Goal: Task Accomplishment & Management: Complete application form

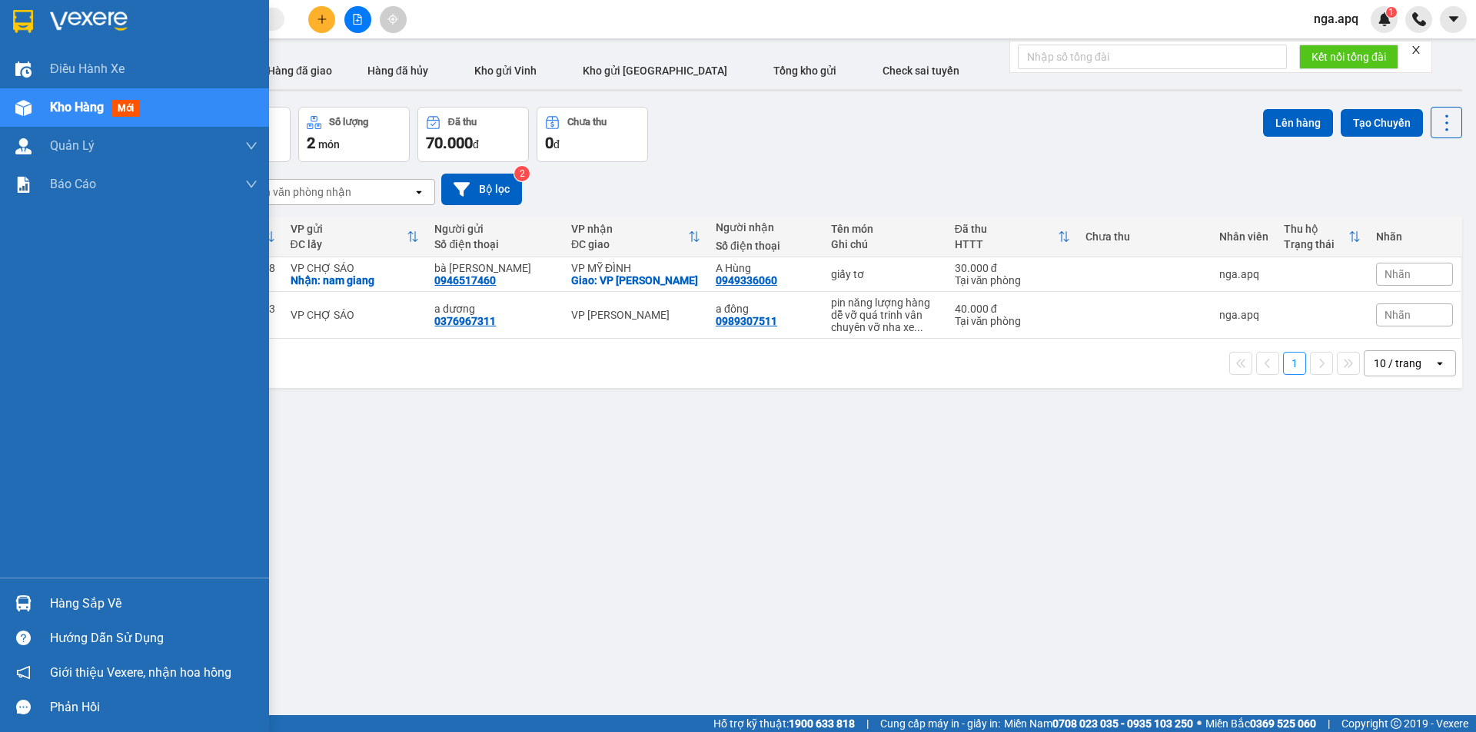
click at [22, 597] on img at bounding box center [23, 604] width 16 height 16
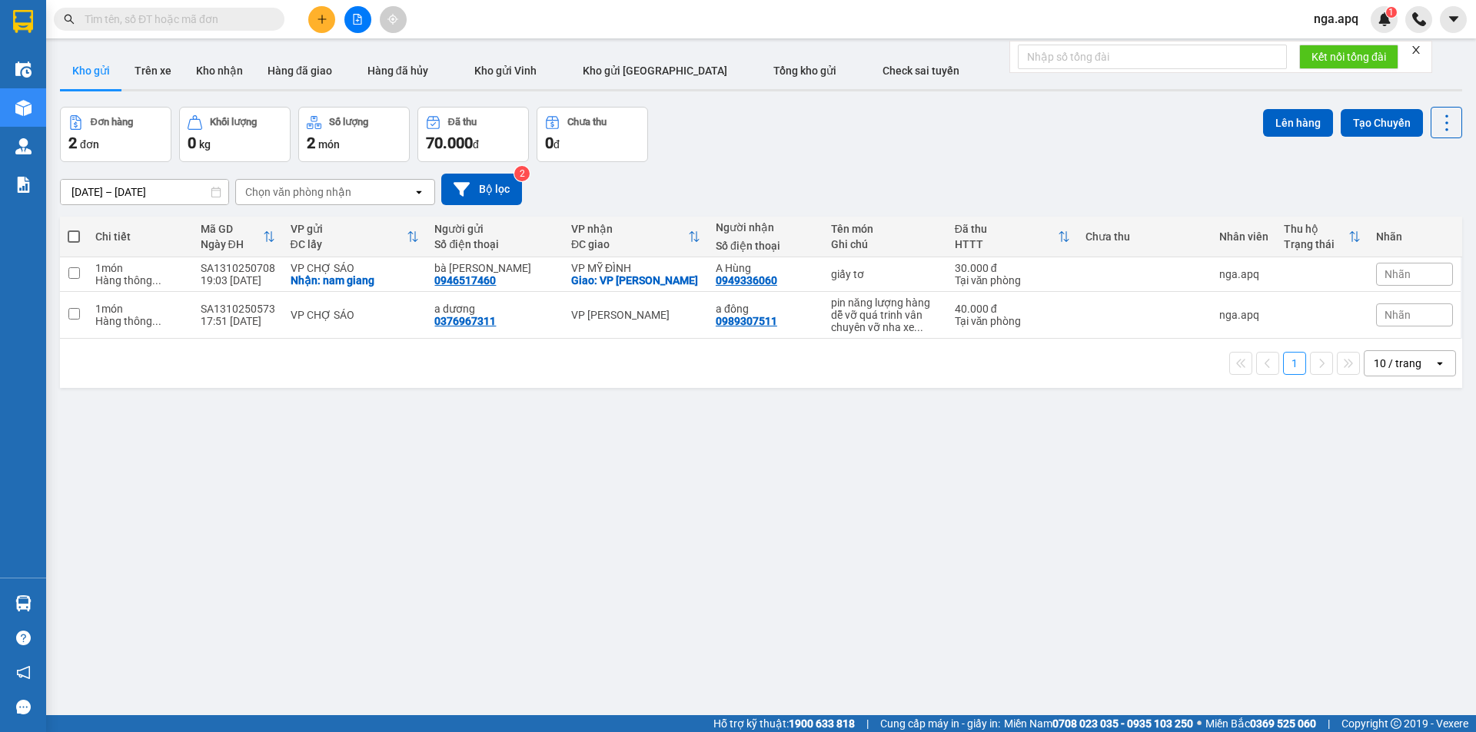
click at [1097, 456] on section "Kết quả tìm kiếm ( 0 ) Bộ lọc No Data nga.apq 1 Điều hành xe Kho hàng mới Quản …" at bounding box center [738, 366] width 1476 height 732
click at [323, 14] on icon "plus" at bounding box center [322, 19] width 11 height 11
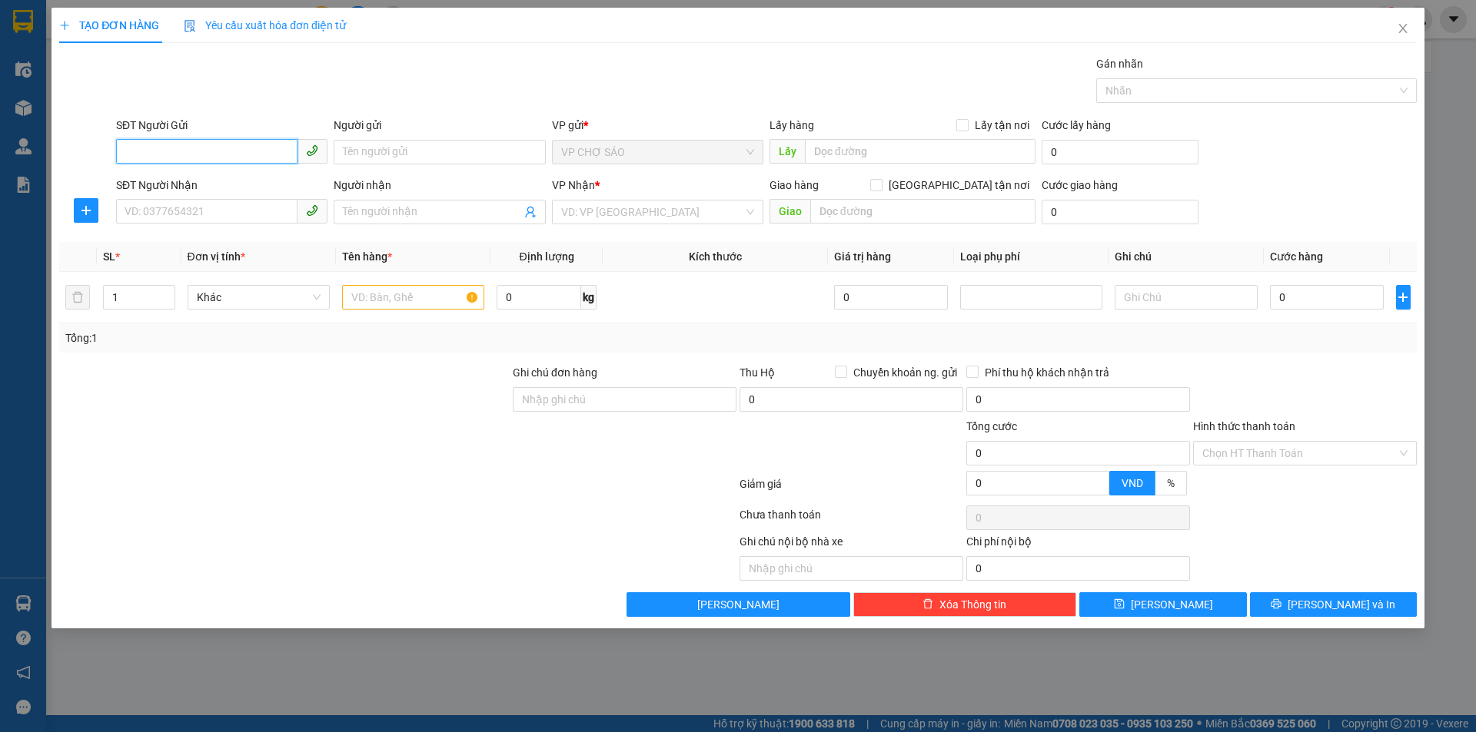
click at [124, 158] on input "SĐT Người Gửi" at bounding box center [206, 151] width 181 height 25
click at [122, 151] on input "SĐT Người Gửi" at bounding box center [206, 151] width 181 height 25
type input "033501753"
click at [358, 150] on input "Người gửi" at bounding box center [439, 152] width 211 height 25
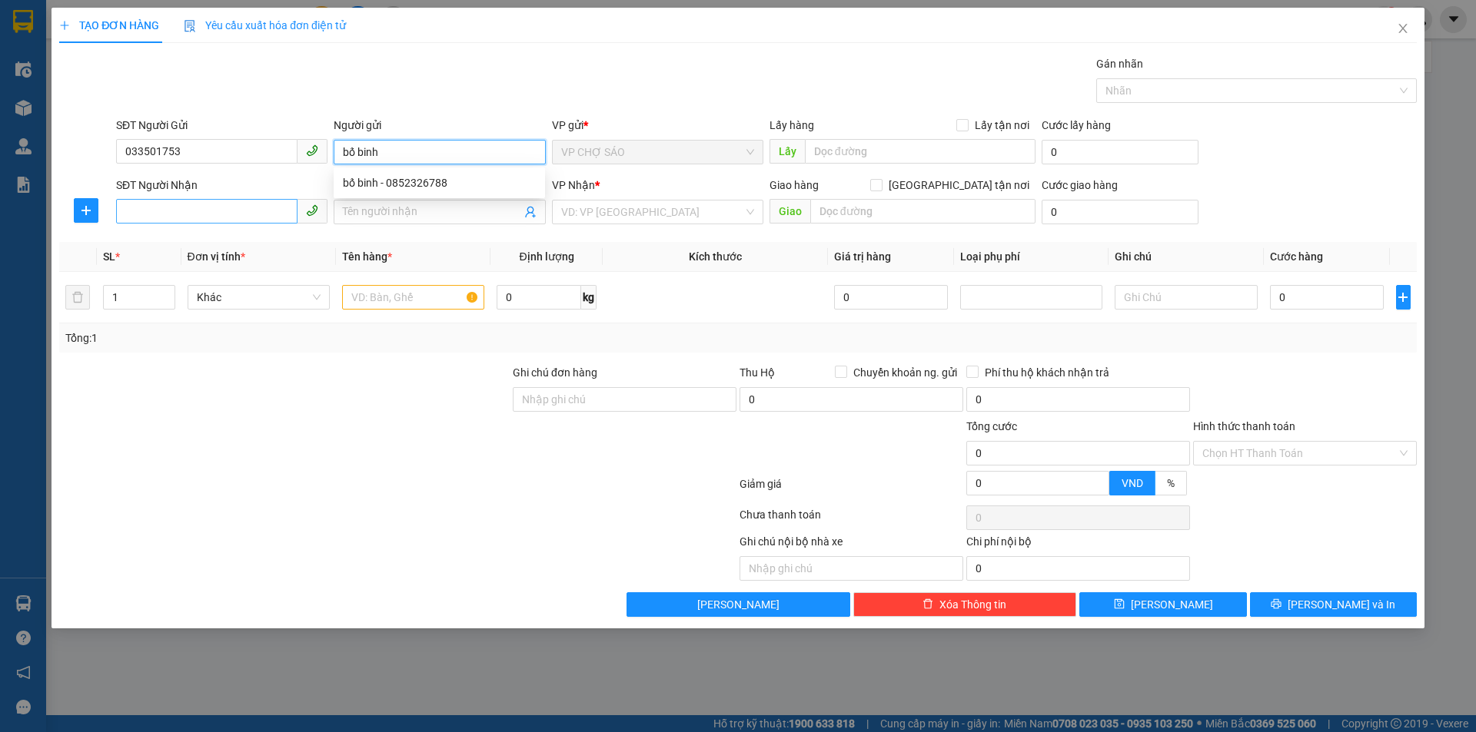
type input "bố binh"
click at [125, 209] on input "SĐT Người Nhận" at bounding box center [206, 211] width 181 height 25
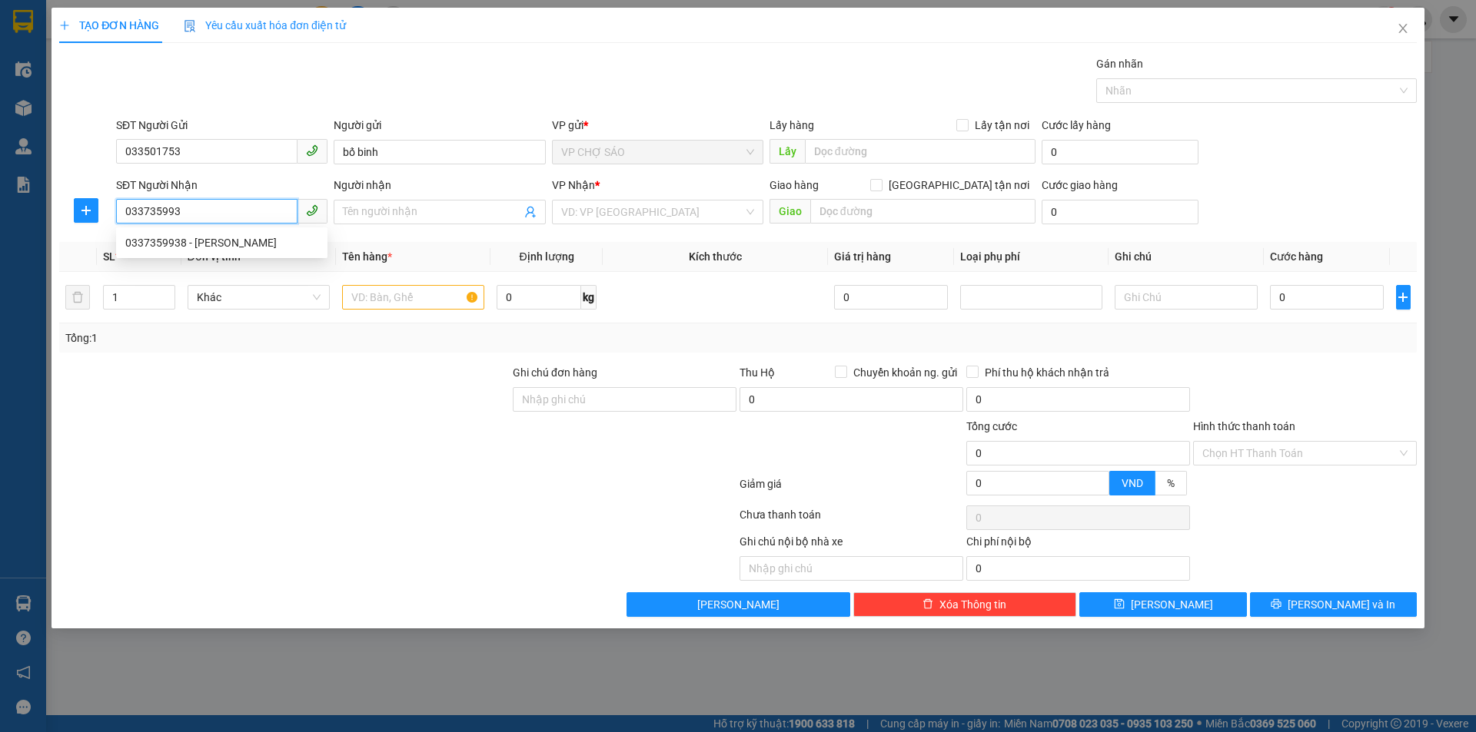
type input "0337359938"
click at [185, 246] on div "0337359938 - [PERSON_NAME]" at bounding box center [221, 242] width 193 height 17
type input "c linh"
type input "0337359938"
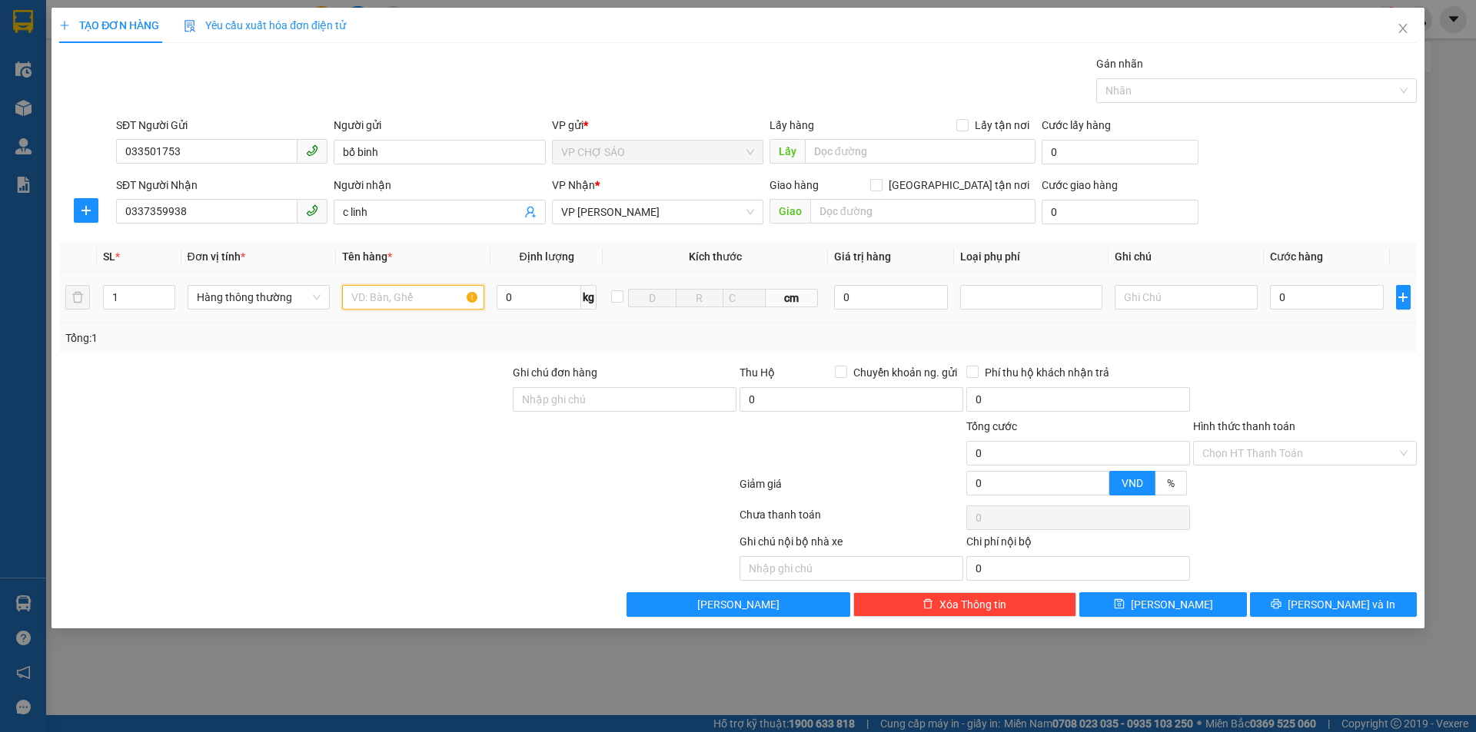
click at [357, 296] on input "text" at bounding box center [413, 297] width 142 height 25
type input "thưc phâm"
click at [1292, 294] on input "0" at bounding box center [1327, 297] width 115 height 25
type input "5"
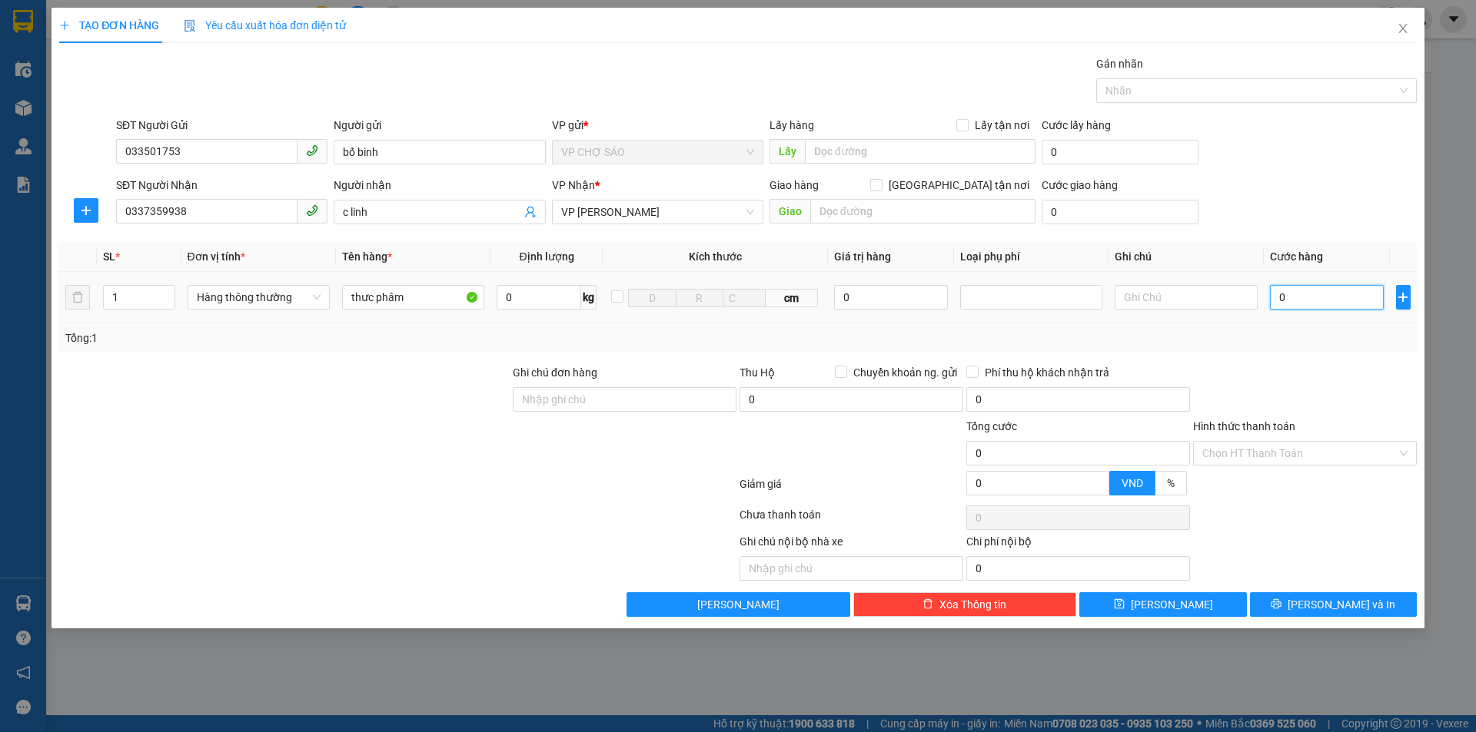
type input "5"
type input "50"
type input "500"
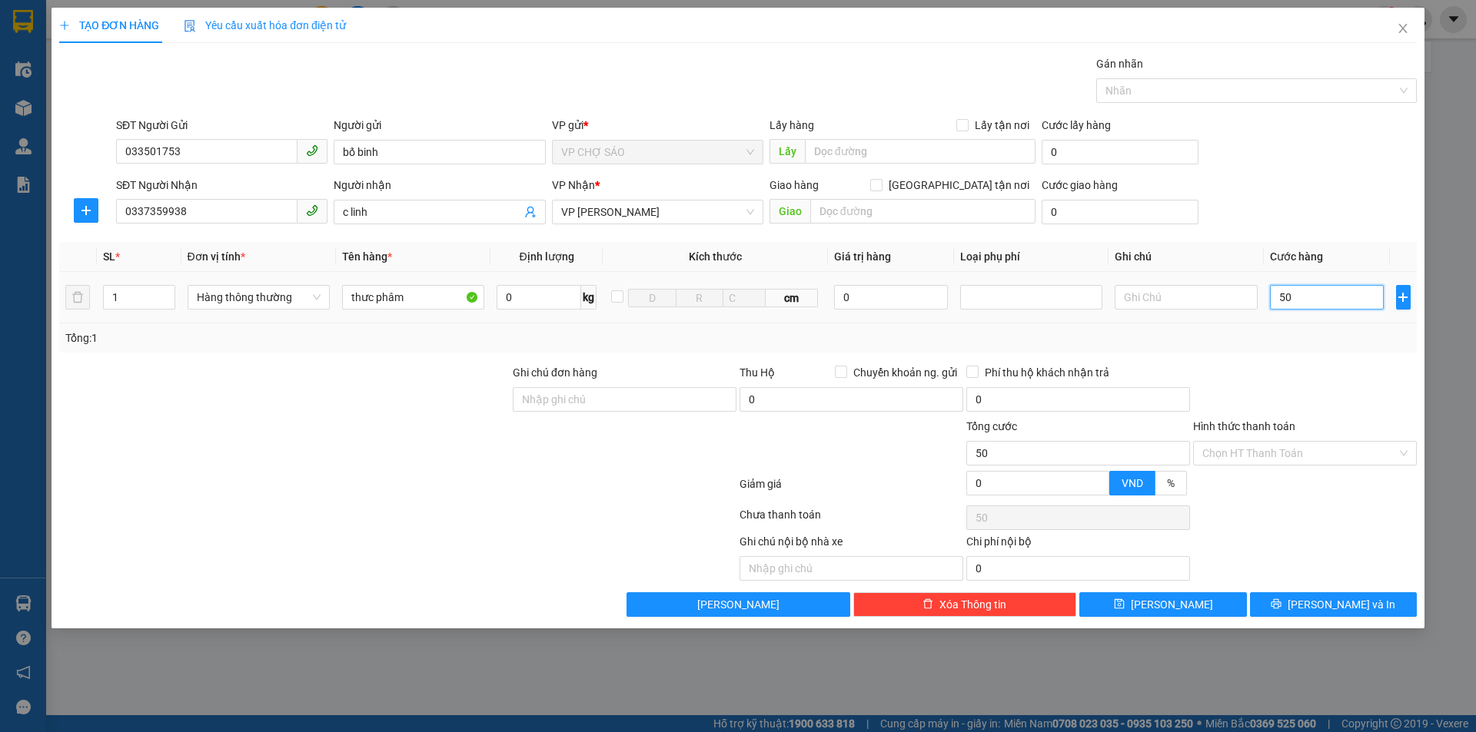
type input "500"
type input "5.000"
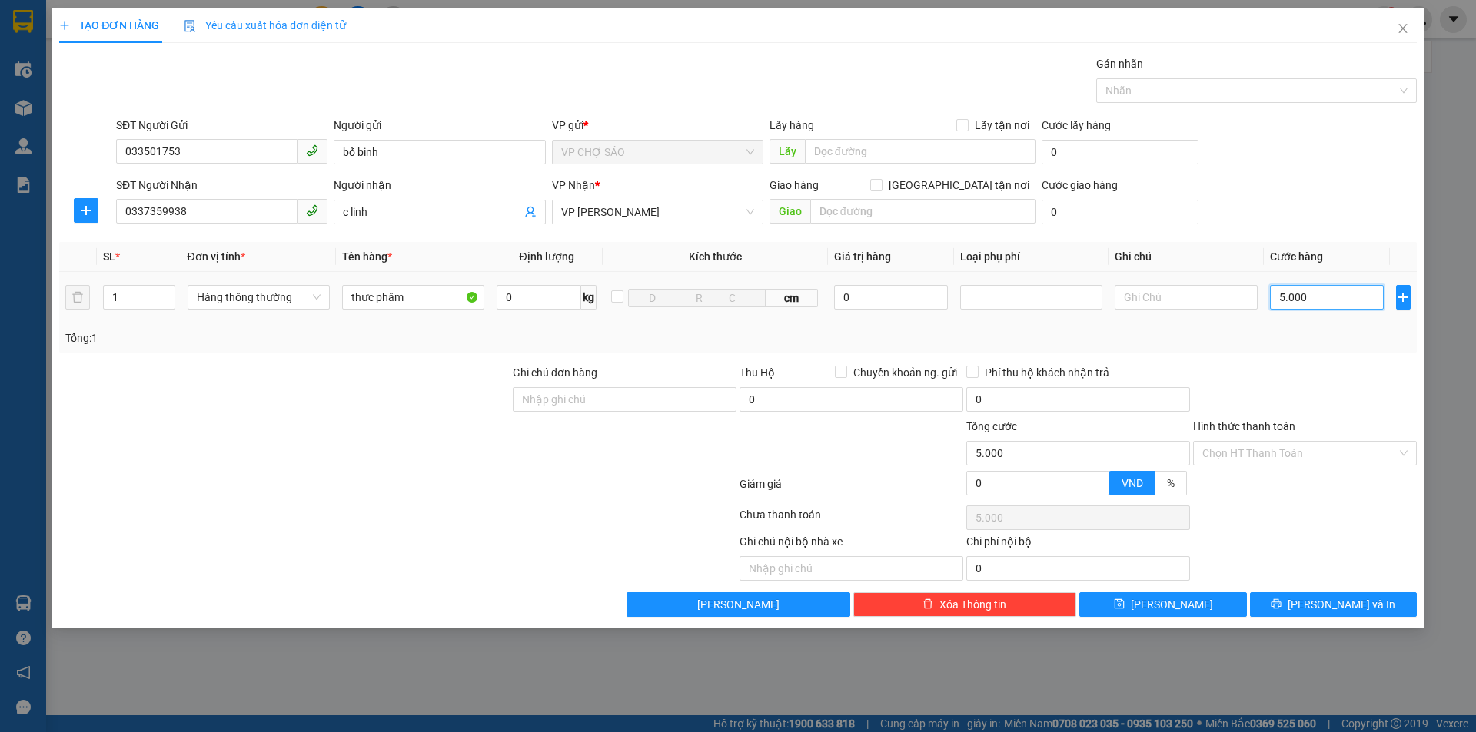
type input "50.000"
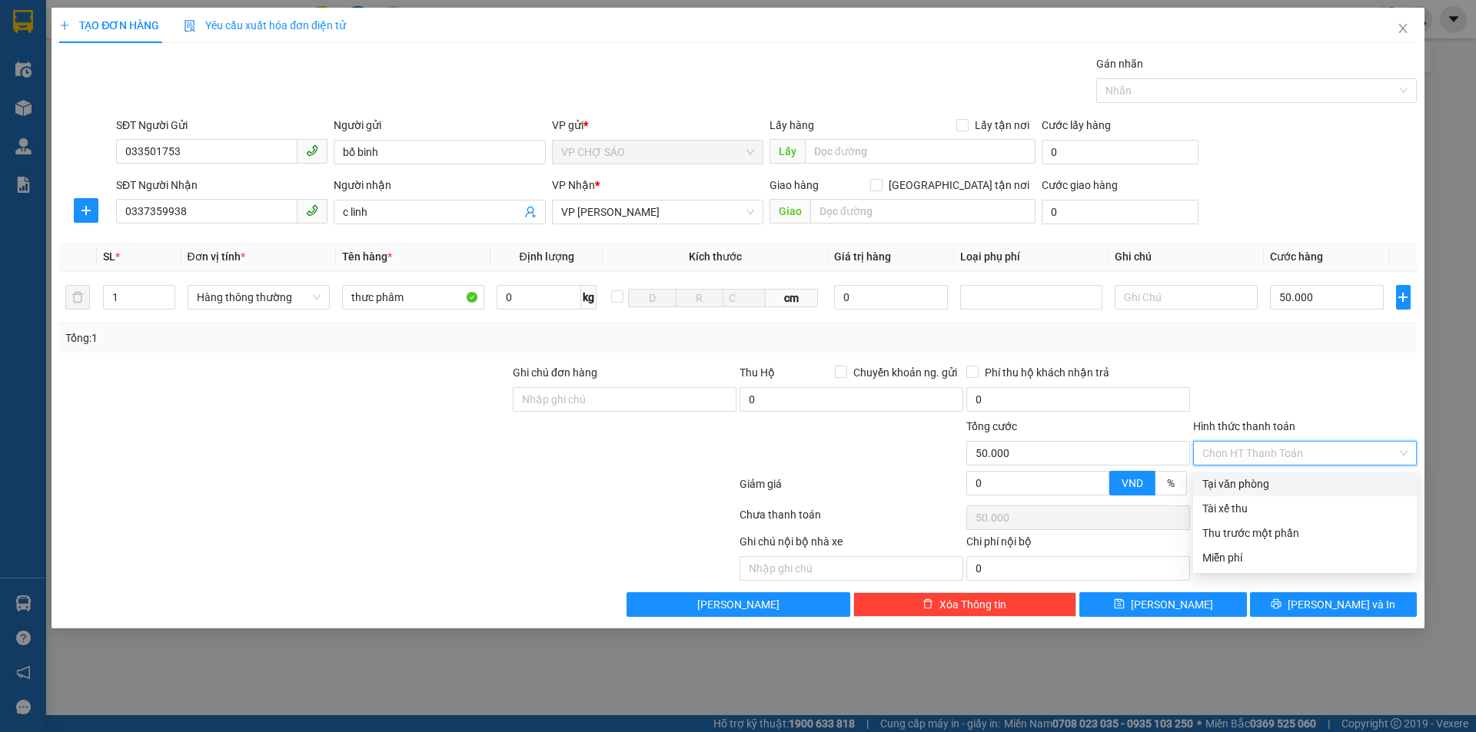
click at [1267, 447] on input "Hình thức thanh toán" at bounding box center [1299, 453] width 194 height 23
click at [1264, 490] on div "Tại văn phòng" at bounding box center [1304, 484] width 205 height 17
type input "0"
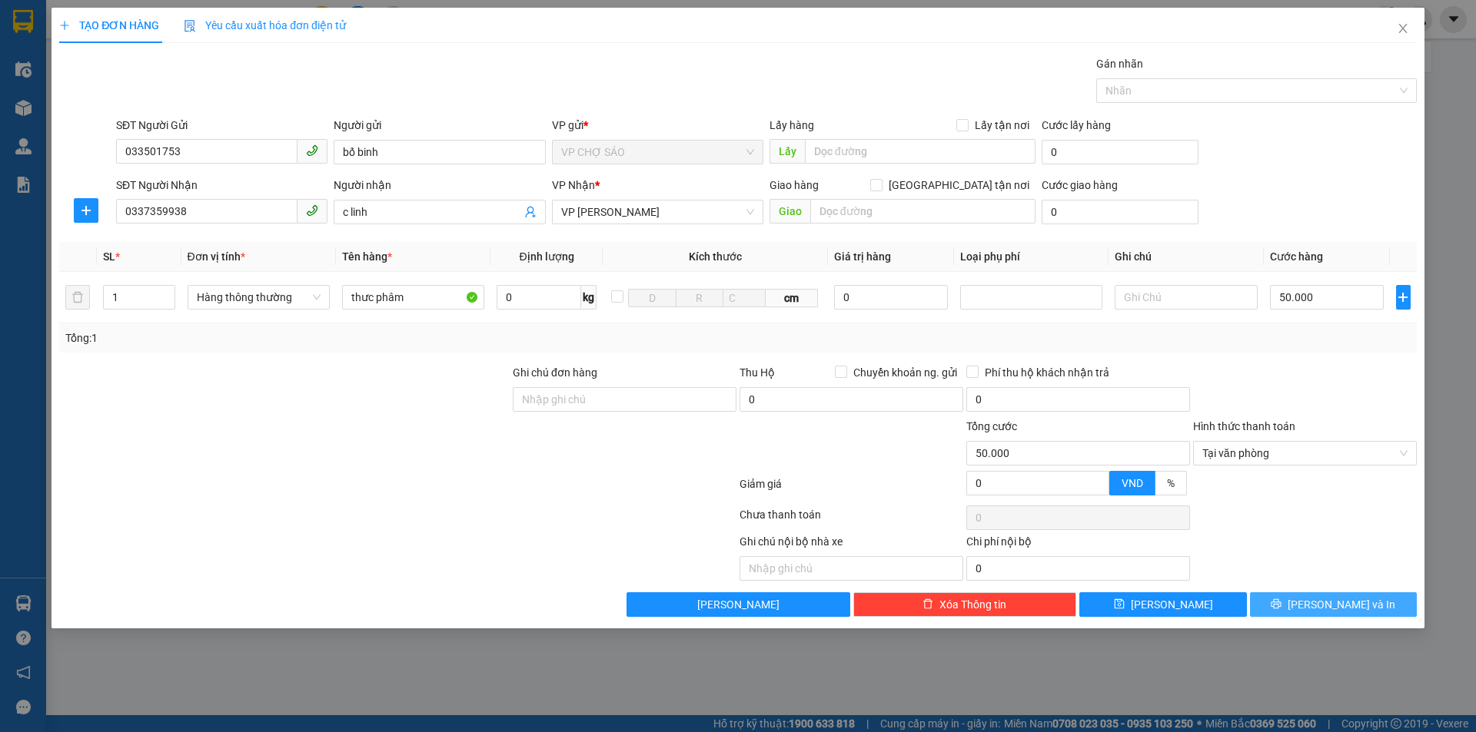
click at [1326, 601] on span "[PERSON_NAME] và In" at bounding box center [1341, 604] width 108 height 17
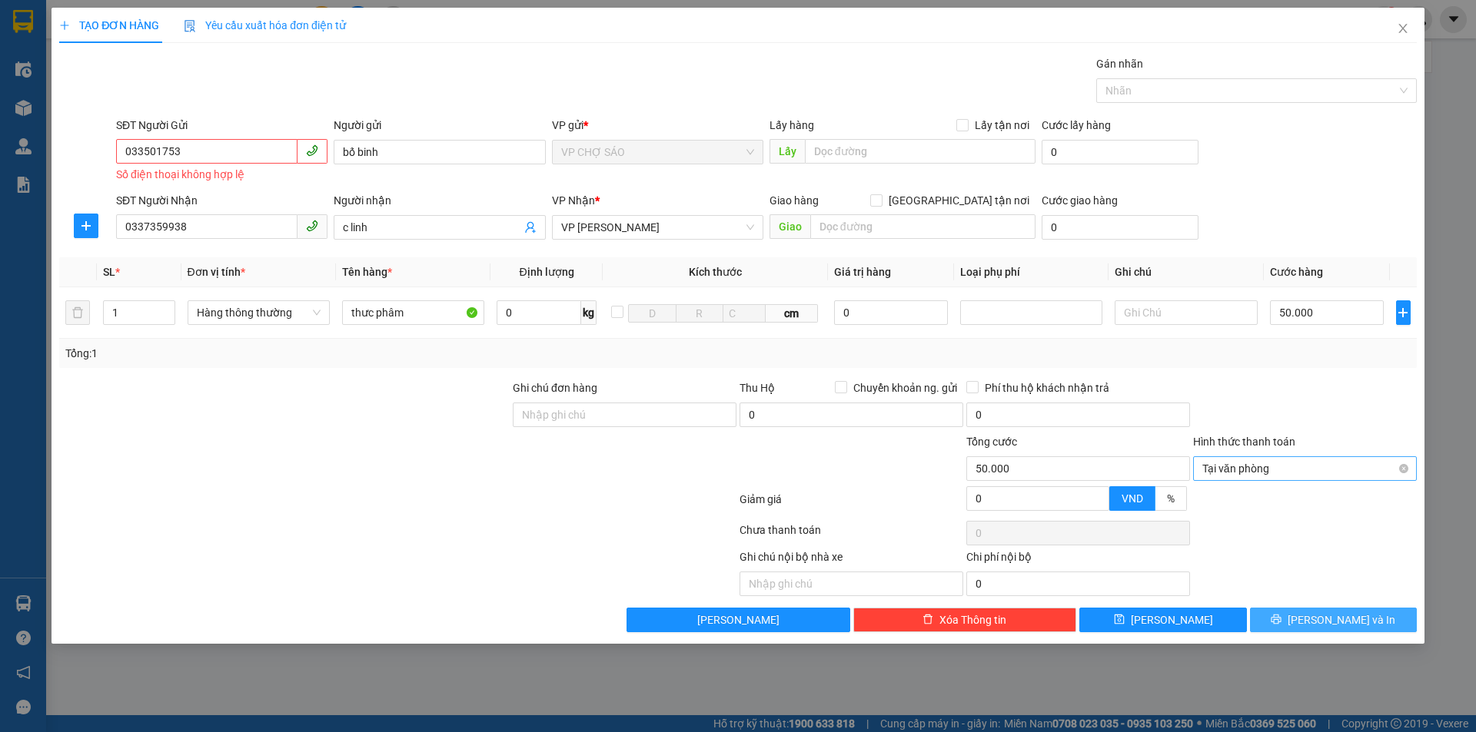
click at [1283, 468] on span "Tại văn phòng" at bounding box center [1304, 468] width 205 height 23
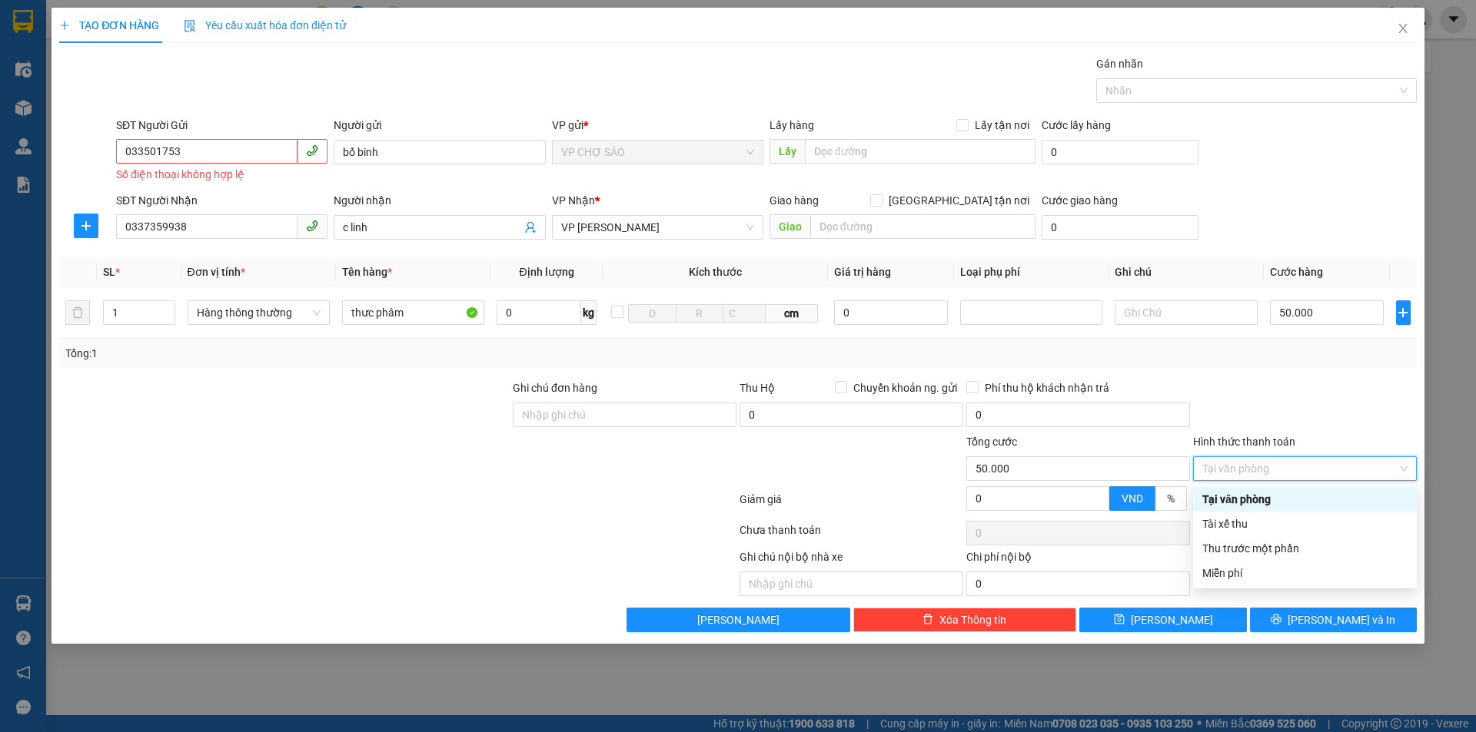
click at [1289, 506] on div "Tại văn phòng" at bounding box center [1304, 499] width 205 height 17
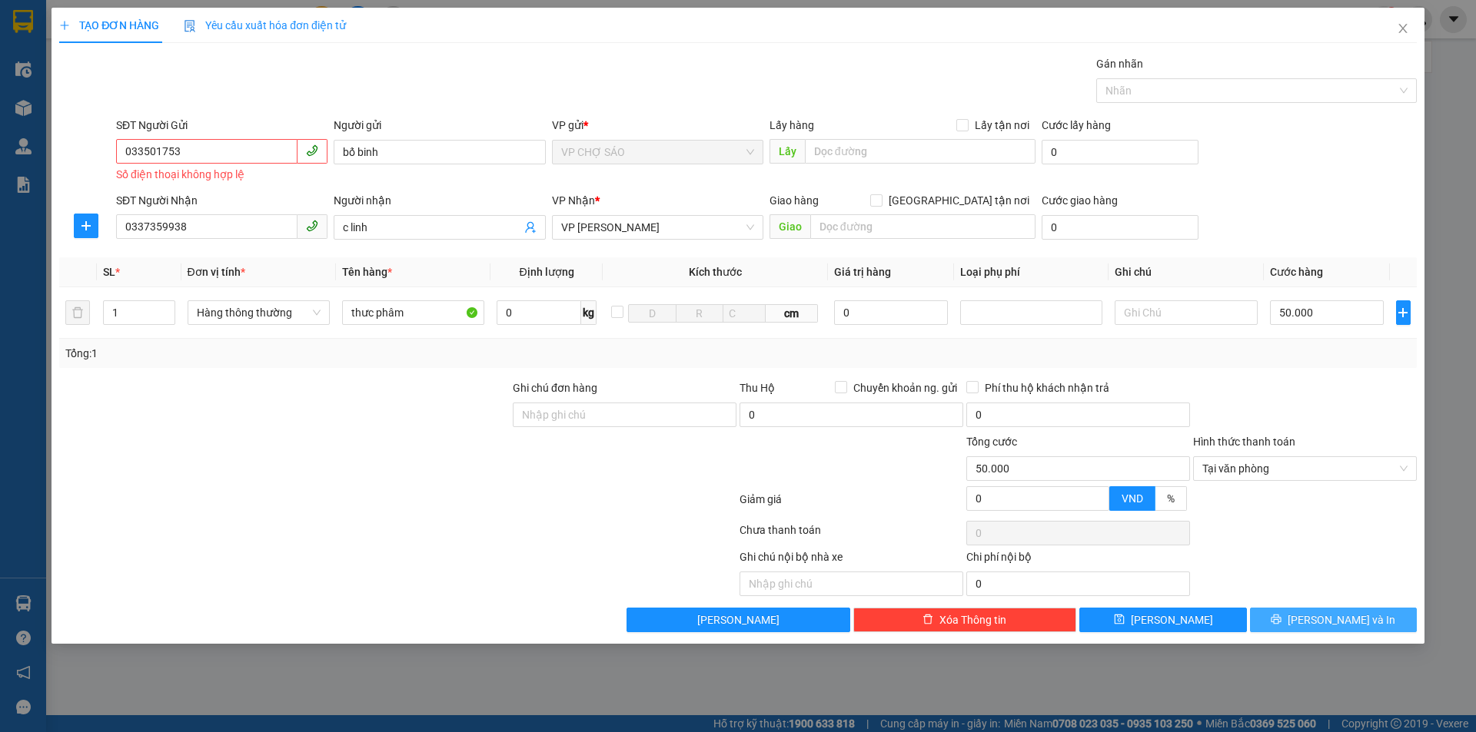
click at [1337, 616] on span "[PERSON_NAME] và In" at bounding box center [1341, 620] width 108 height 17
click at [181, 150] on input "033501753" at bounding box center [206, 151] width 181 height 25
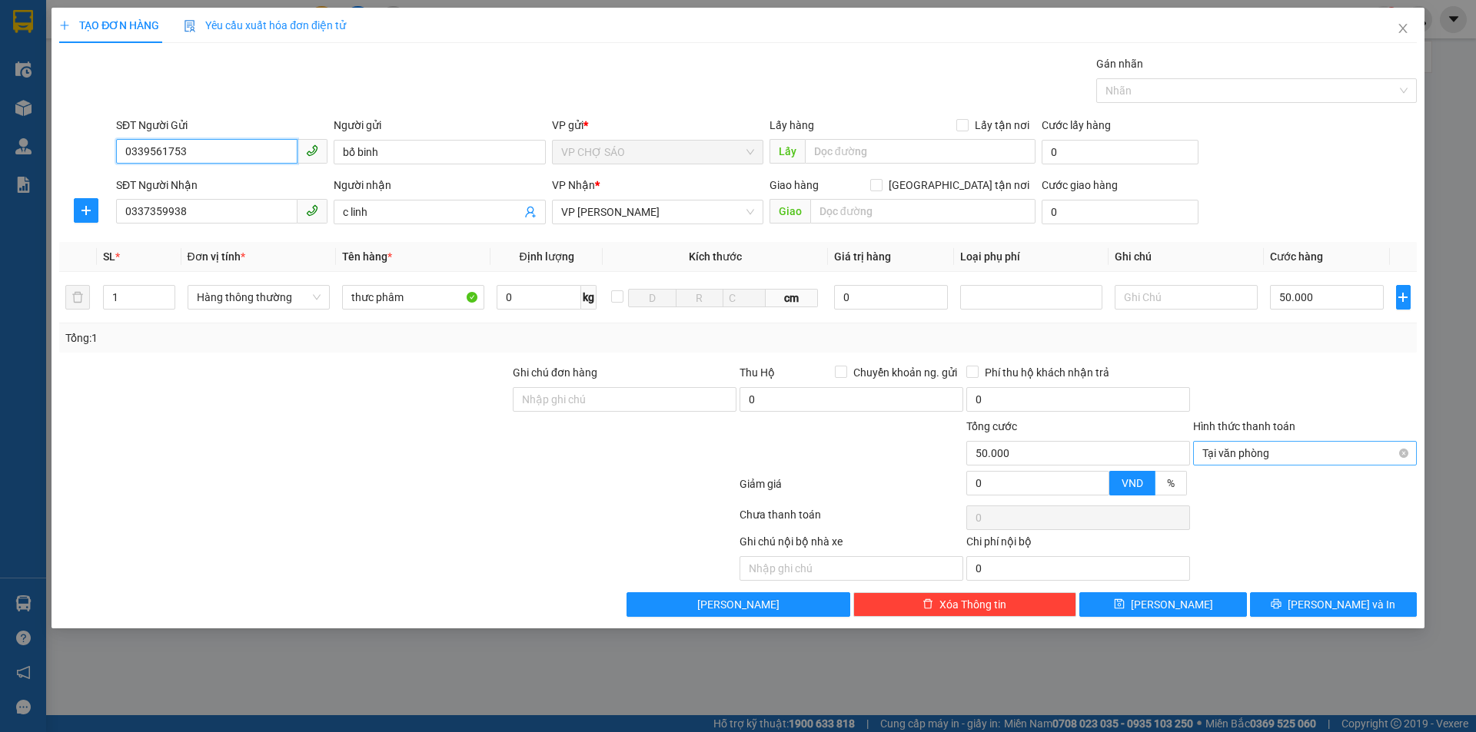
click at [1297, 455] on span "Tại văn phòng" at bounding box center [1304, 453] width 205 height 23
type input "0339561753"
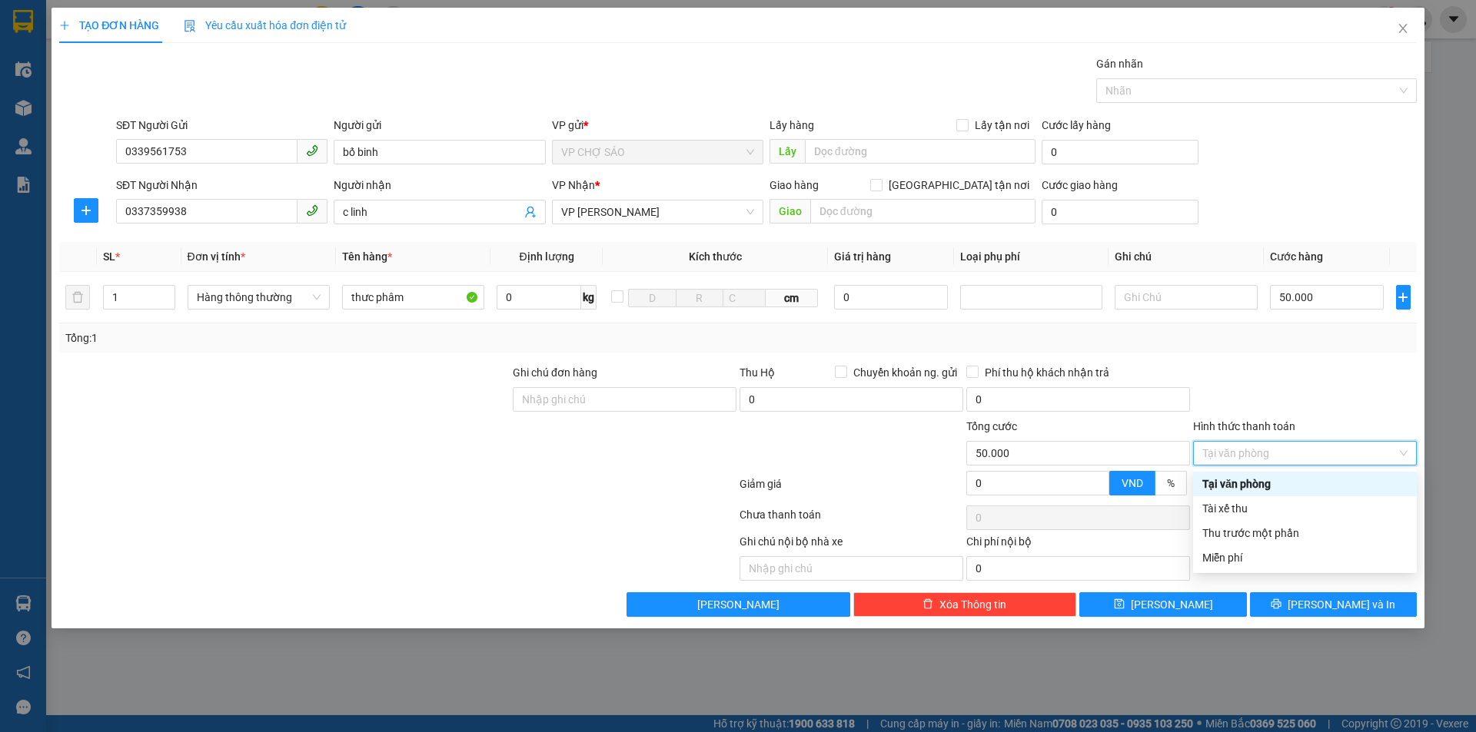
click at [1282, 483] on div "Tại văn phòng" at bounding box center [1304, 484] width 205 height 17
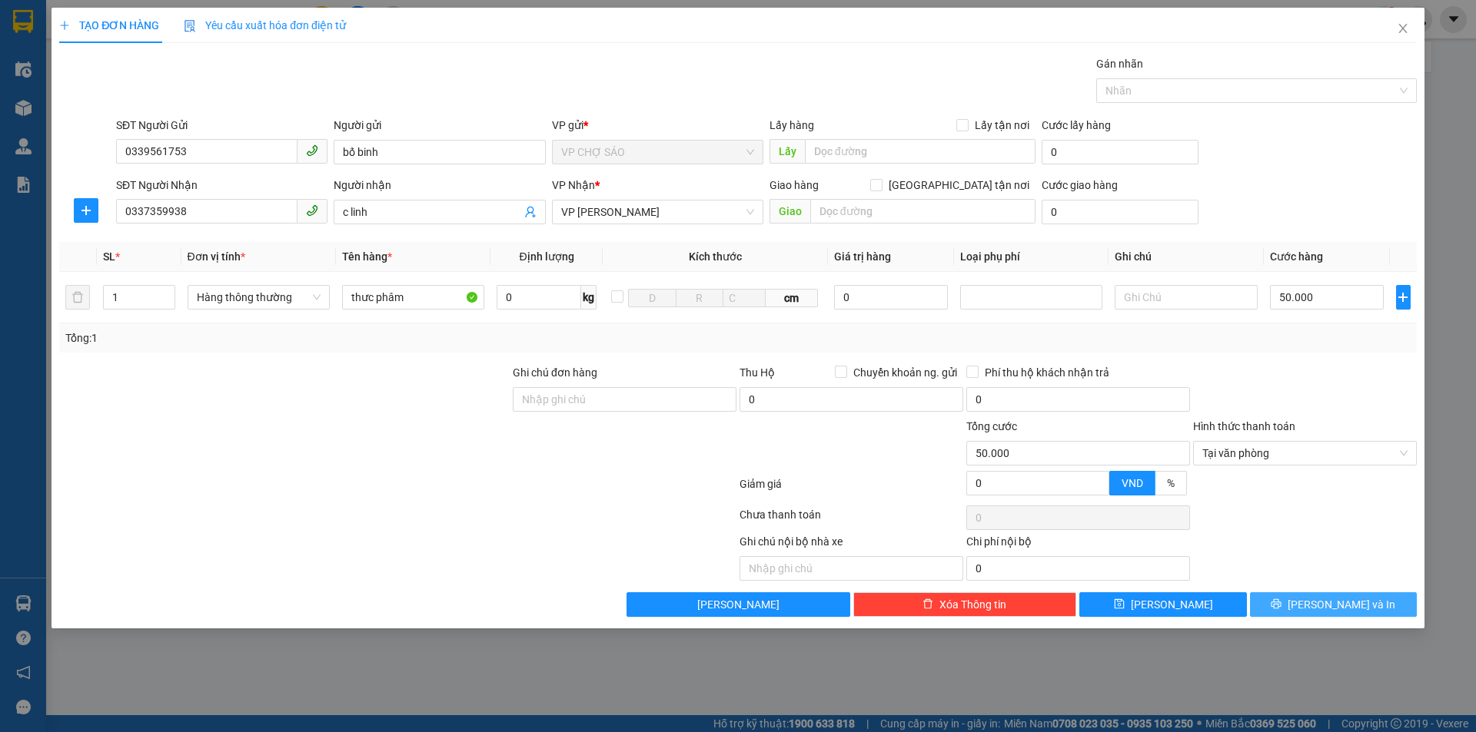
click at [1344, 597] on span "[PERSON_NAME] và In" at bounding box center [1341, 604] width 108 height 17
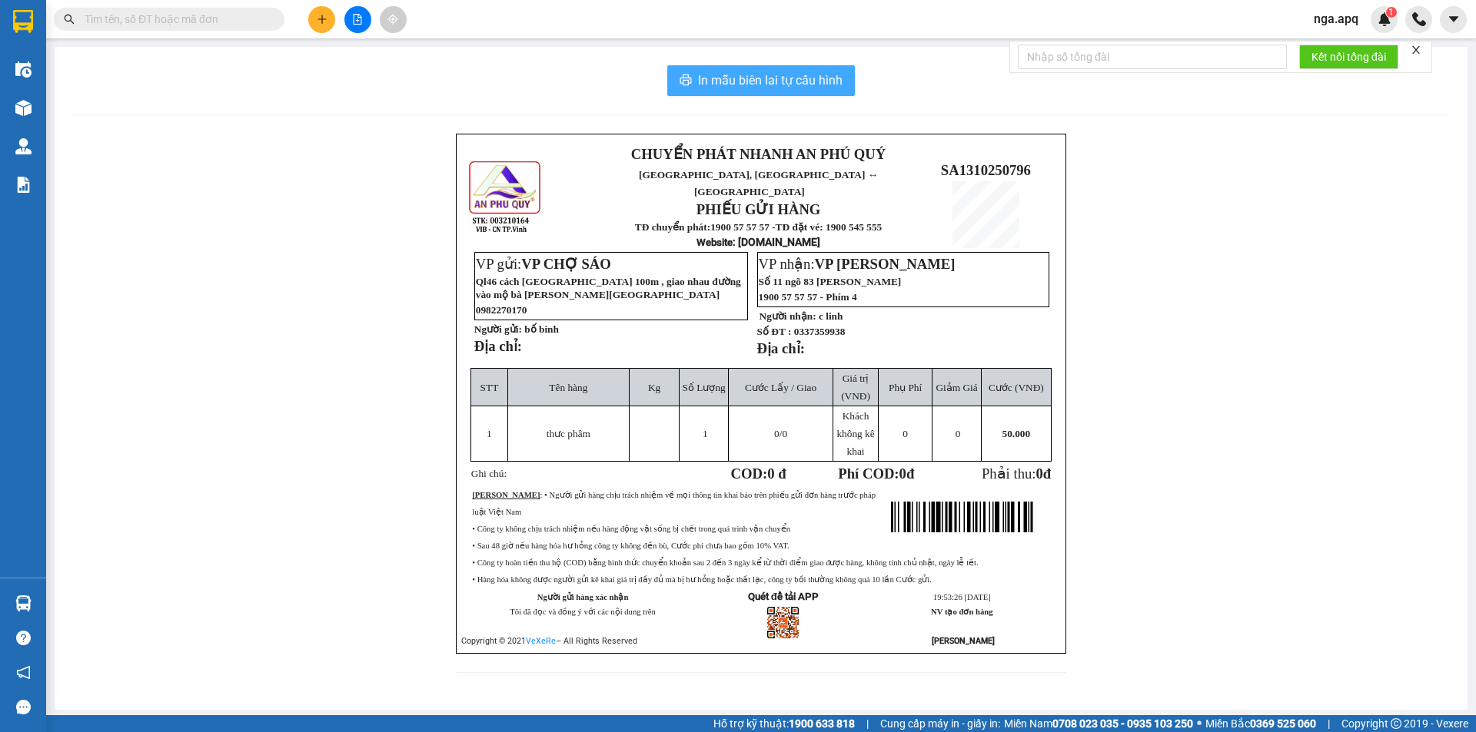
click at [729, 76] on span "In mẫu biên lai tự cấu hình" at bounding box center [770, 80] width 144 height 19
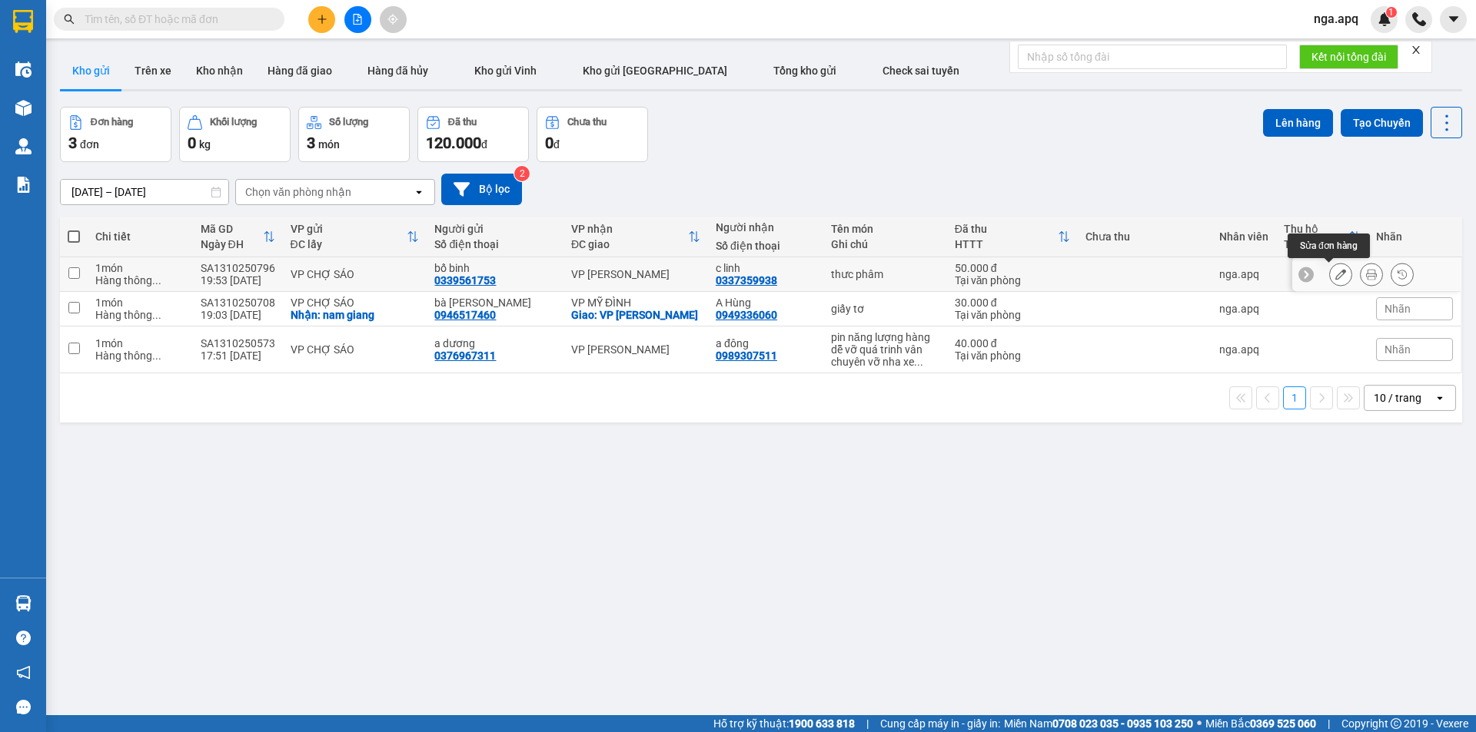
click at [1334, 277] on button at bounding box center [1341, 274] width 22 height 27
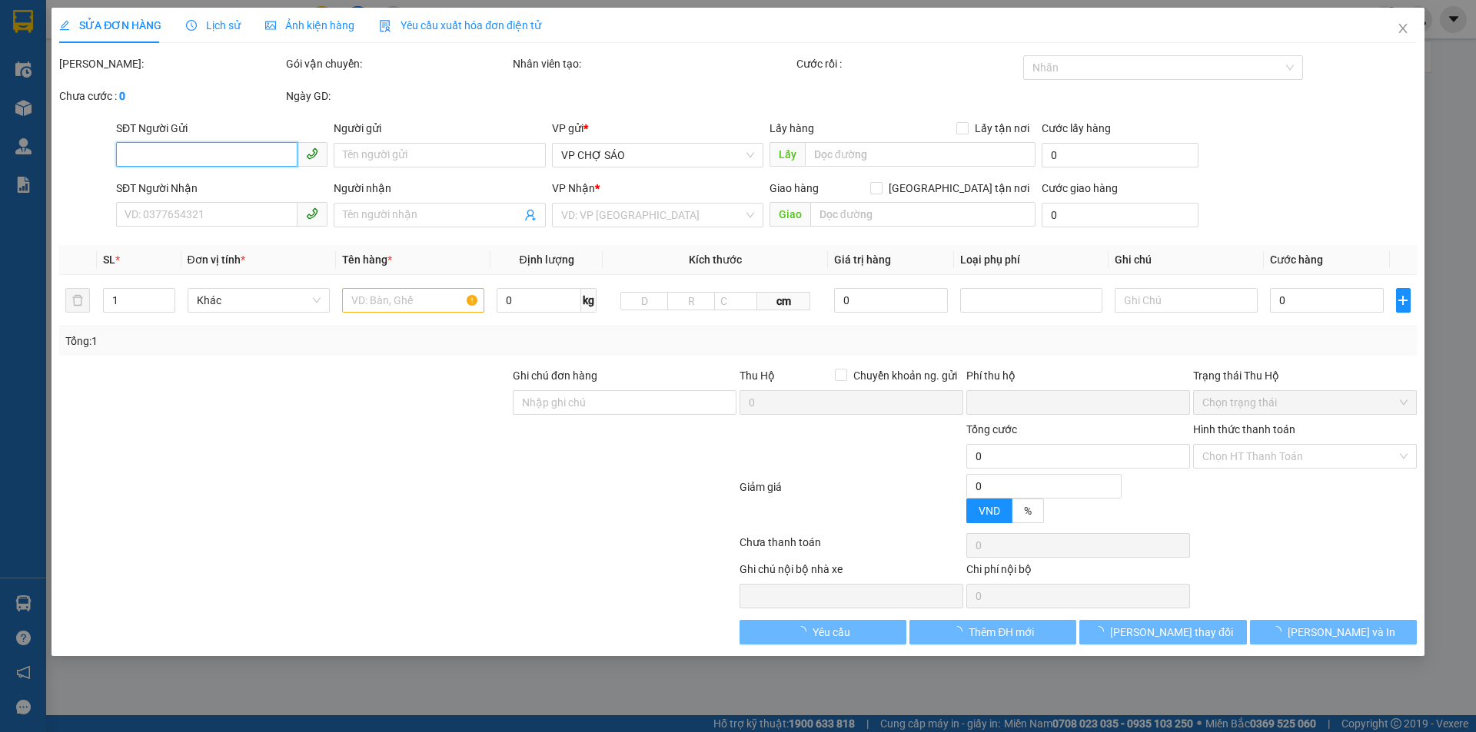
type input "0339561753"
type input "bố binh"
type input "0337359938"
type input "c linh"
type input "0"
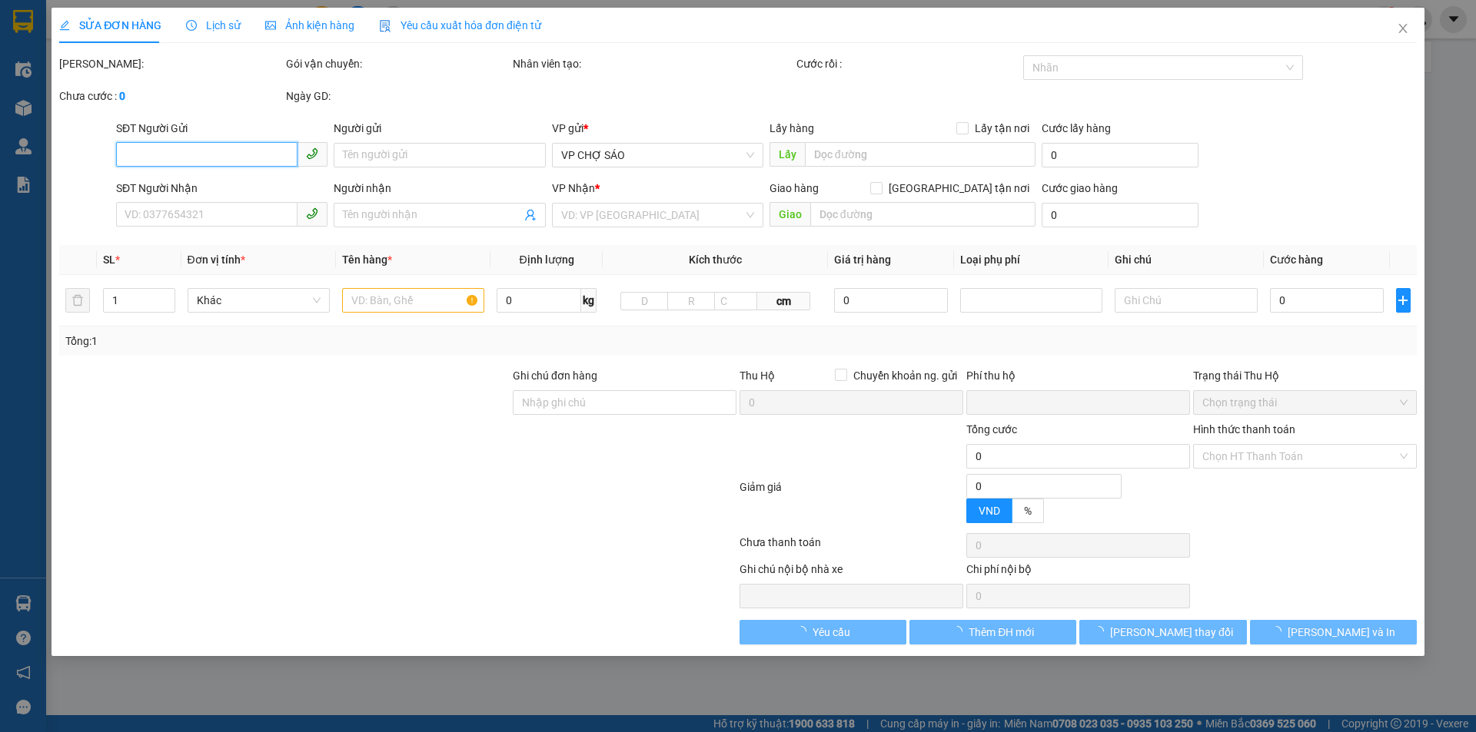
type input "50.000"
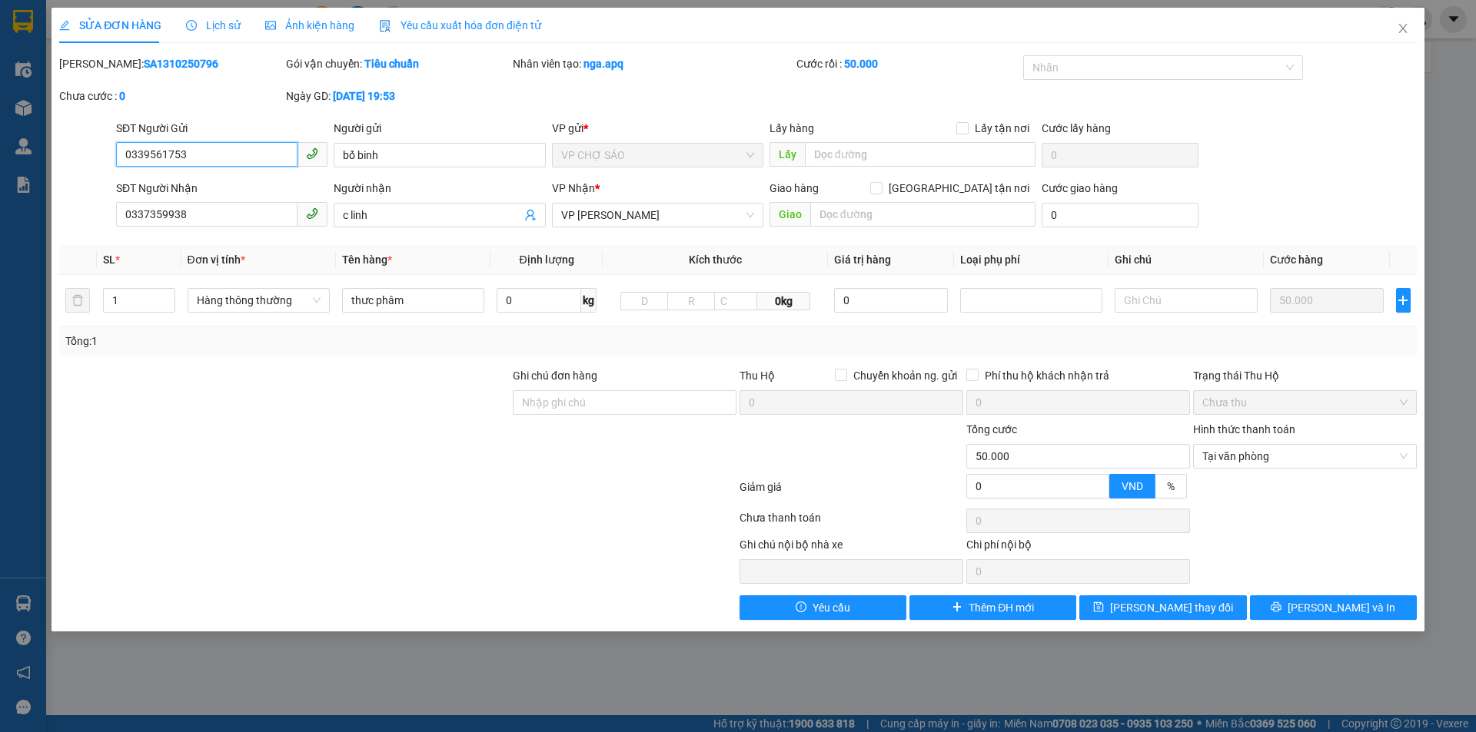
click at [185, 156] on input "0339561753" at bounding box center [206, 154] width 181 height 25
type input "0339501753"
click at [1351, 609] on span "[PERSON_NAME] và In" at bounding box center [1341, 608] width 108 height 17
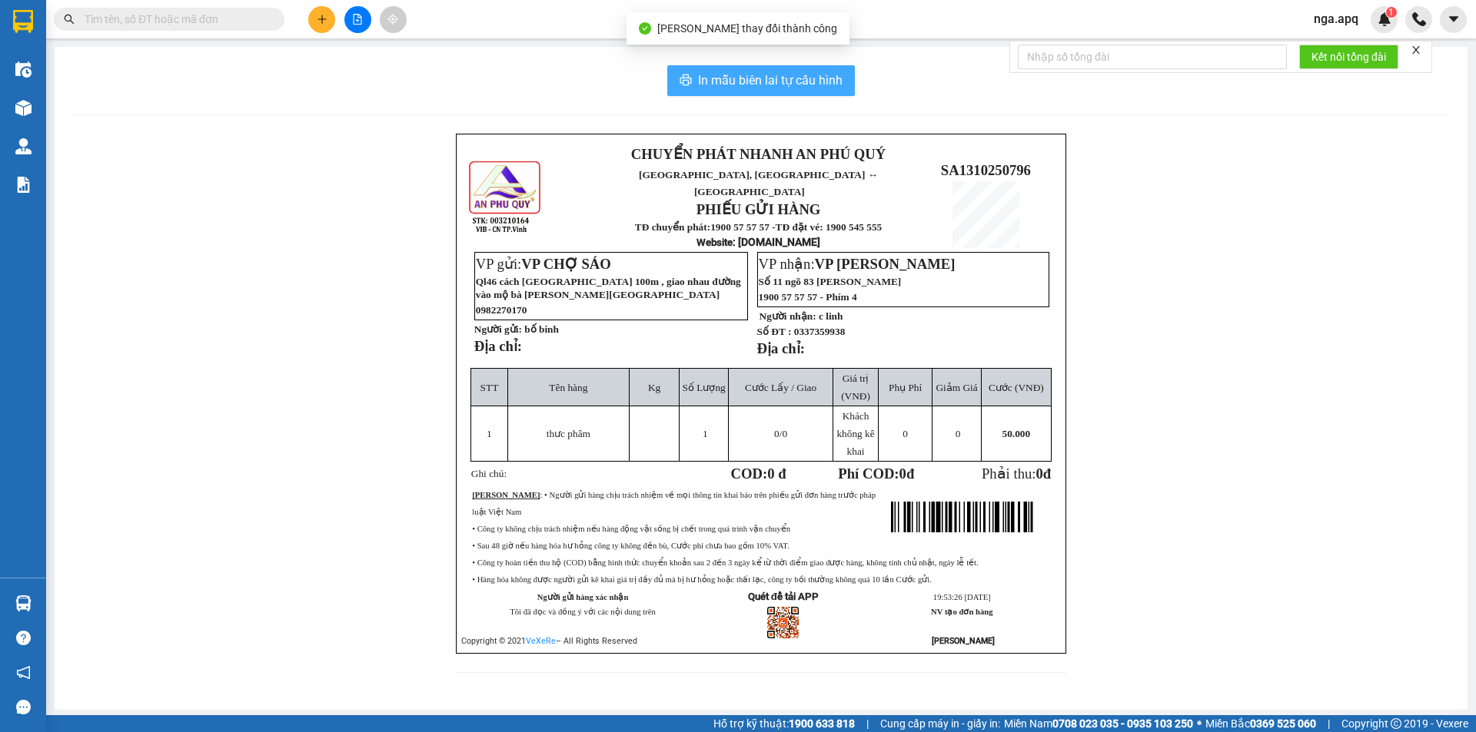
click at [752, 77] on span "In mẫu biên lai tự cấu hình" at bounding box center [770, 80] width 144 height 19
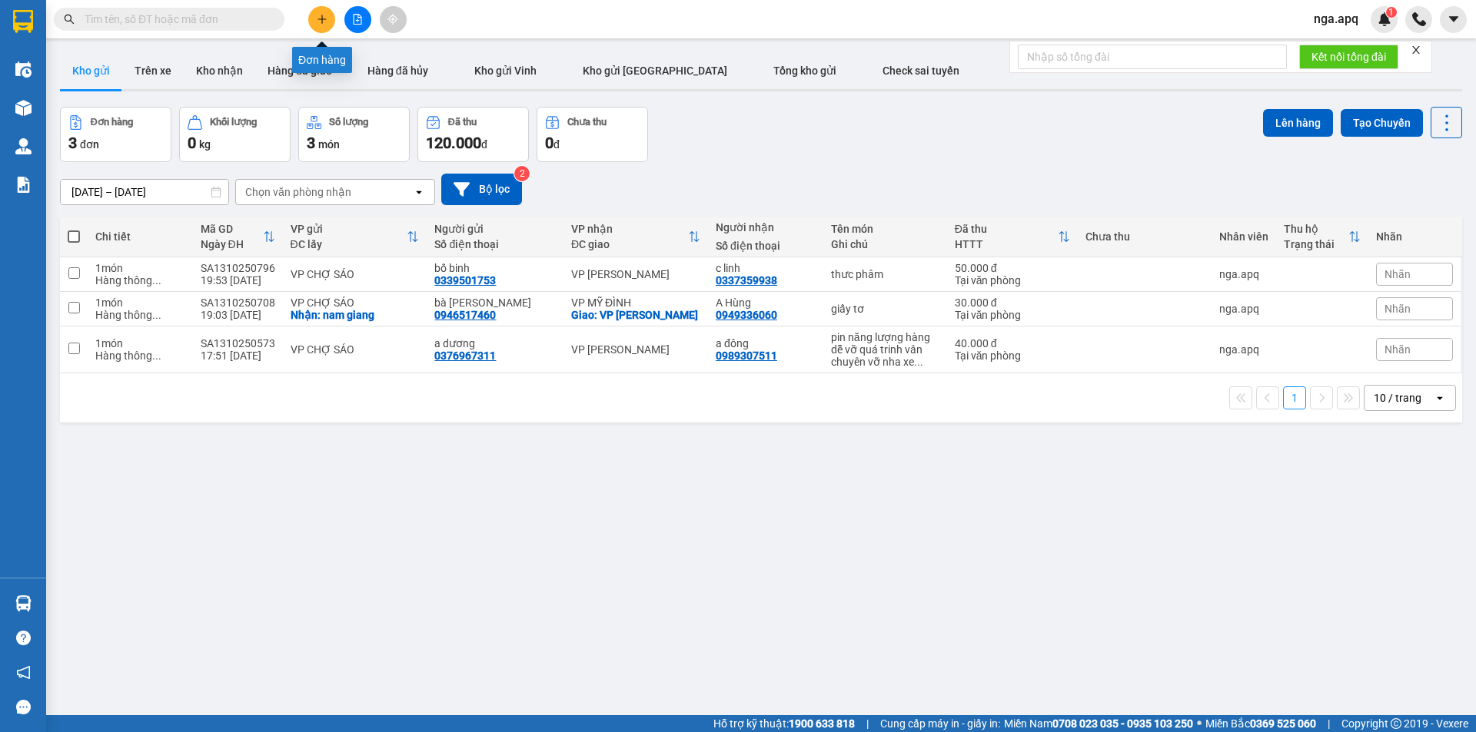
click at [327, 16] on icon "plus" at bounding box center [322, 19] width 11 height 11
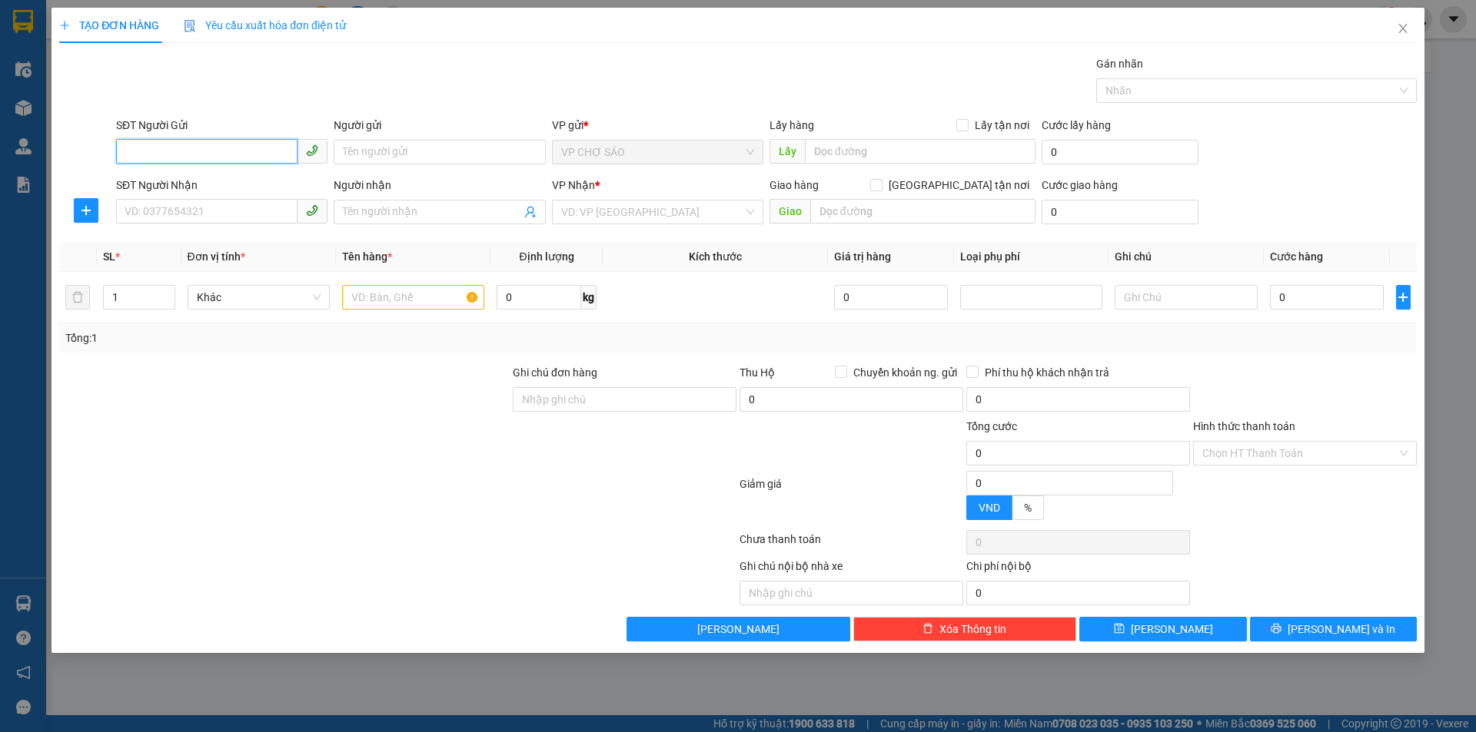
click at [123, 148] on input "SĐT Người Gửi" at bounding box center [206, 151] width 181 height 25
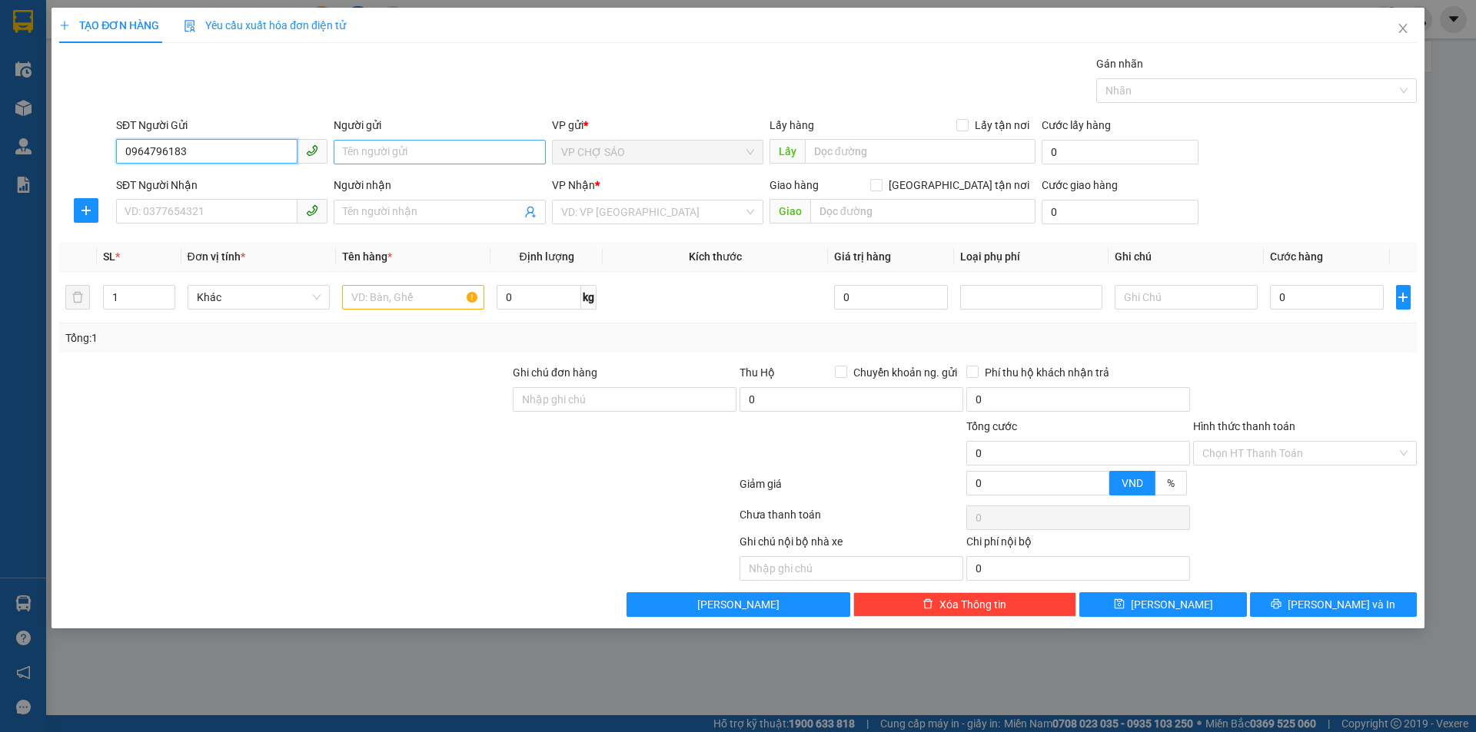
type input "0964796183"
click at [355, 152] on input "Người gửi" at bounding box center [439, 152] width 211 height 25
type input "me hông"
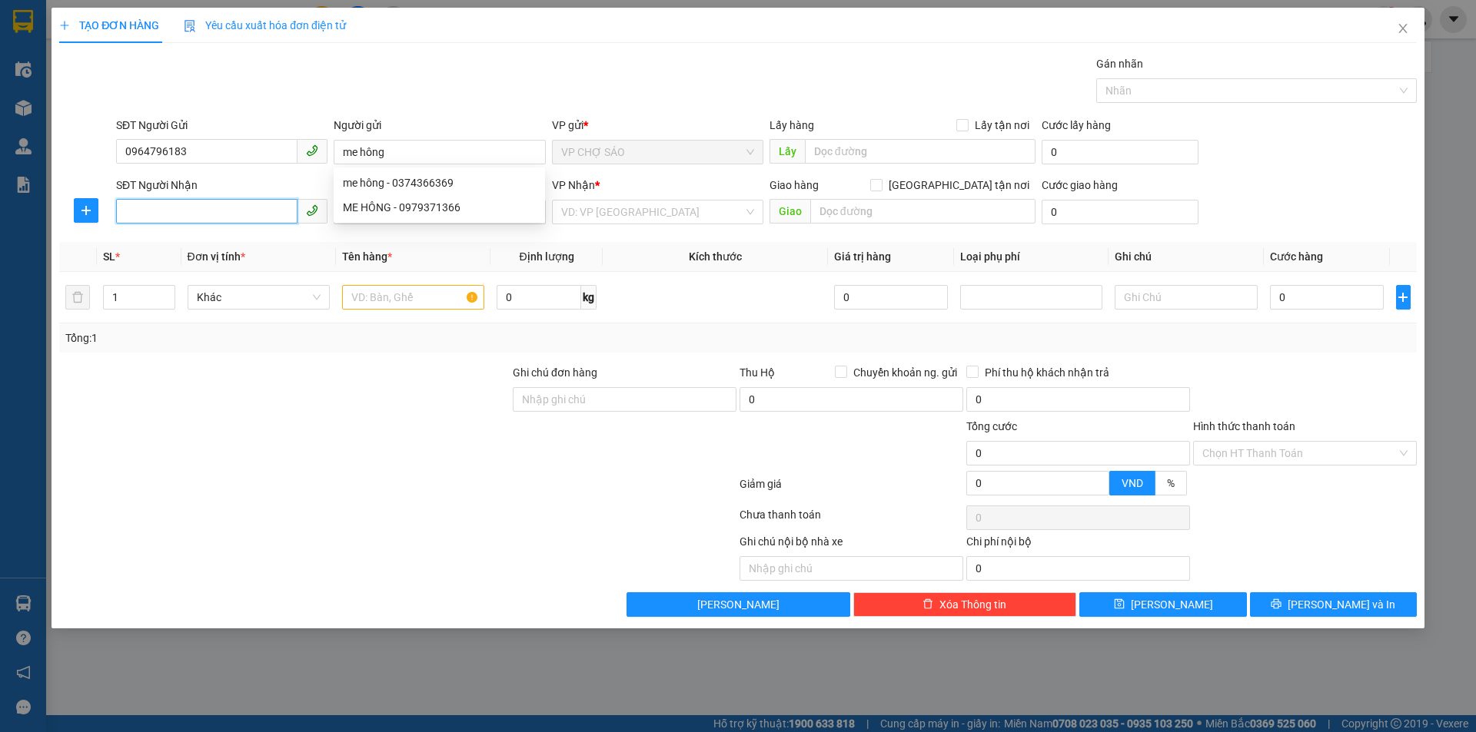
click at [138, 208] on input "SĐT Người Nhận" at bounding box center [206, 211] width 181 height 25
type input "0399769882"
click at [350, 210] on input "Người nhận" at bounding box center [432, 212] width 178 height 17
type input "con quynh trang"
click at [360, 298] on input "text" at bounding box center [413, 297] width 142 height 25
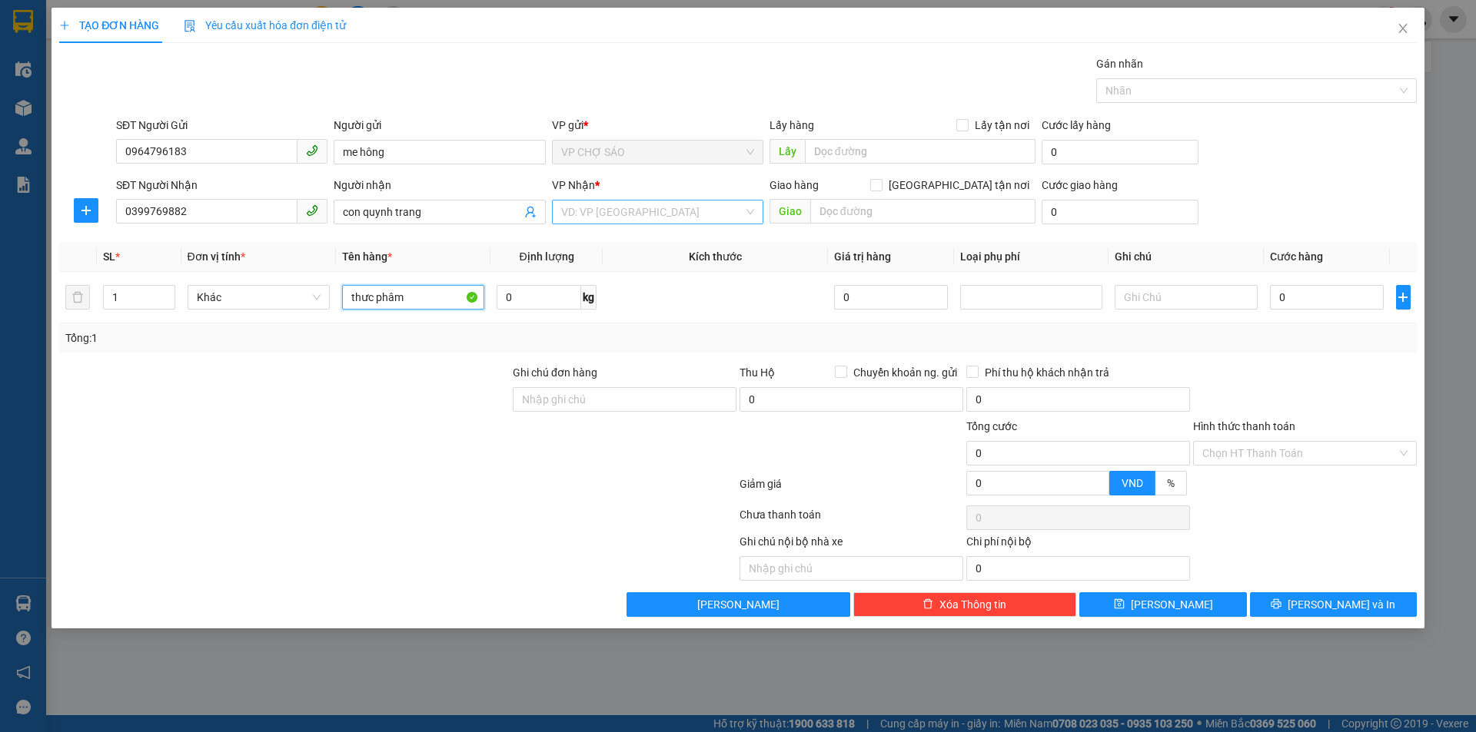
type input "thưc phâm"
click at [566, 212] on input "search" at bounding box center [652, 212] width 182 height 23
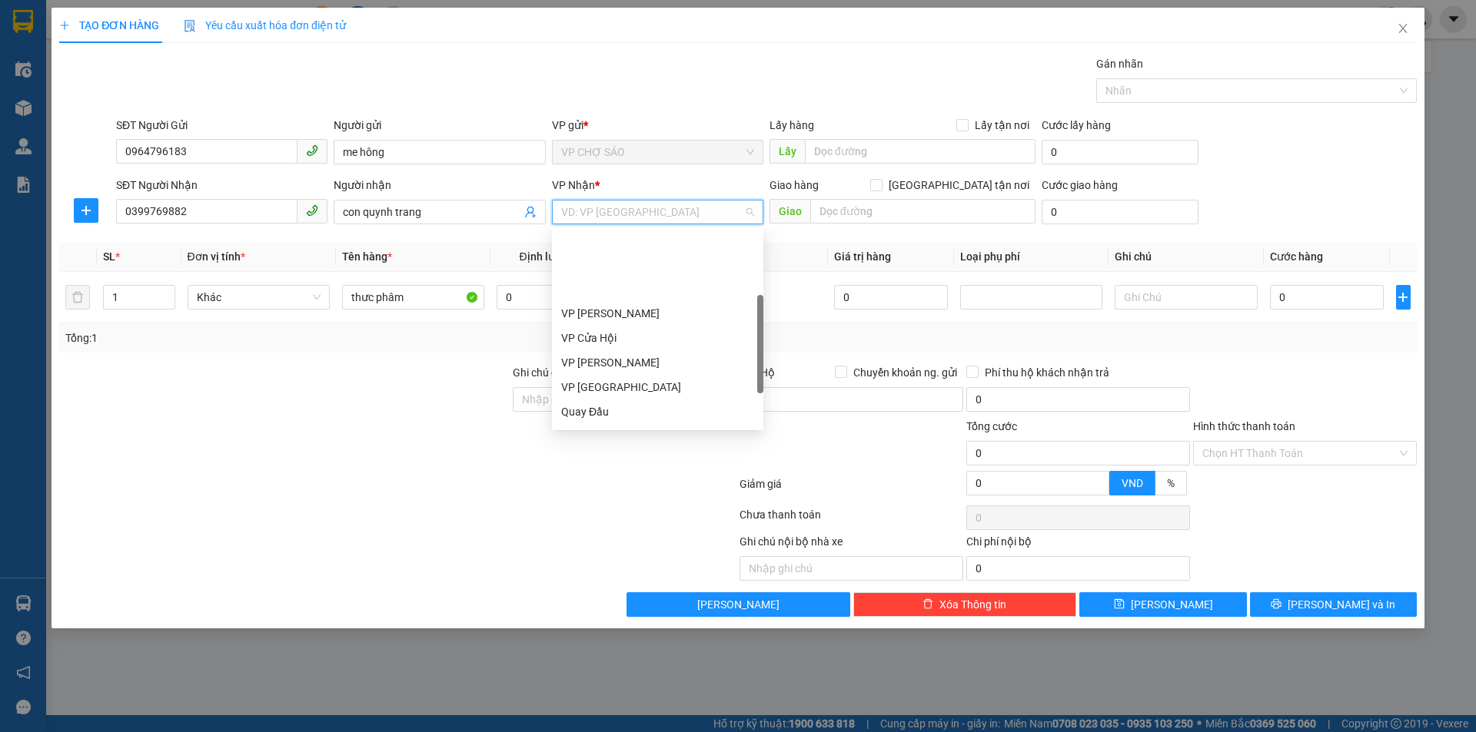
scroll to position [154, 0]
click at [622, 407] on div "VP MỸ ĐÌNH" at bounding box center [657, 408] width 193 height 17
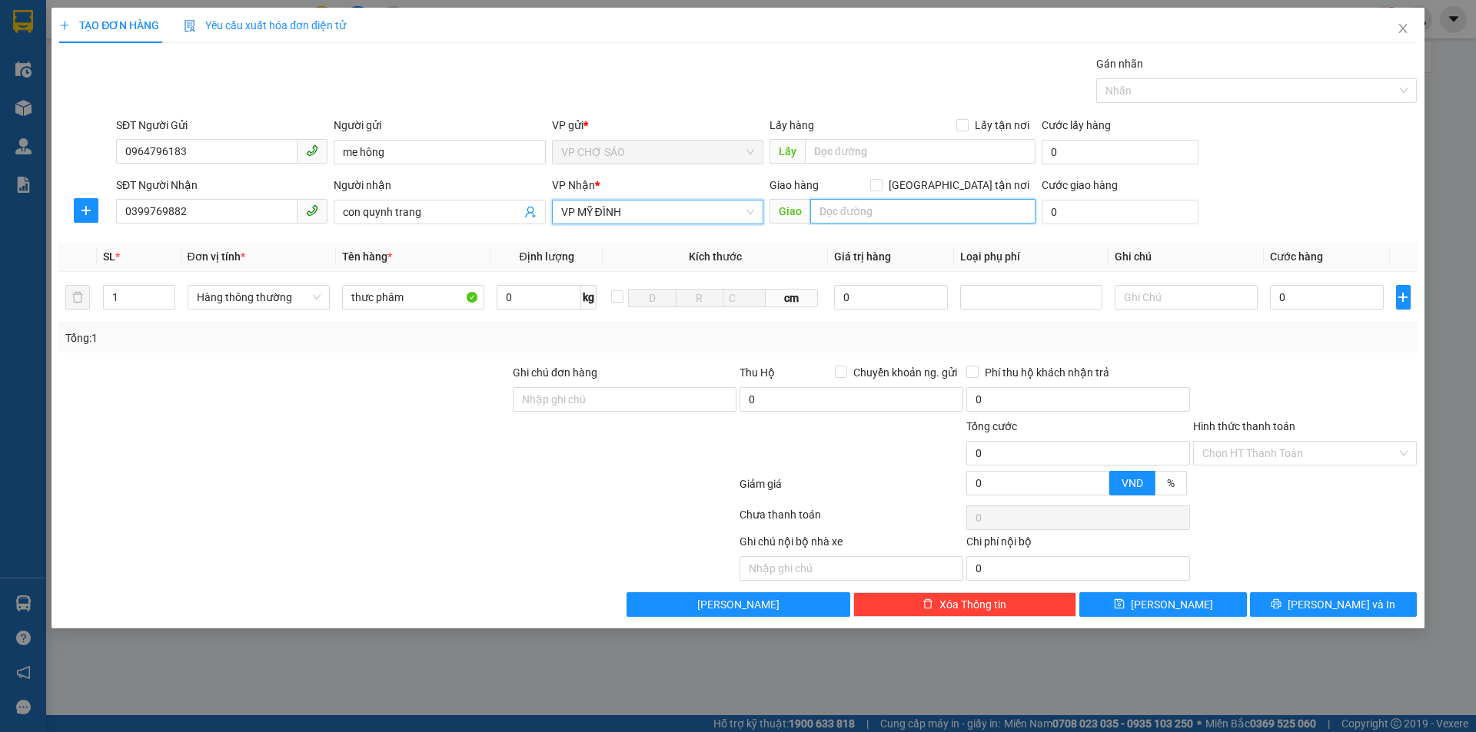
click at [825, 213] on input "text" at bounding box center [922, 211] width 225 height 25
type input "số1 ngach 72 /41 ngõ72 đương tây mỗ phương tây mỗ"
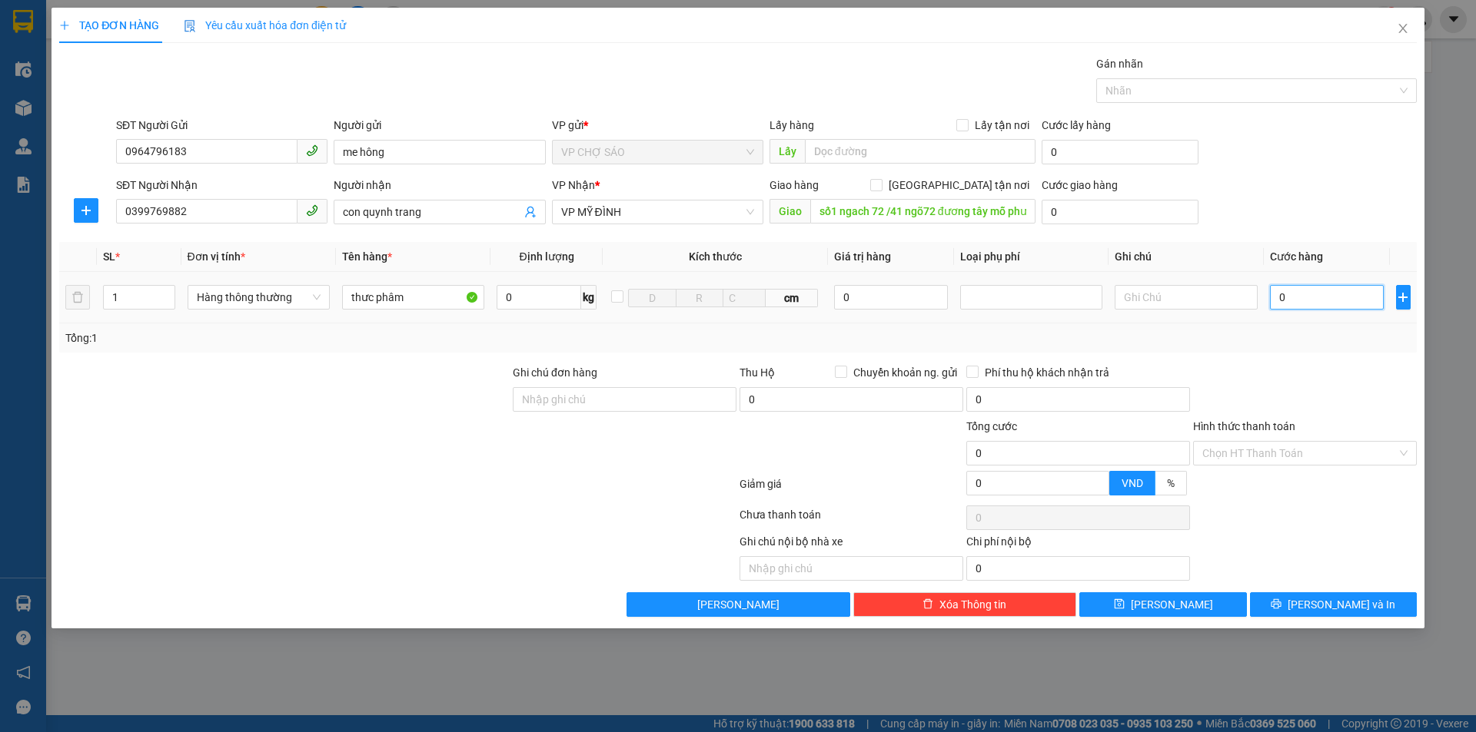
click at [1284, 302] on input "0" at bounding box center [1327, 297] width 115 height 25
type input "5"
type input "50"
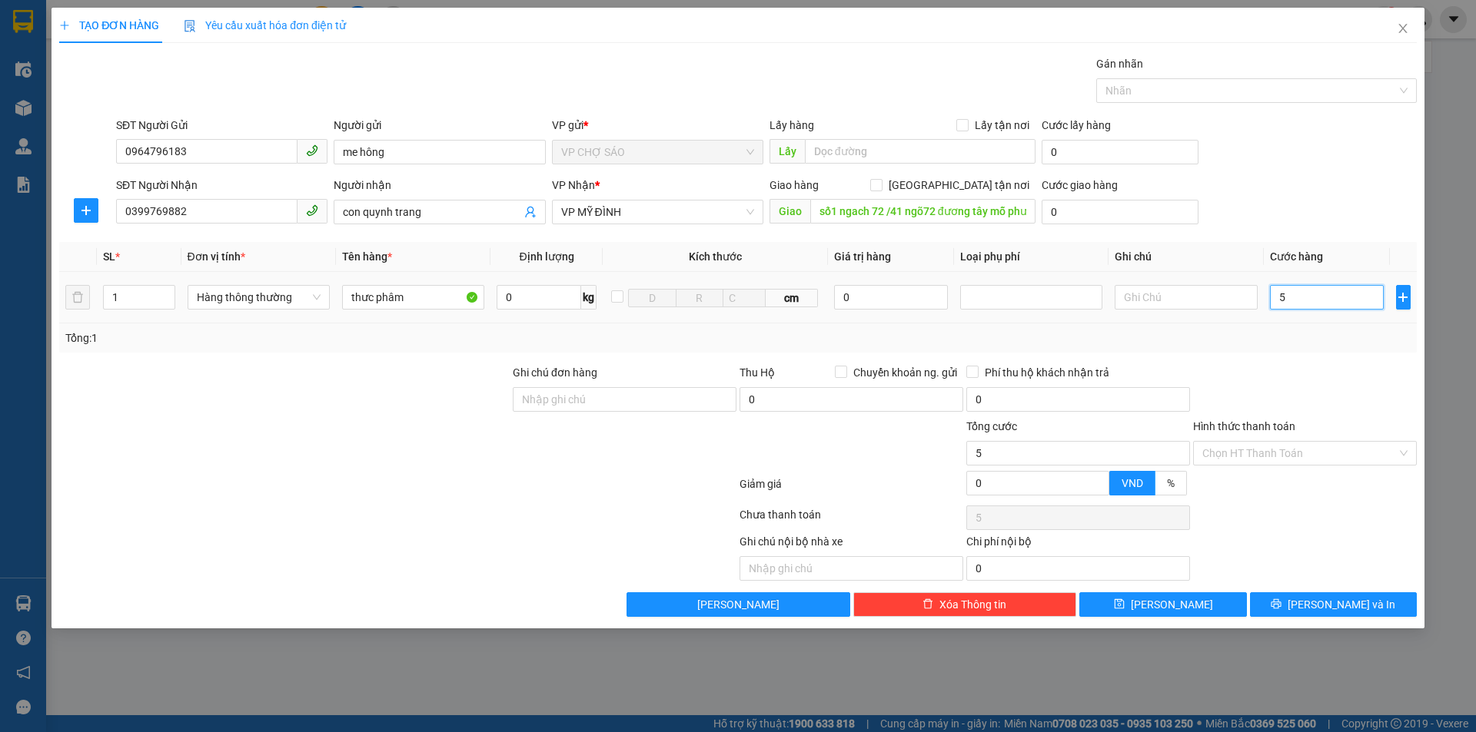
type input "50"
type input "500"
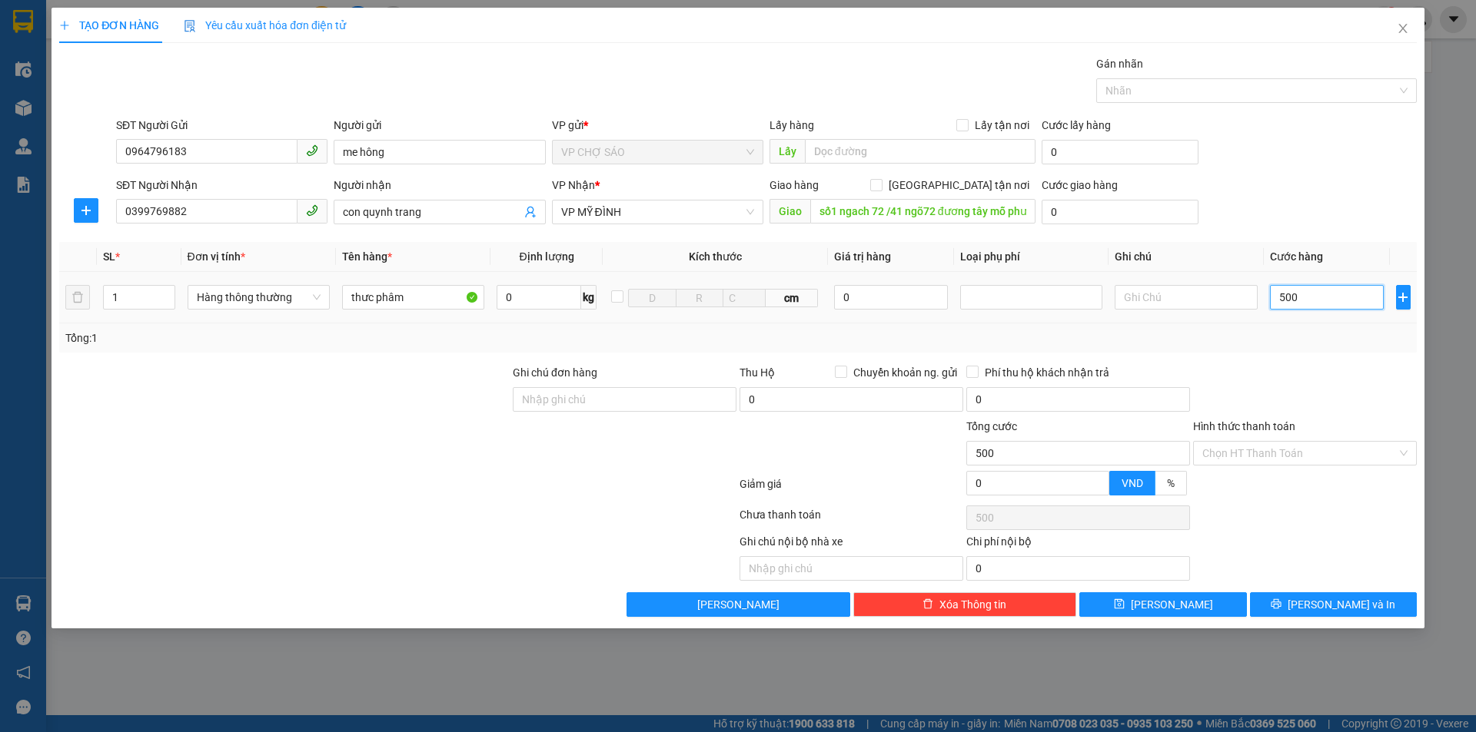
type input "5.000"
type input "50.000"
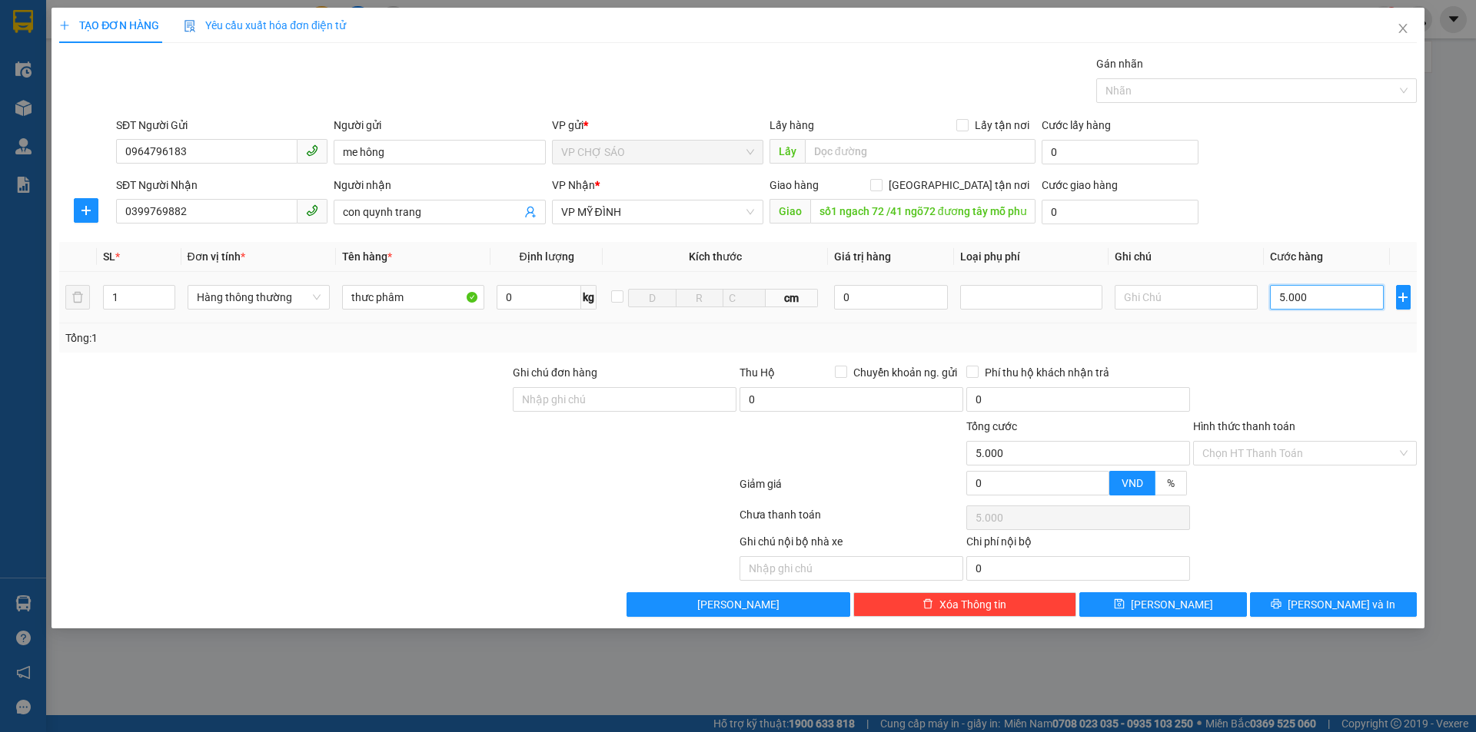
type input "50.000"
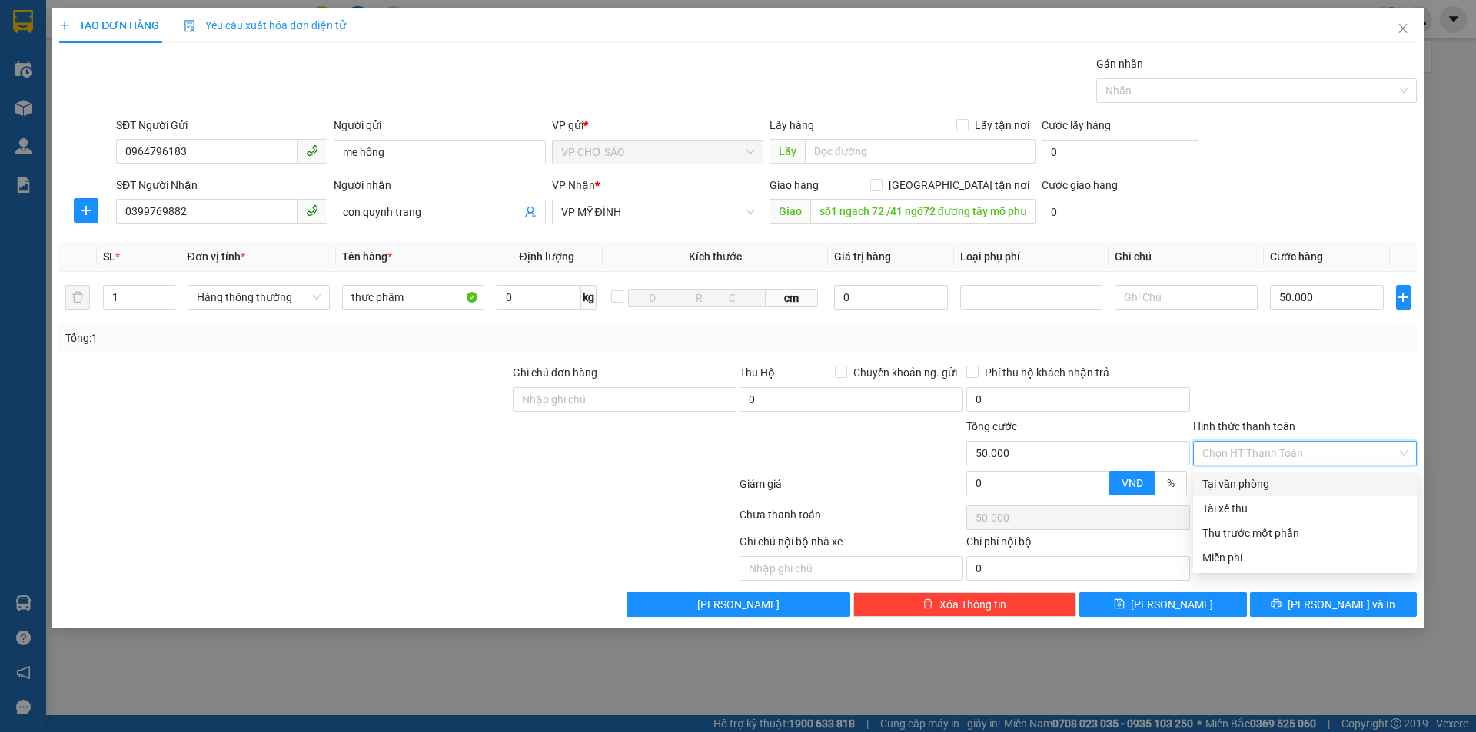
drag, startPoint x: 1282, startPoint y: 451, endPoint x: 1279, endPoint y: 470, distance: 18.7
click at [1282, 463] on input "Hình thức thanh toán" at bounding box center [1299, 453] width 194 height 23
drag, startPoint x: 1260, startPoint y: 485, endPoint x: 1284, endPoint y: 502, distance: 29.8
click at [1270, 493] on div "Tại văn phòng" at bounding box center [1305, 484] width 224 height 25
type input "0"
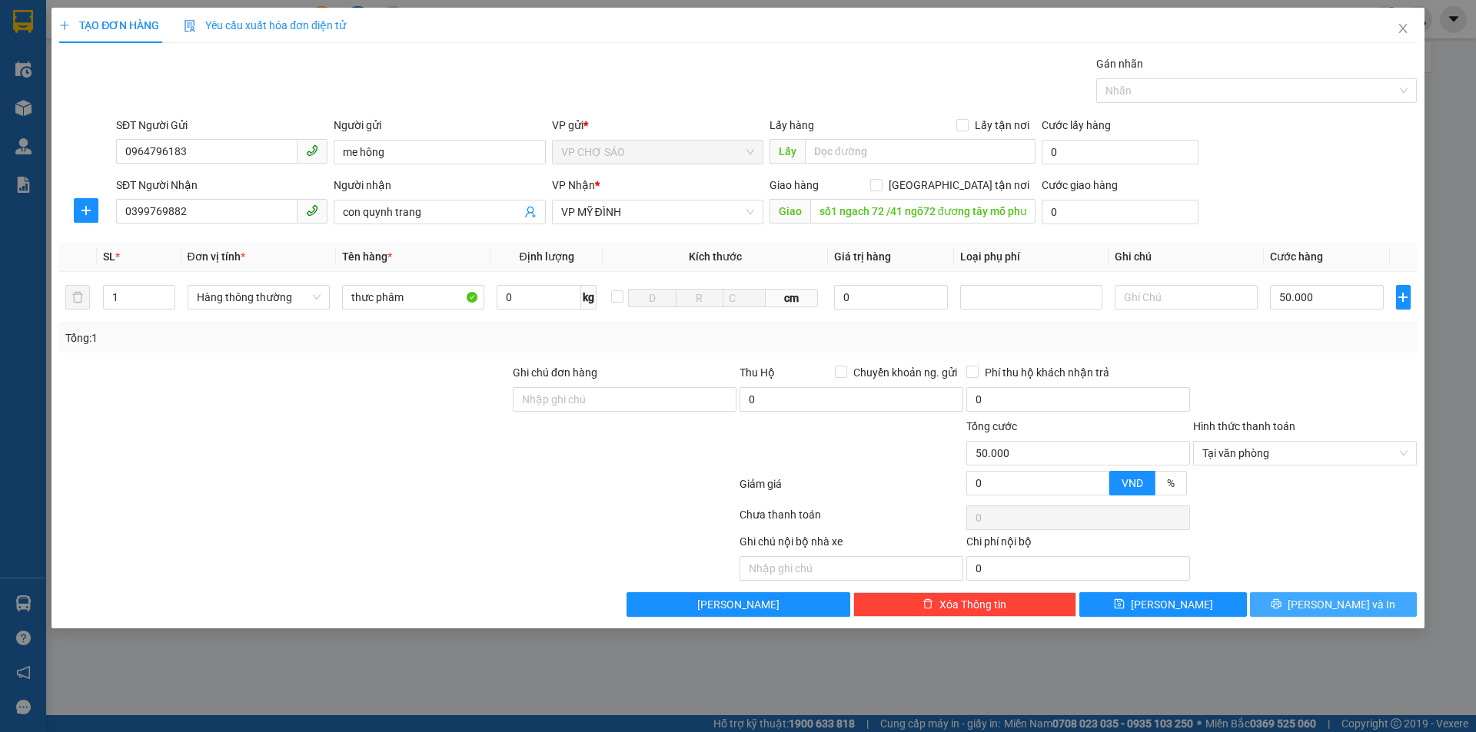
drag, startPoint x: 1337, startPoint y: 610, endPoint x: 1322, endPoint y: 609, distance: 15.4
click at [1337, 610] on span "[PERSON_NAME] và In" at bounding box center [1341, 604] width 108 height 17
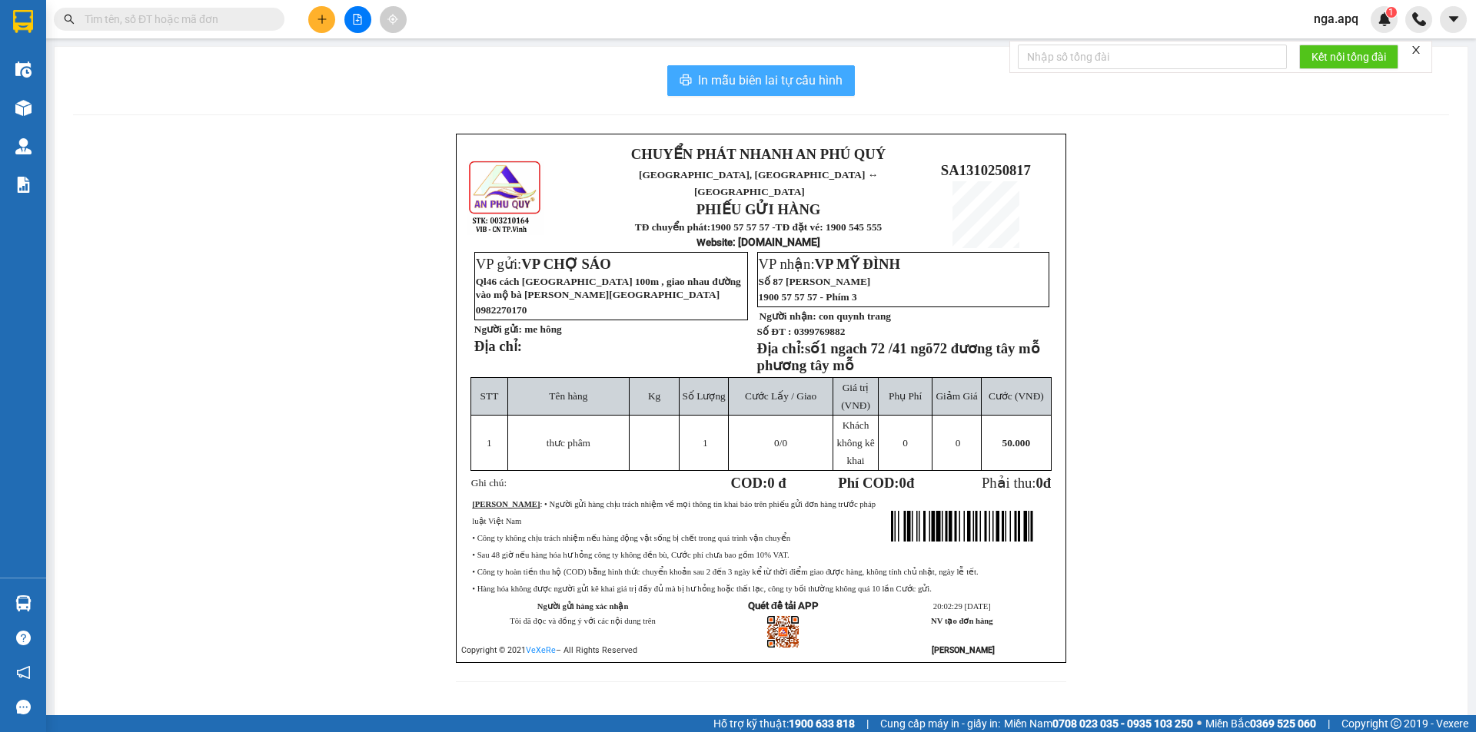
click at [759, 81] on span "In mẫu biên lai tự cấu hình" at bounding box center [770, 80] width 144 height 19
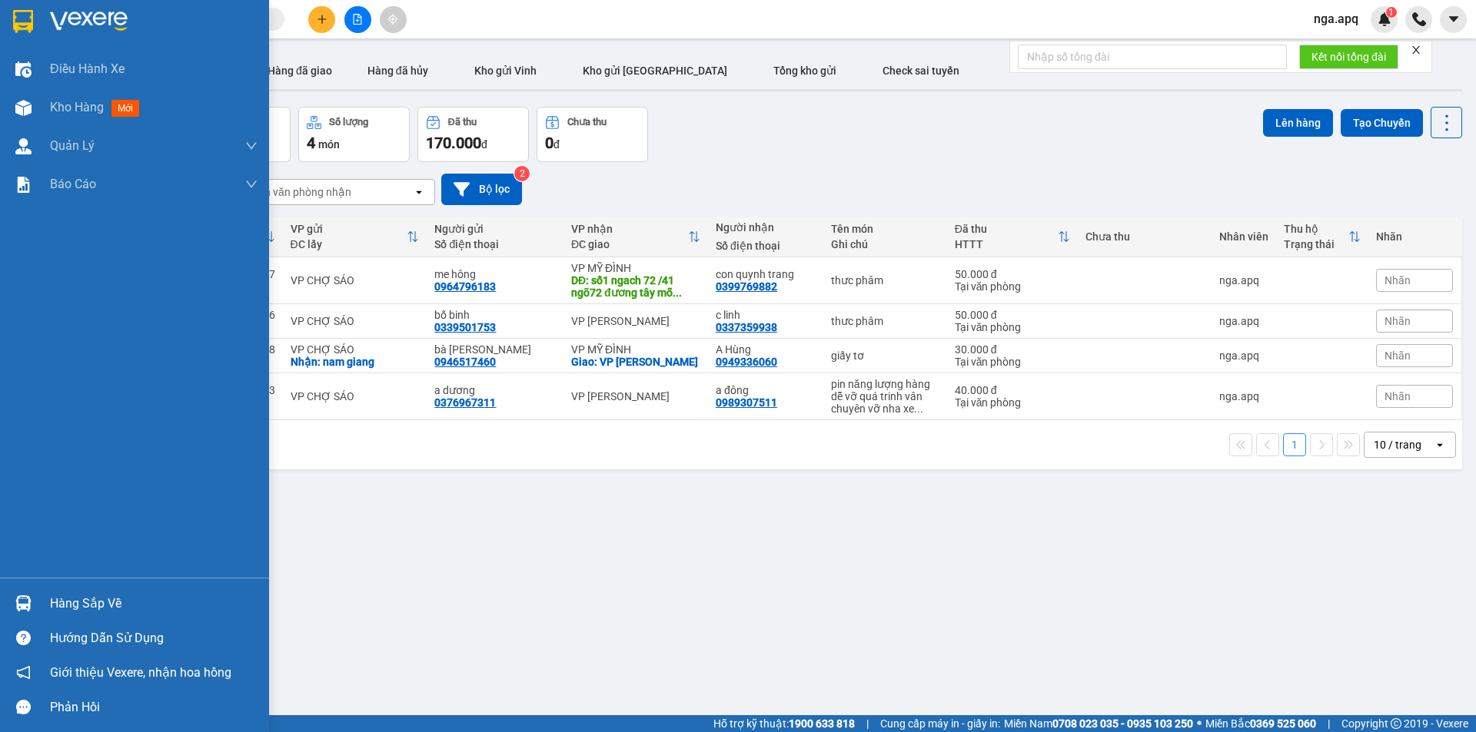
click at [20, 598] on img at bounding box center [23, 604] width 16 height 16
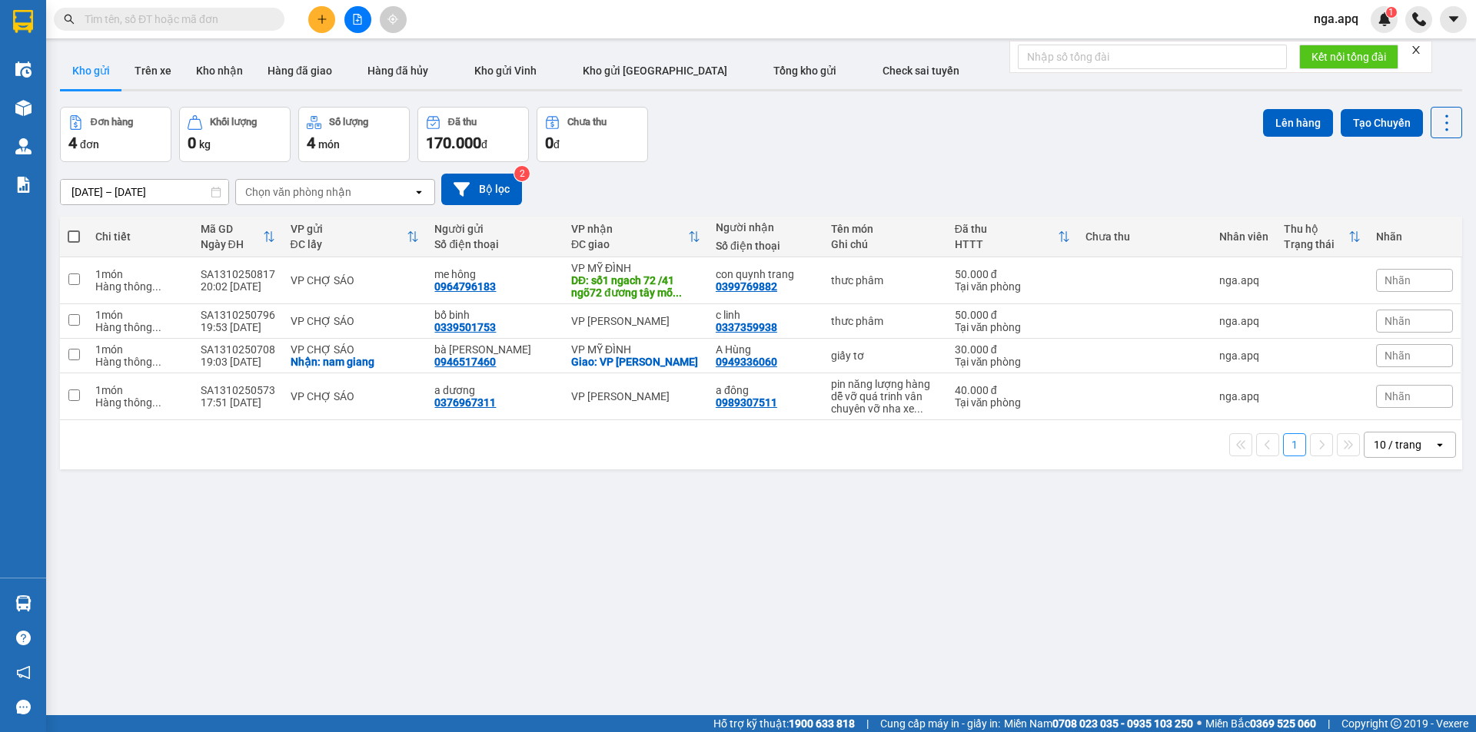
click at [1058, 589] on section "Kết quả tìm kiếm ( 0 ) Bộ lọc No Data nga.apq 1 Điều hành xe Kho hàng mới Quản …" at bounding box center [738, 366] width 1476 height 732
click at [317, 14] on icon "plus" at bounding box center [322, 19] width 11 height 11
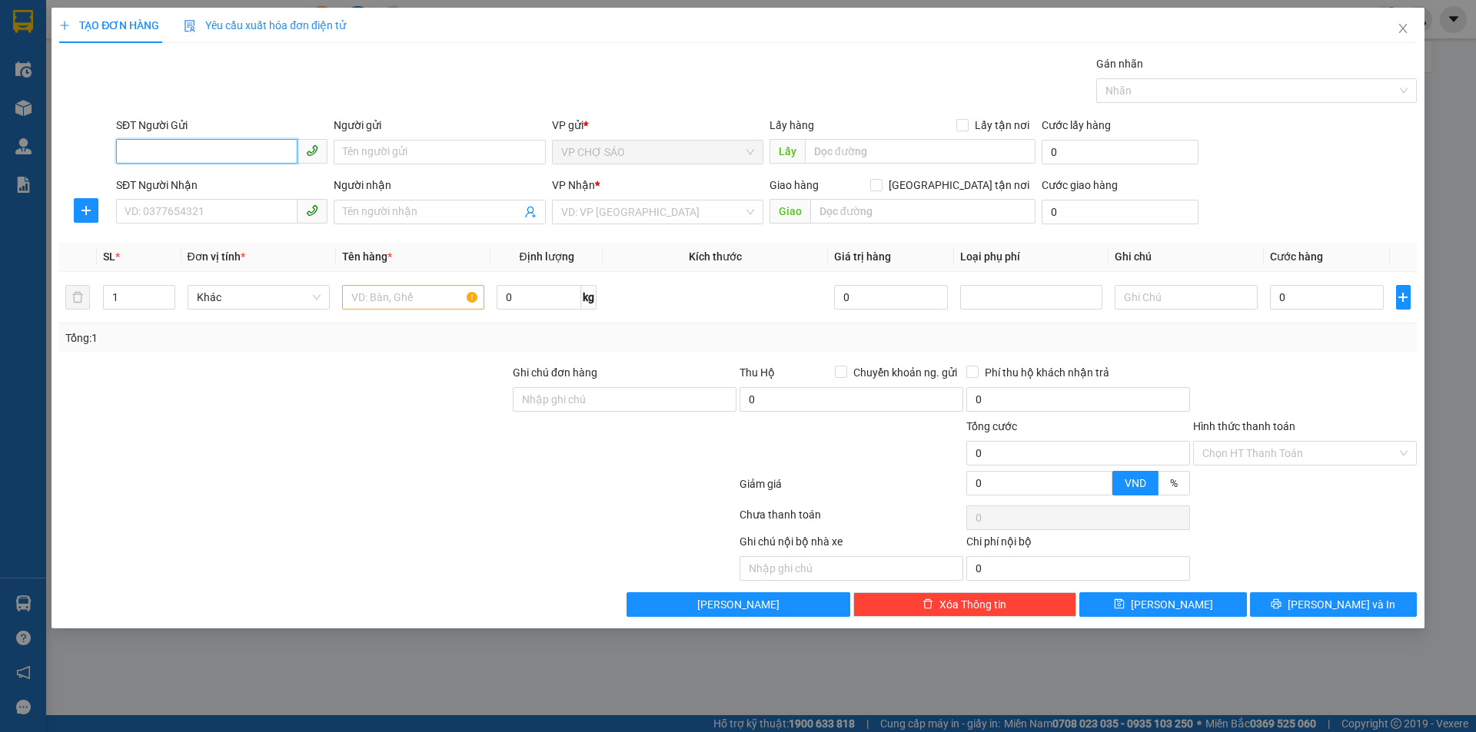
click at [121, 150] on input "SĐT Người Gửi" at bounding box center [206, 151] width 181 height 25
click at [128, 151] on input "SĐT Người Gửi" at bounding box center [206, 151] width 181 height 25
click at [204, 181] on div "0911149138 - Bố hơp" at bounding box center [221, 182] width 193 height 17
type input "0911149138"
type input "Bố hơp"
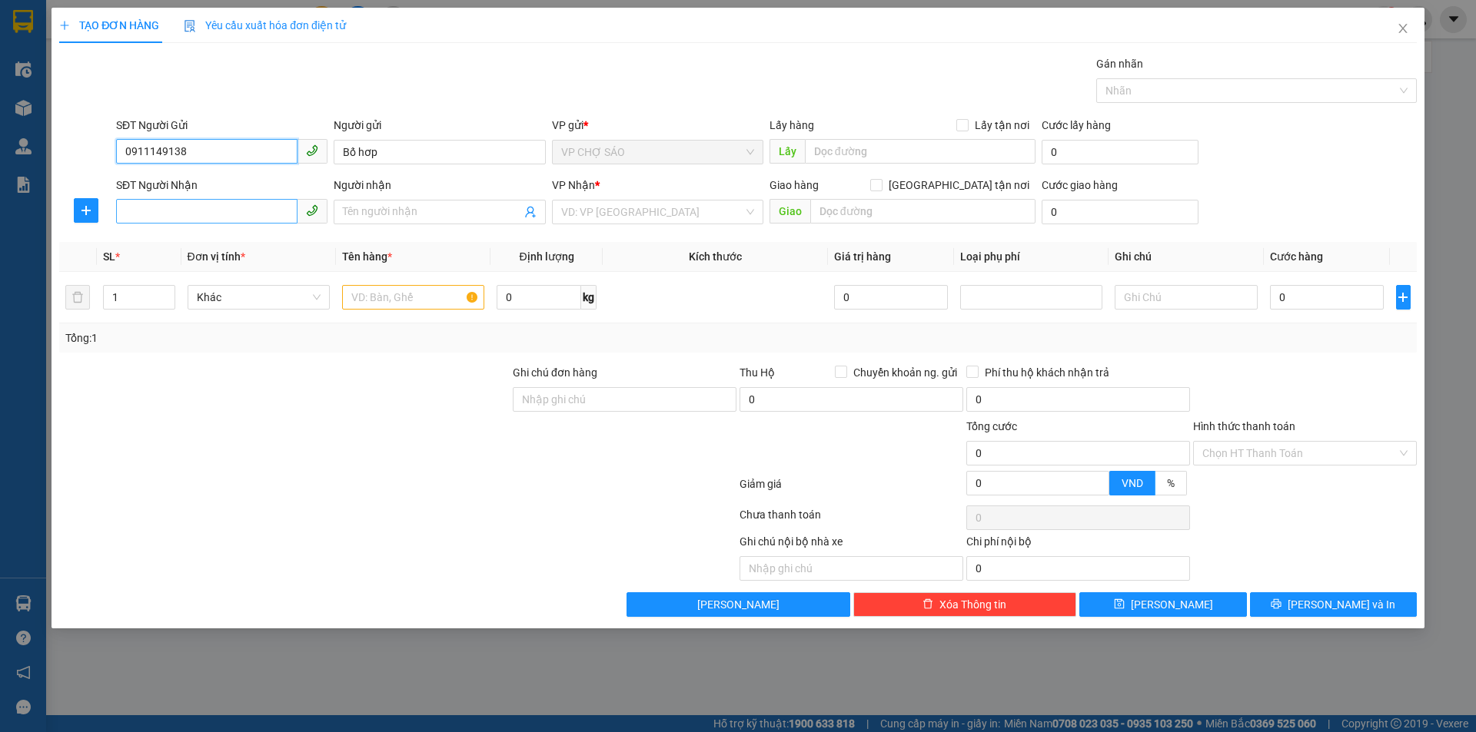
type input "0911149138"
click at [164, 210] on input "SĐT Người Nhận" at bounding box center [206, 211] width 181 height 25
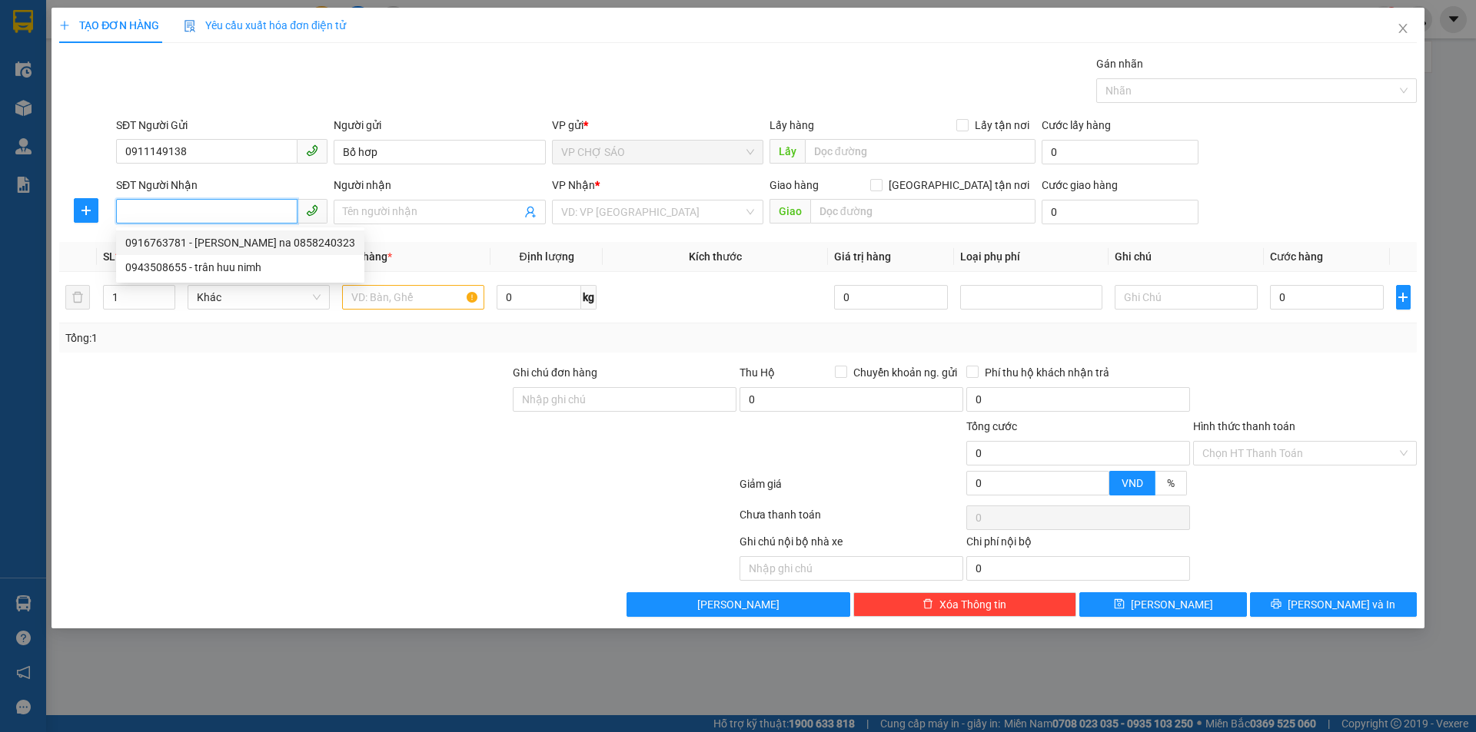
drag, startPoint x: 215, startPoint y: 242, endPoint x: 200, endPoint y: 256, distance: 20.7
click at [211, 248] on div "0916763781 - [PERSON_NAME] na 0858240323" at bounding box center [240, 242] width 230 height 17
type input "0916763781"
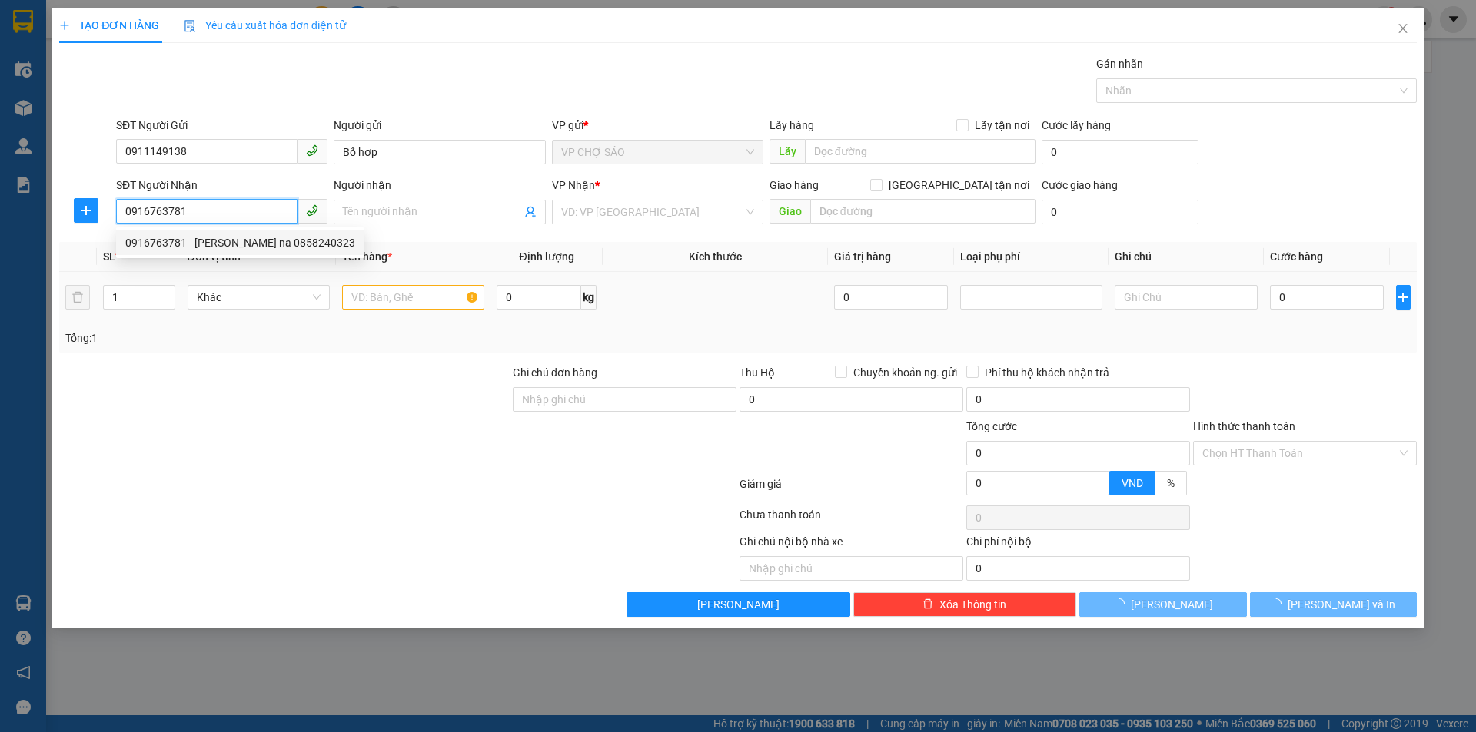
type input "[PERSON_NAME] na 0858240323"
checkbox input "true"
type input "mđ"
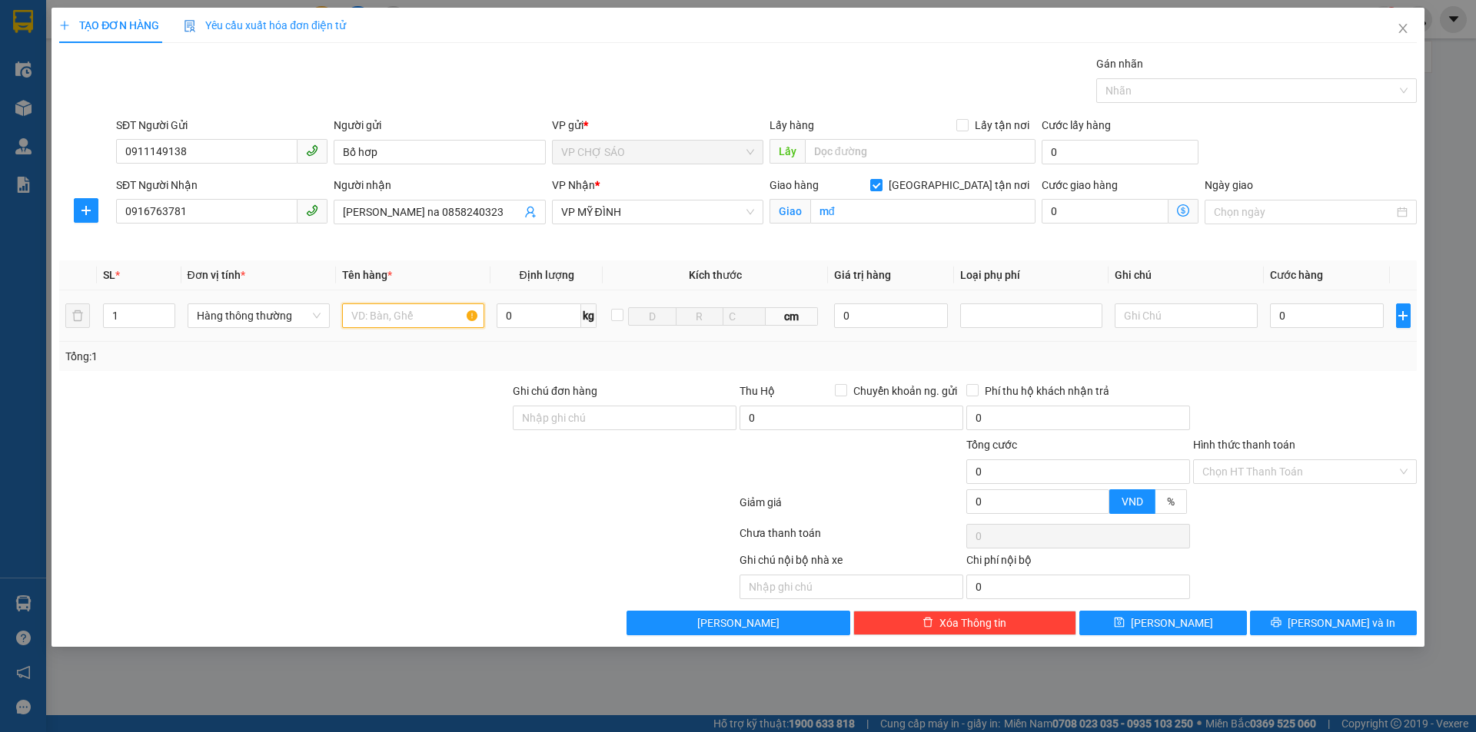
click at [367, 315] on input "text" at bounding box center [413, 316] width 142 height 25
type input "thưc phâm"
click at [1291, 317] on input "0" at bounding box center [1327, 316] width 115 height 25
type input "4"
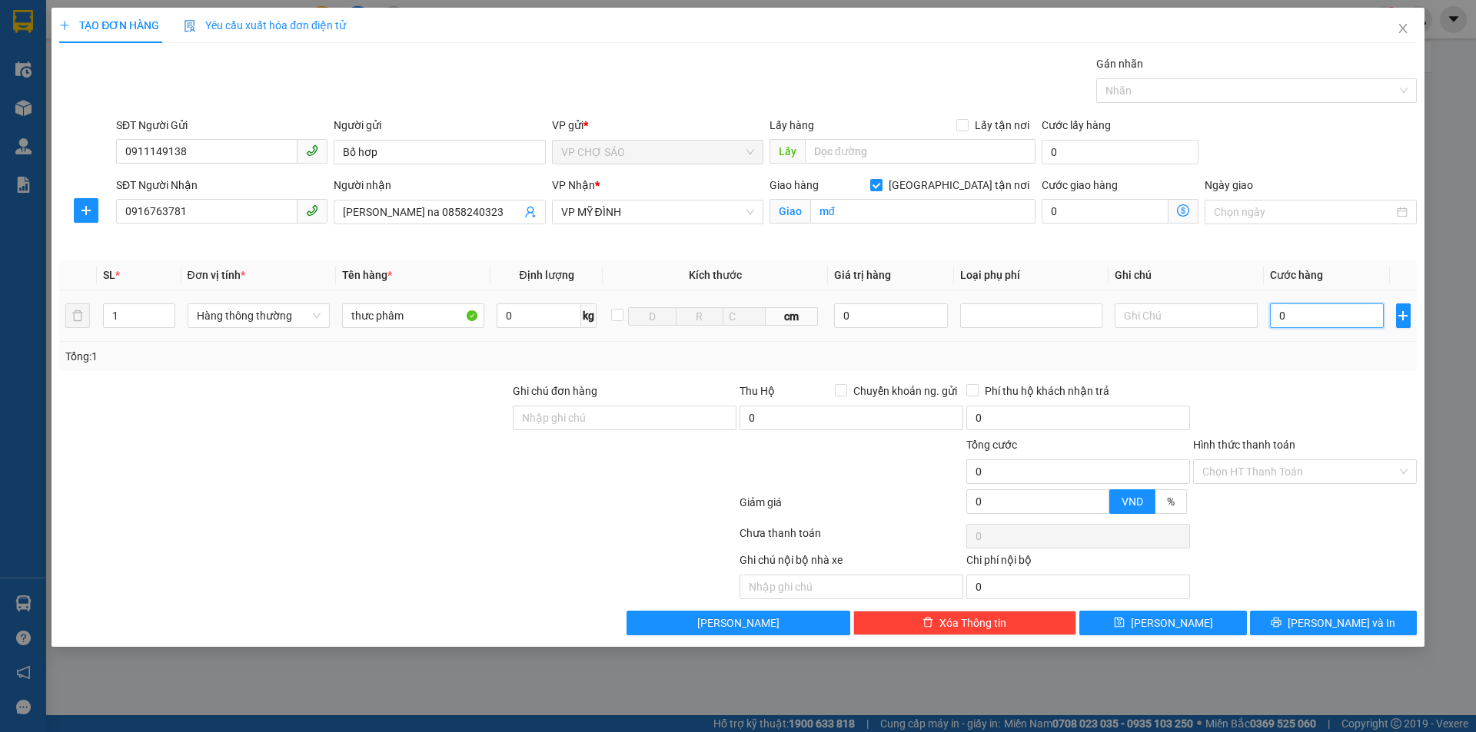
type input "4"
type input "40"
type input "400"
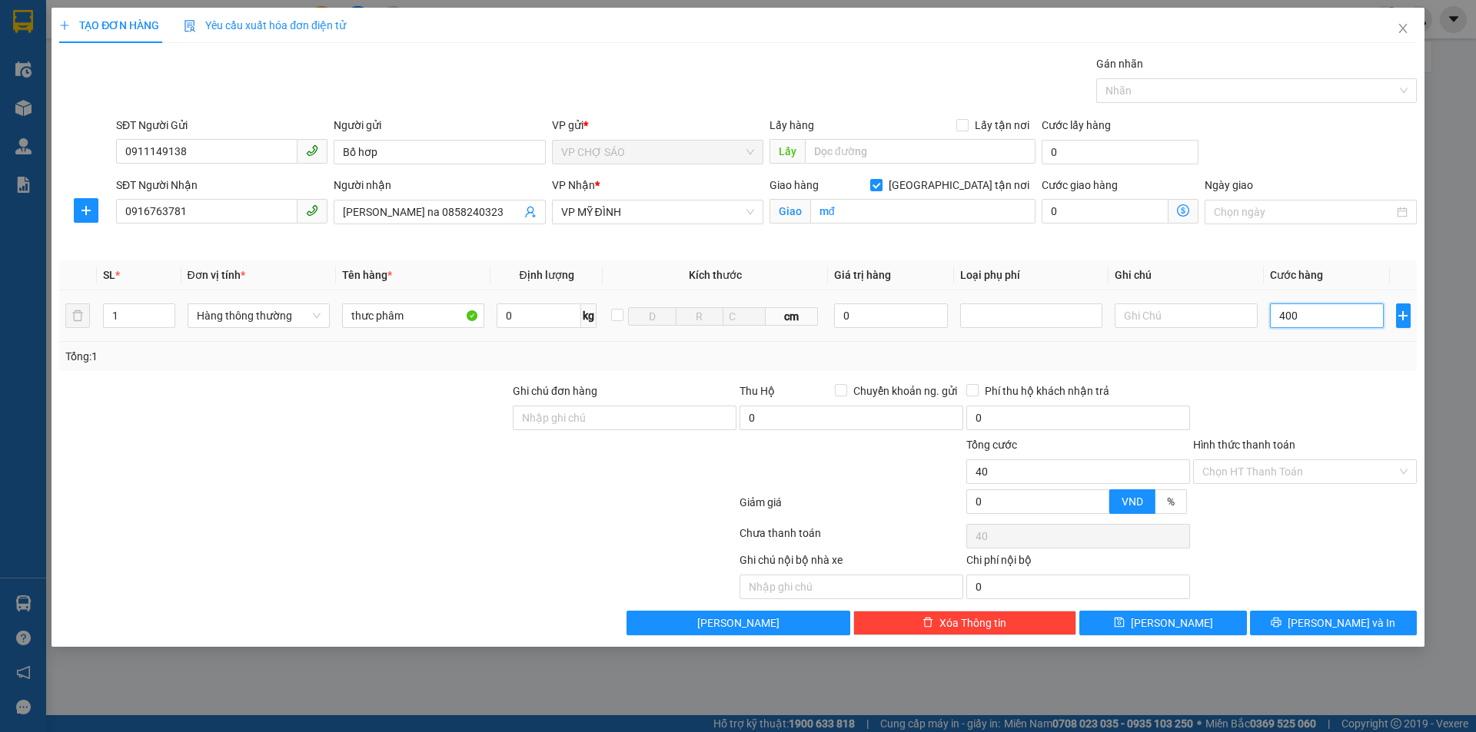
type input "400"
type input "4.000"
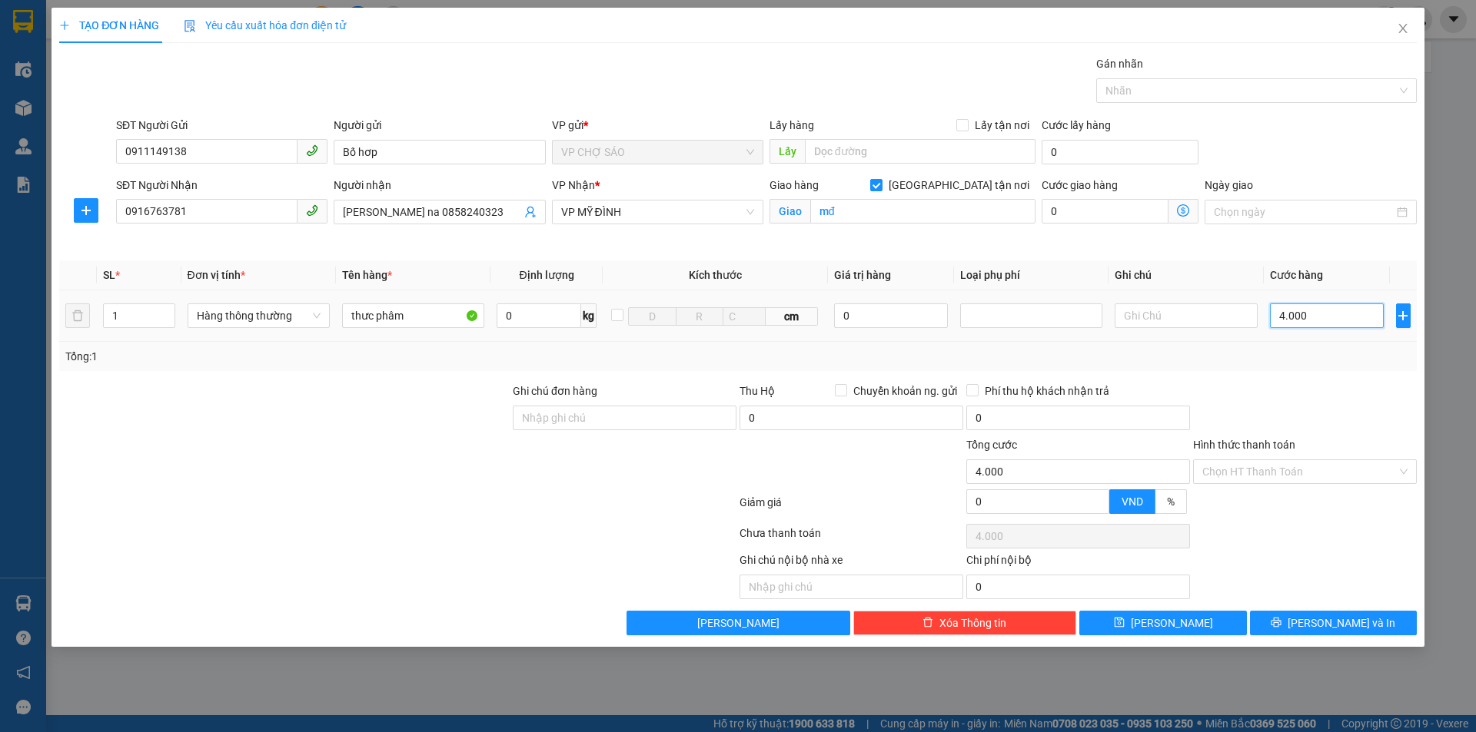
type input "40.000"
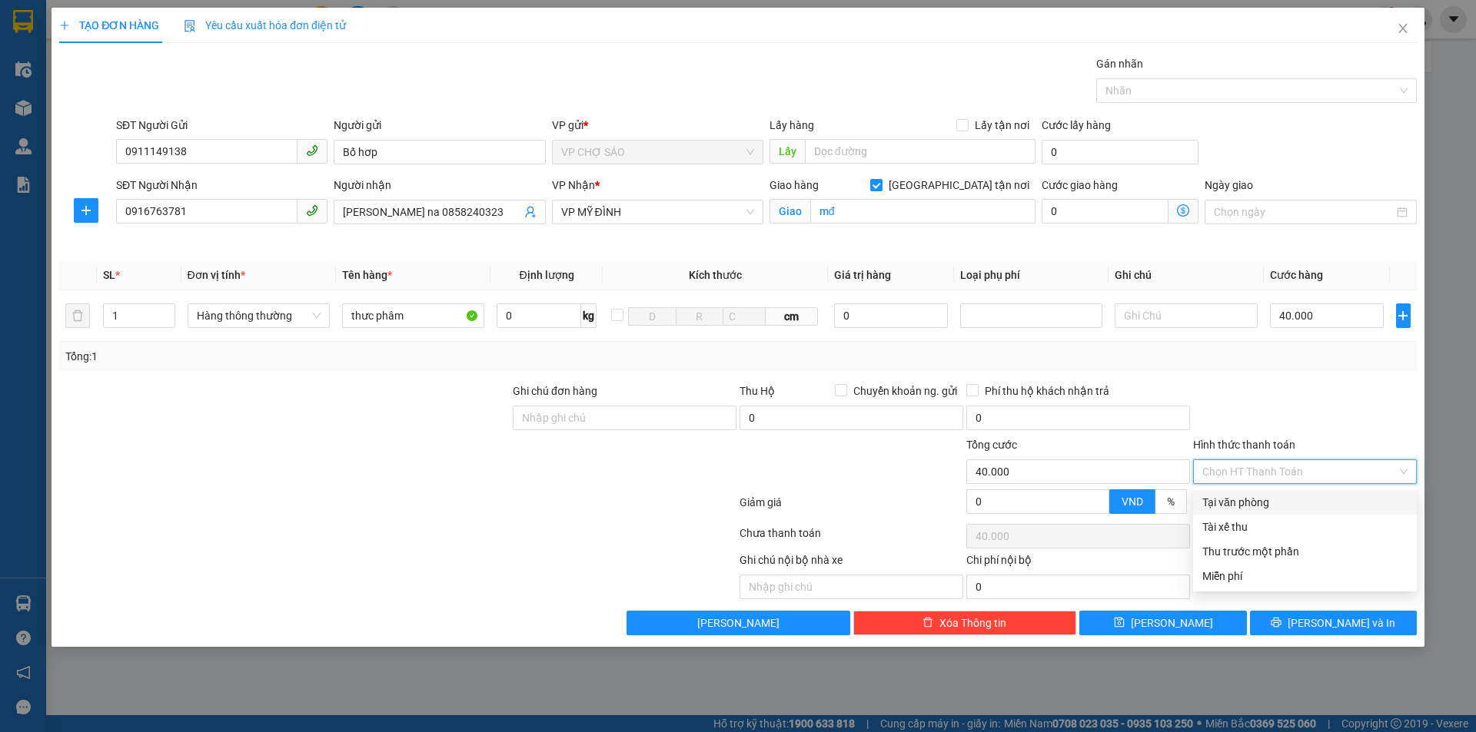
click at [1254, 473] on input "Hình thức thanh toán" at bounding box center [1299, 471] width 194 height 23
click at [1261, 509] on div "Tại văn phòng" at bounding box center [1304, 502] width 205 height 17
type input "0"
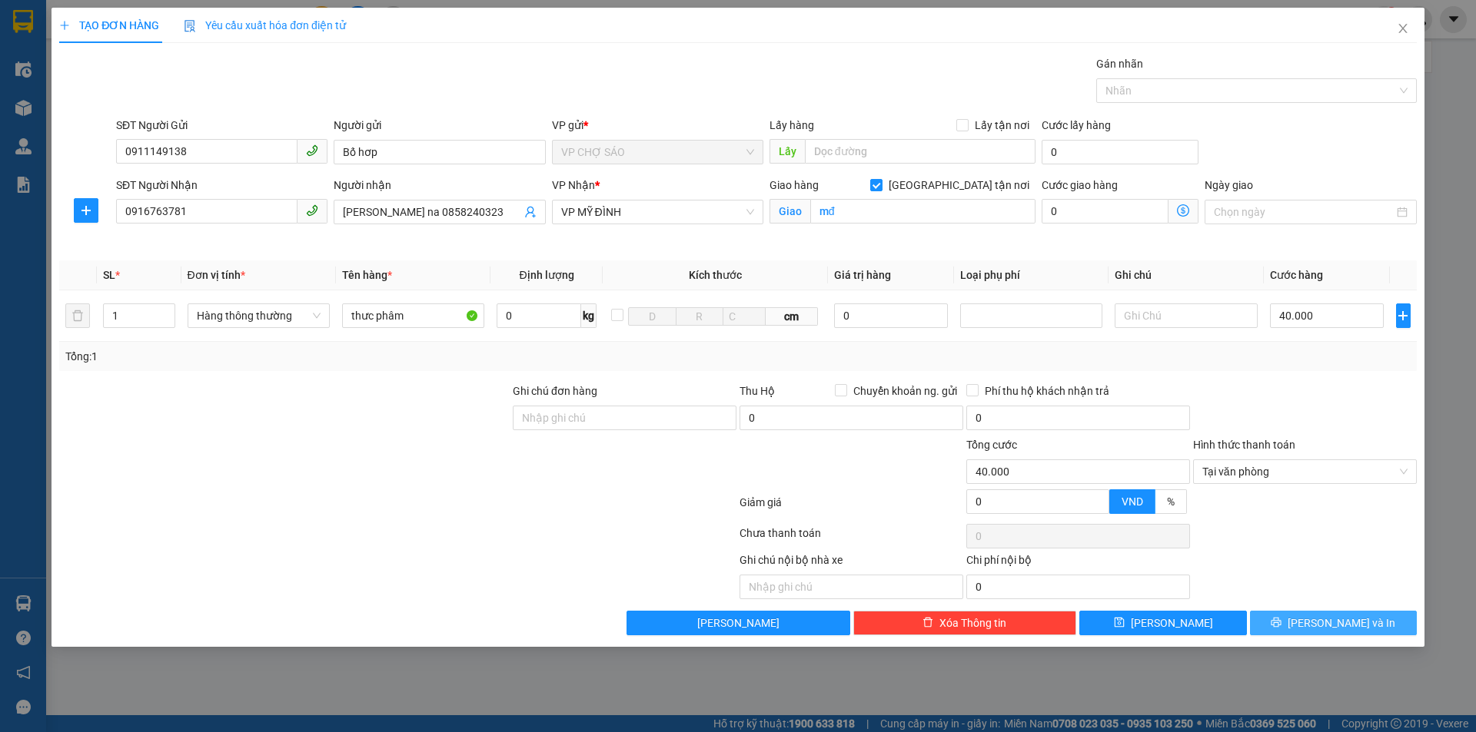
click at [1345, 615] on span "[PERSON_NAME] và In" at bounding box center [1341, 623] width 108 height 17
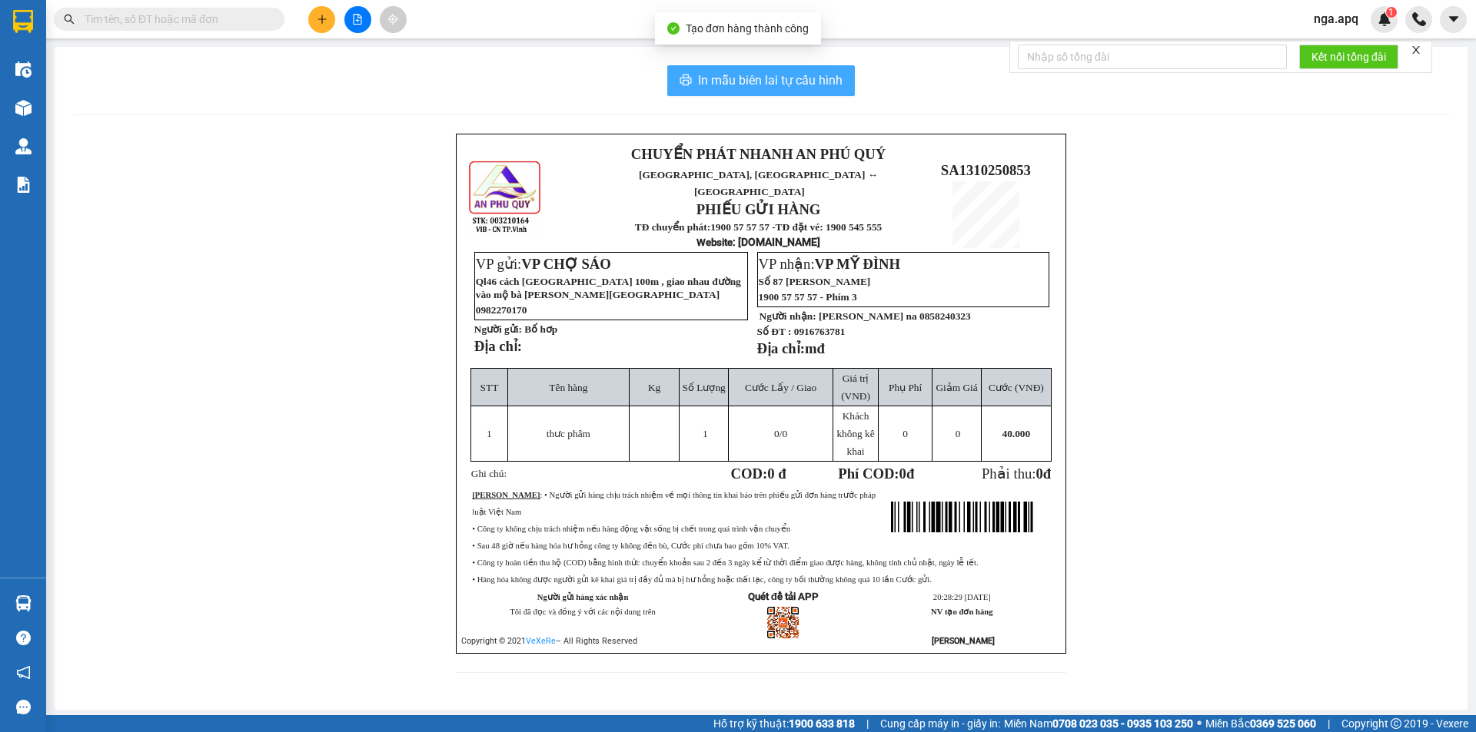
click at [733, 81] on span "In mẫu biên lai tự cấu hình" at bounding box center [770, 80] width 144 height 19
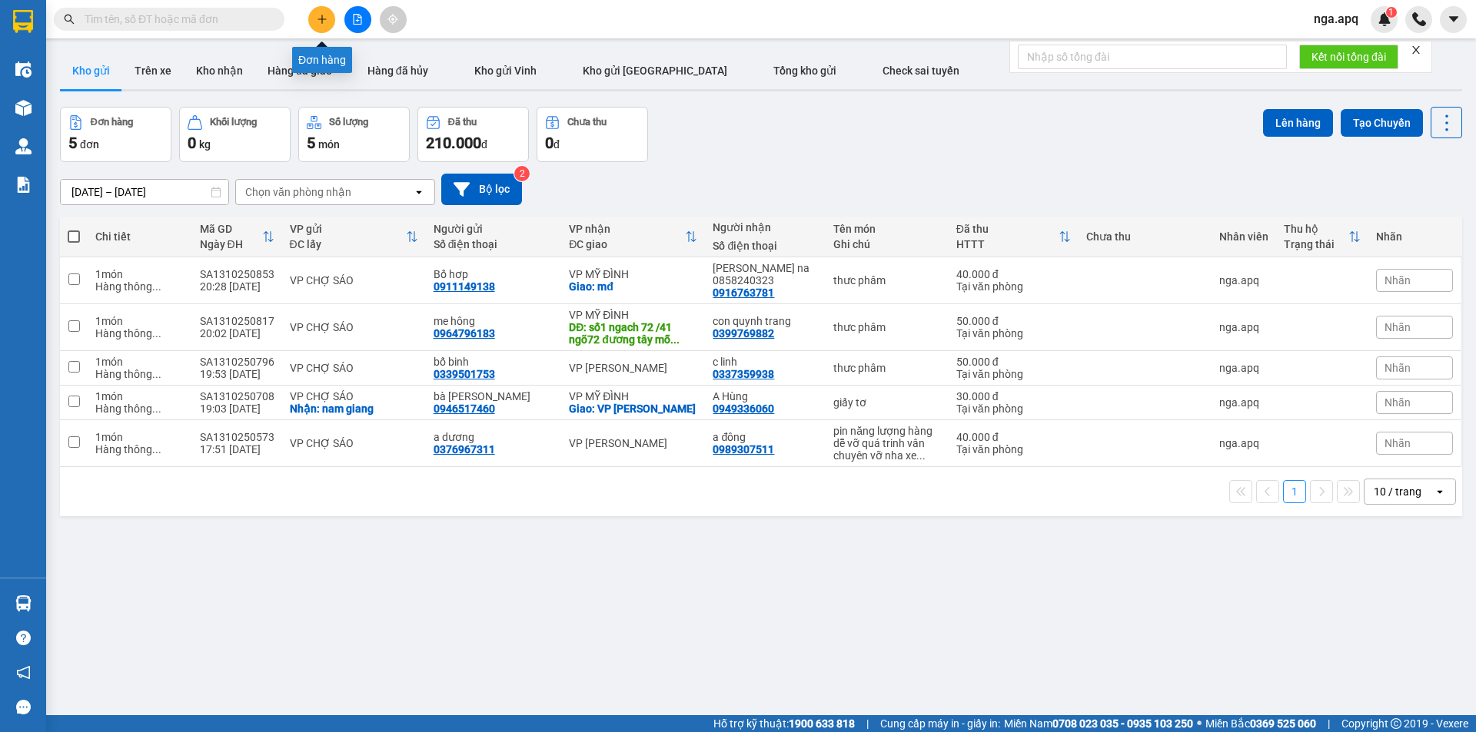
click at [327, 18] on button at bounding box center [321, 19] width 27 height 27
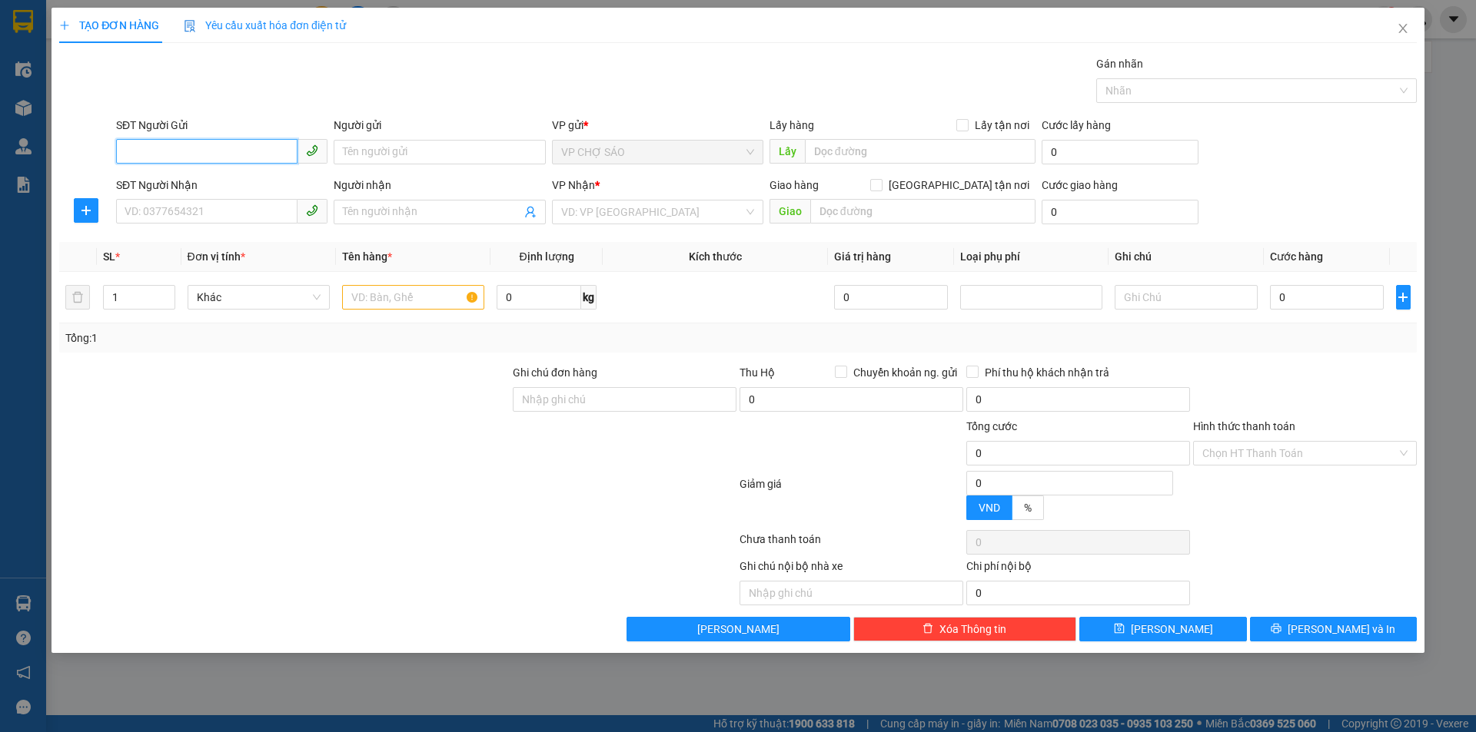
drag, startPoint x: 125, startPoint y: 154, endPoint x: 228, endPoint y: 127, distance: 107.4
click at [125, 152] on input "SĐT Người Gửi" at bounding box center [206, 151] width 181 height 25
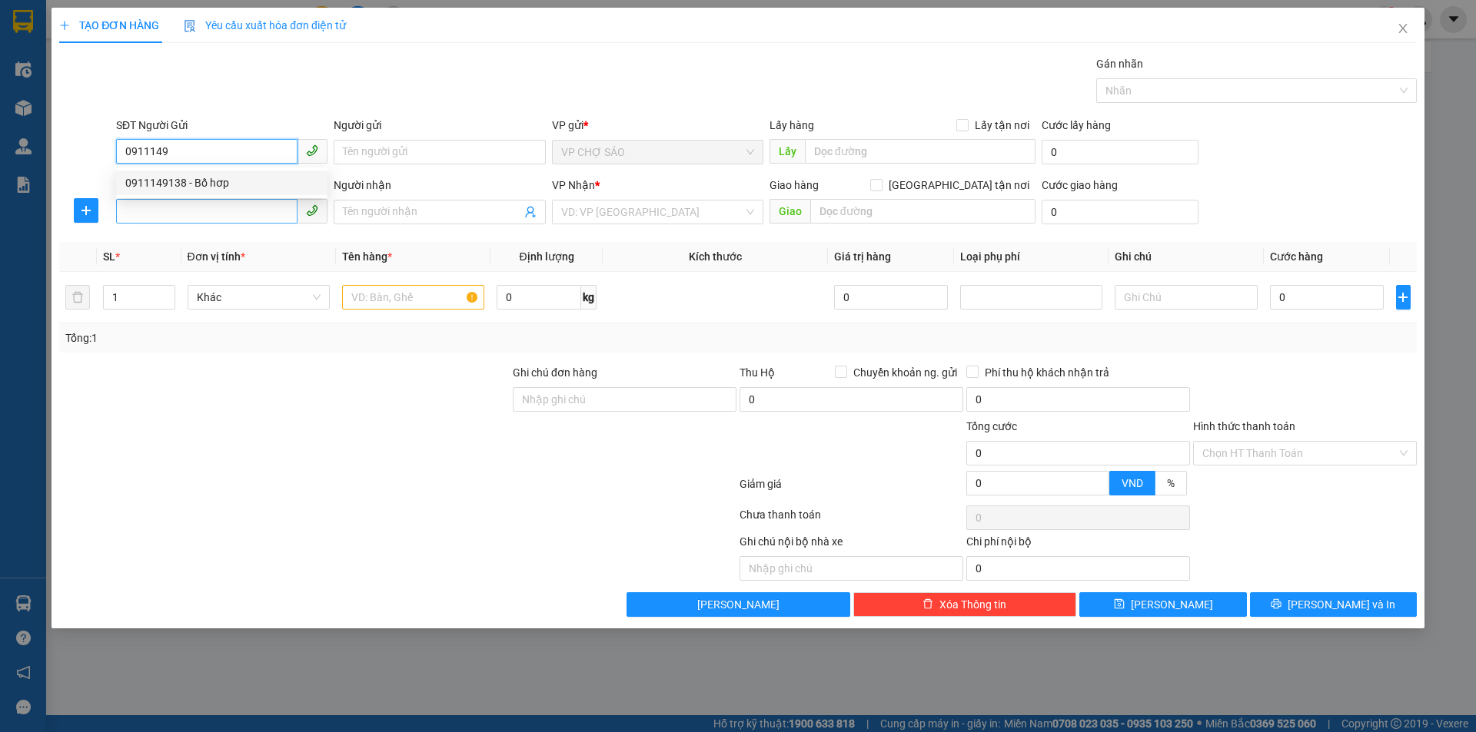
drag, startPoint x: 208, startPoint y: 184, endPoint x: 181, endPoint y: 201, distance: 32.0
click at [200, 189] on div "0911149138 - Bố hơp" at bounding box center [221, 182] width 193 height 17
type input "0911149138"
type input "Bố hơp"
type input "0911149138"
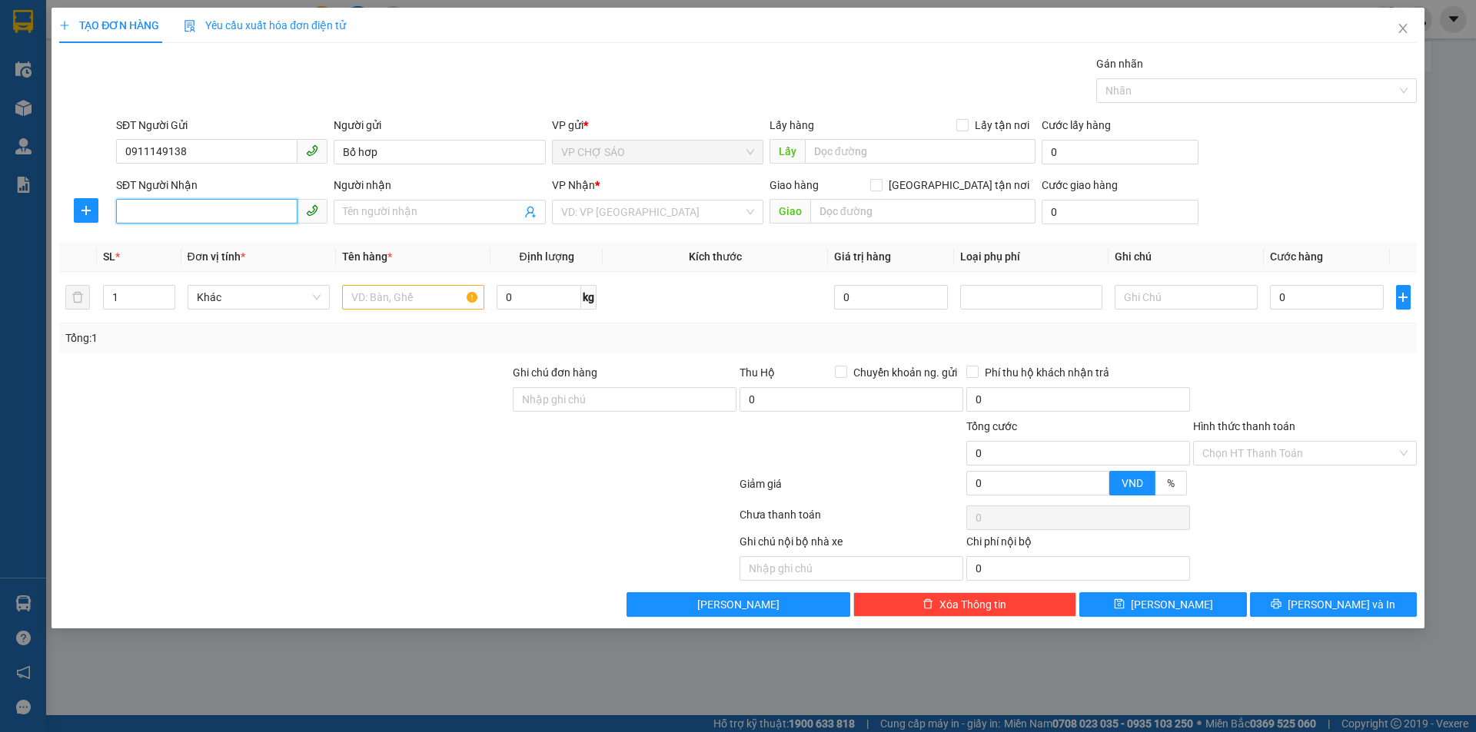
click at [157, 213] on input "SĐT Người Nhận" at bounding box center [206, 211] width 181 height 25
click at [200, 266] on div "0943508655 - trân huu nimh" at bounding box center [240, 267] width 230 height 17
type input "0943508655"
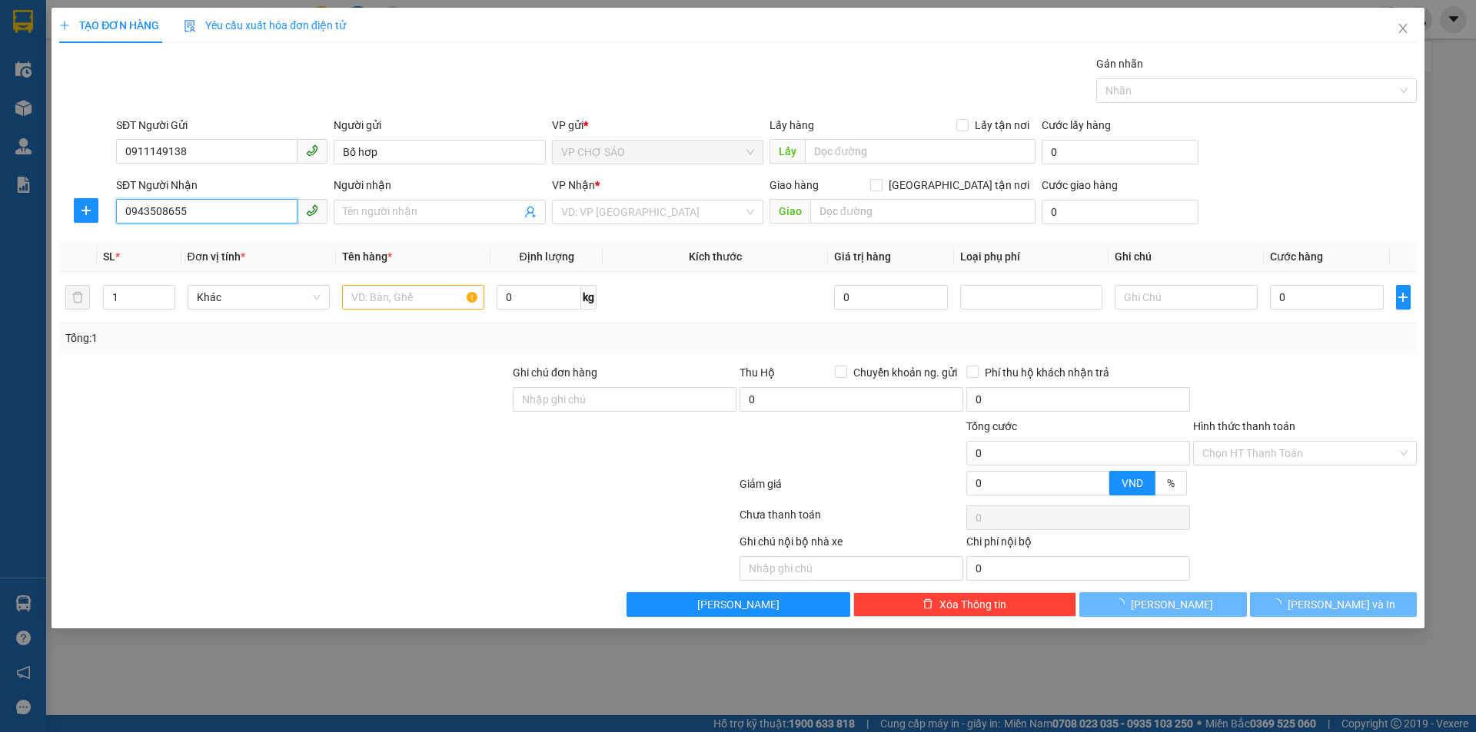
type input "trân huu nimh"
checkbox input "true"
type input "mđ"
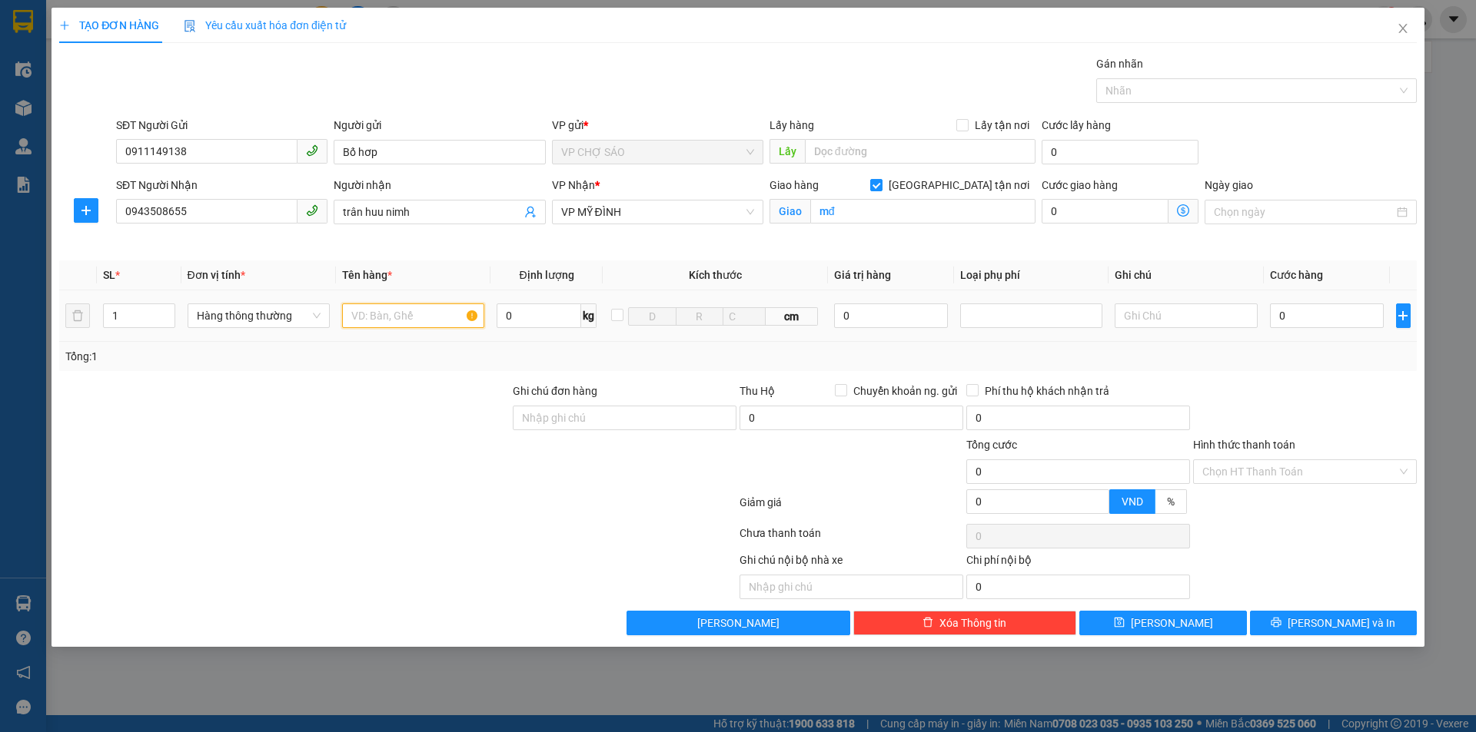
click at [360, 321] on input "text" at bounding box center [413, 316] width 142 height 25
type input "thưc phâm"
click at [1294, 312] on input "0" at bounding box center [1327, 316] width 115 height 25
type input "4"
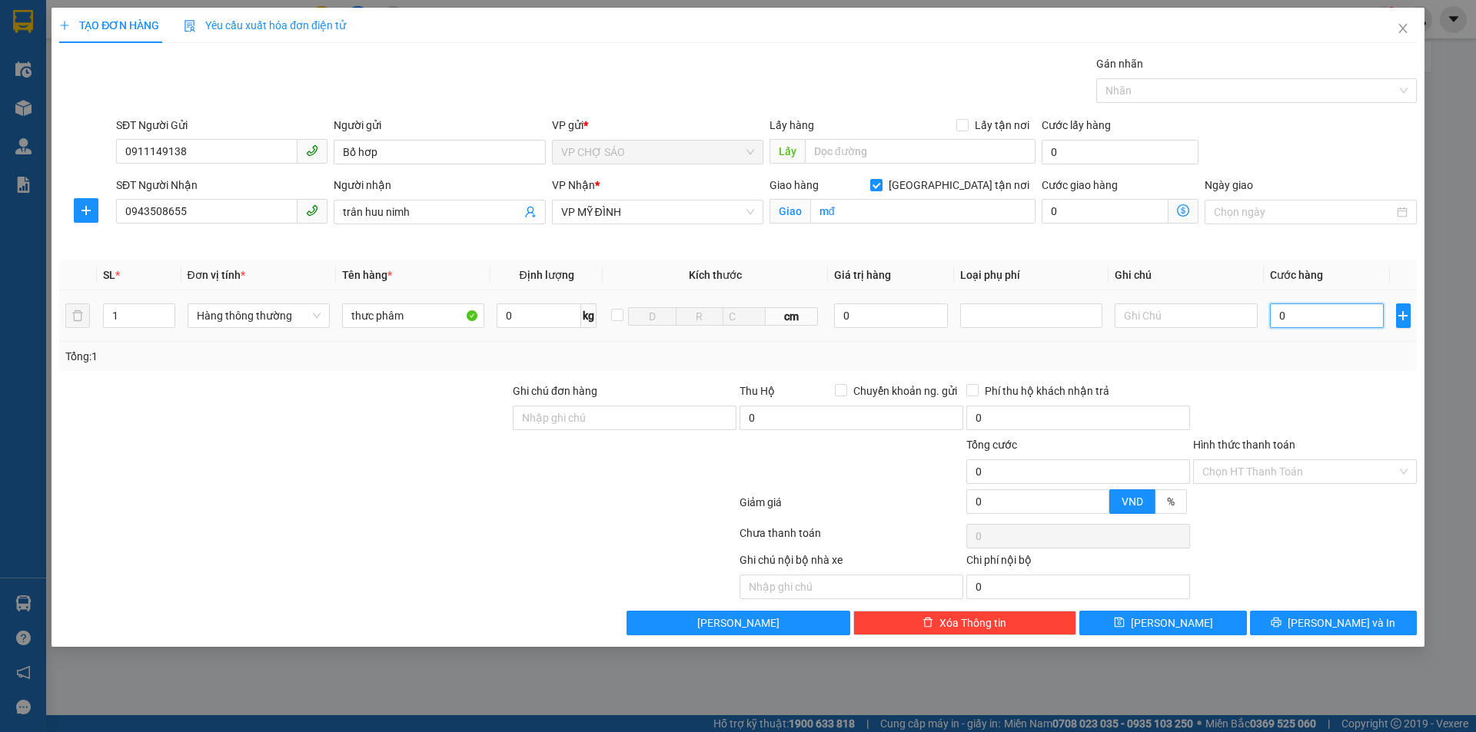
type input "4"
type input "40"
type input "400"
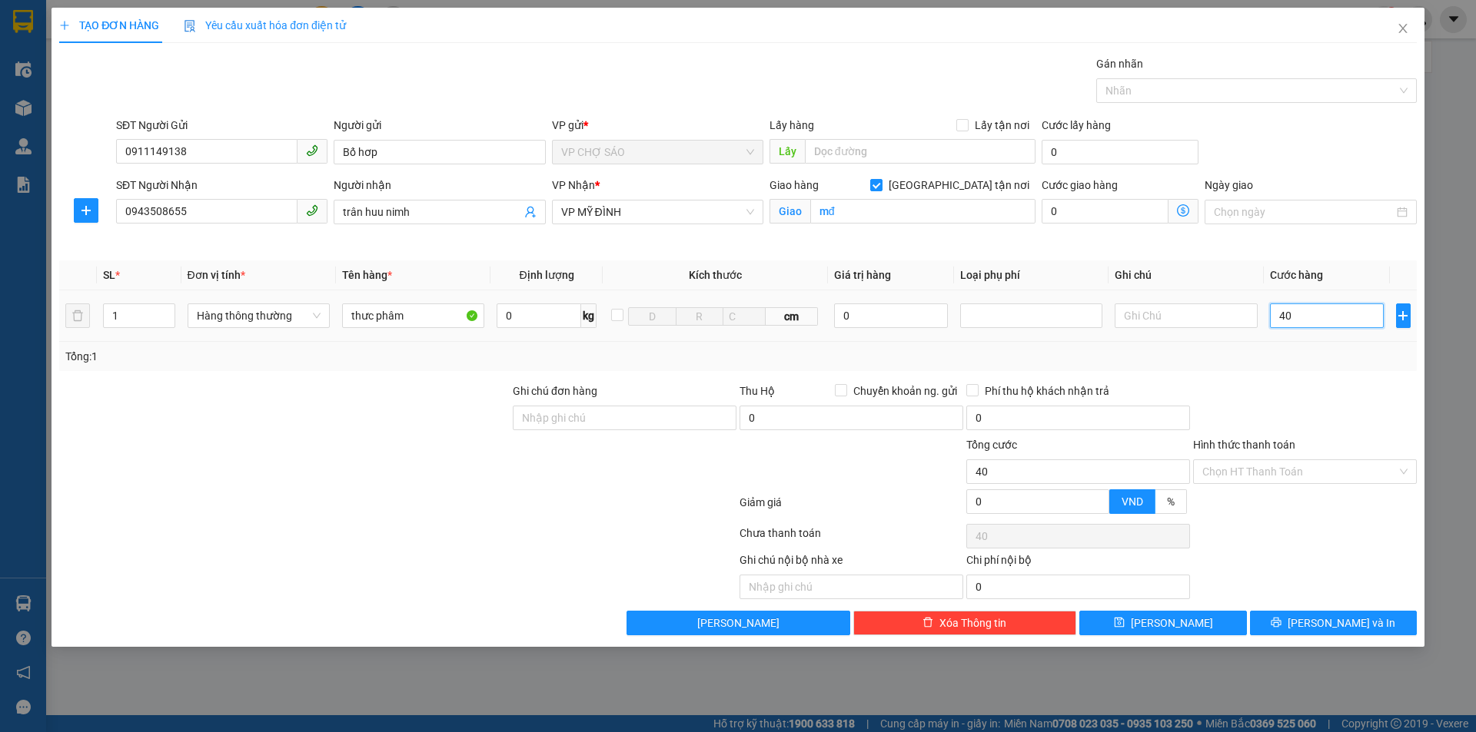
type input "400"
type input "4.000"
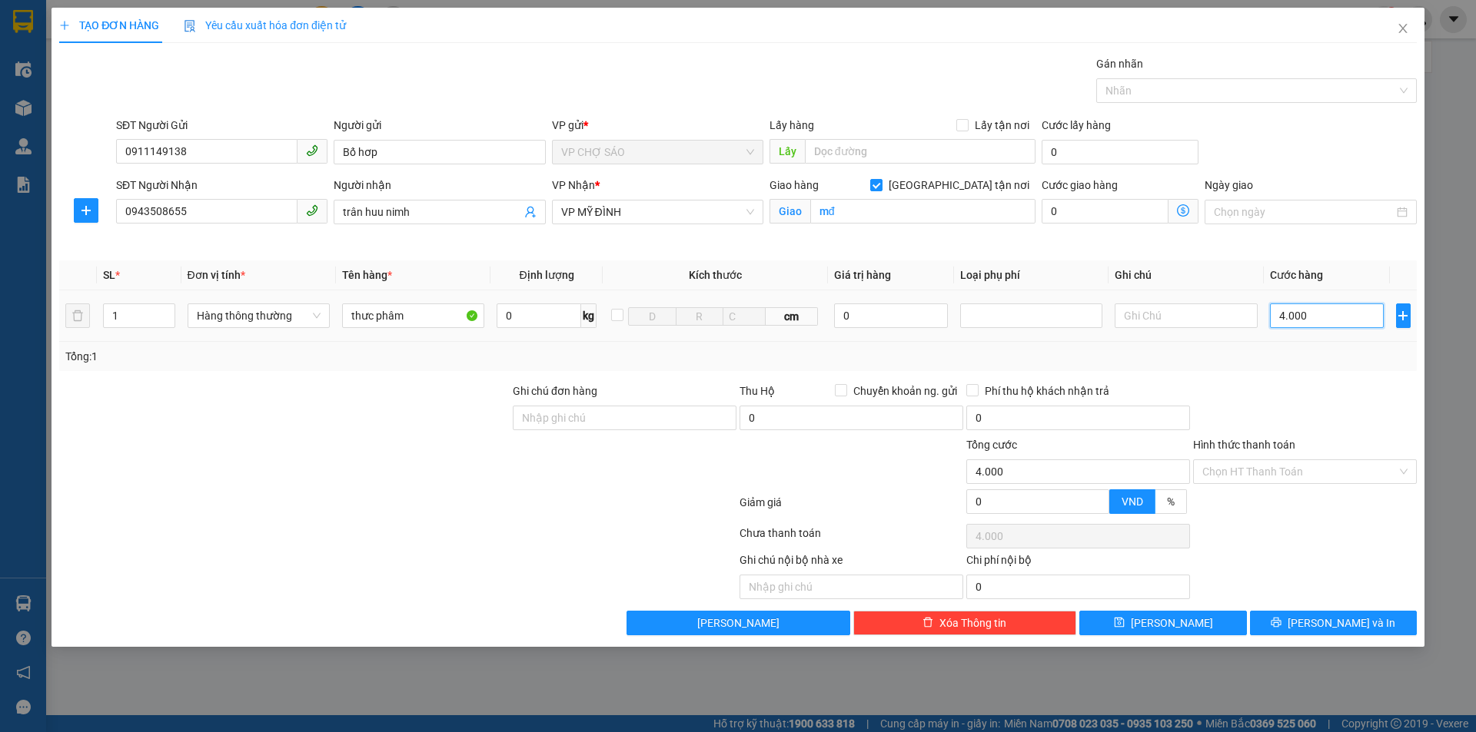
type input "40.000"
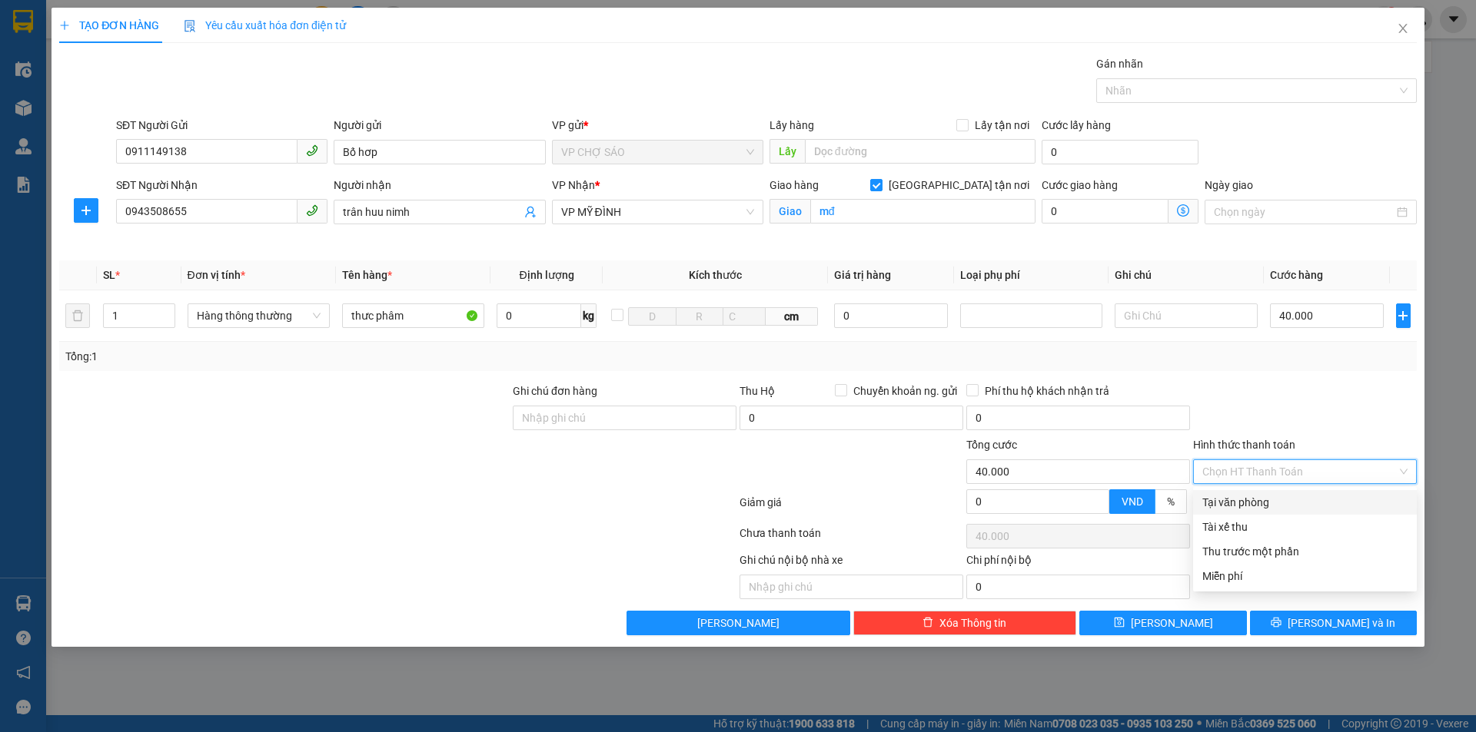
click at [1270, 479] on input "Hình thức thanh toán" at bounding box center [1299, 471] width 194 height 23
click at [1269, 507] on div "Tại văn phòng" at bounding box center [1304, 502] width 205 height 17
type input "0"
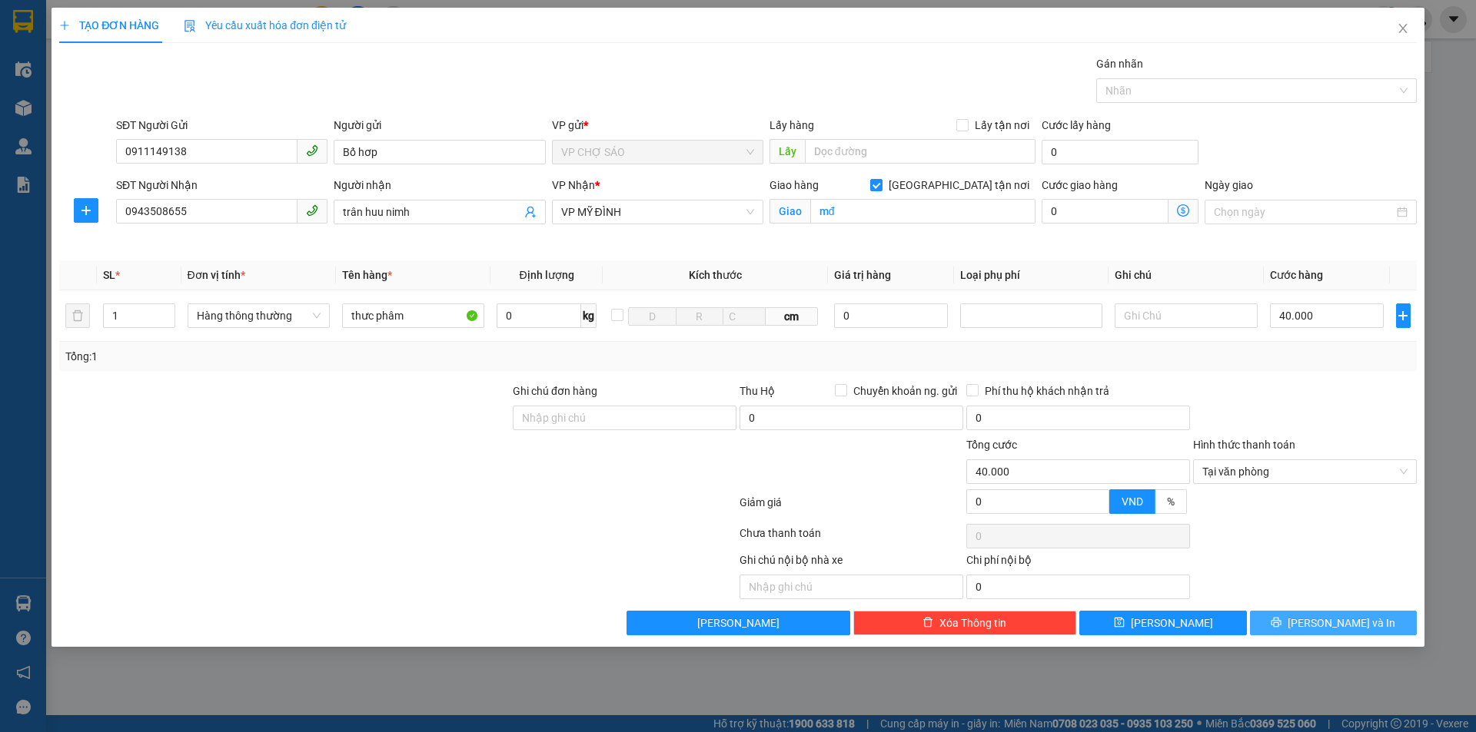
click at [1316, 623] on button "[PERSON_NAME] và In" at bounding box center [1333, 623] width 167 height 25
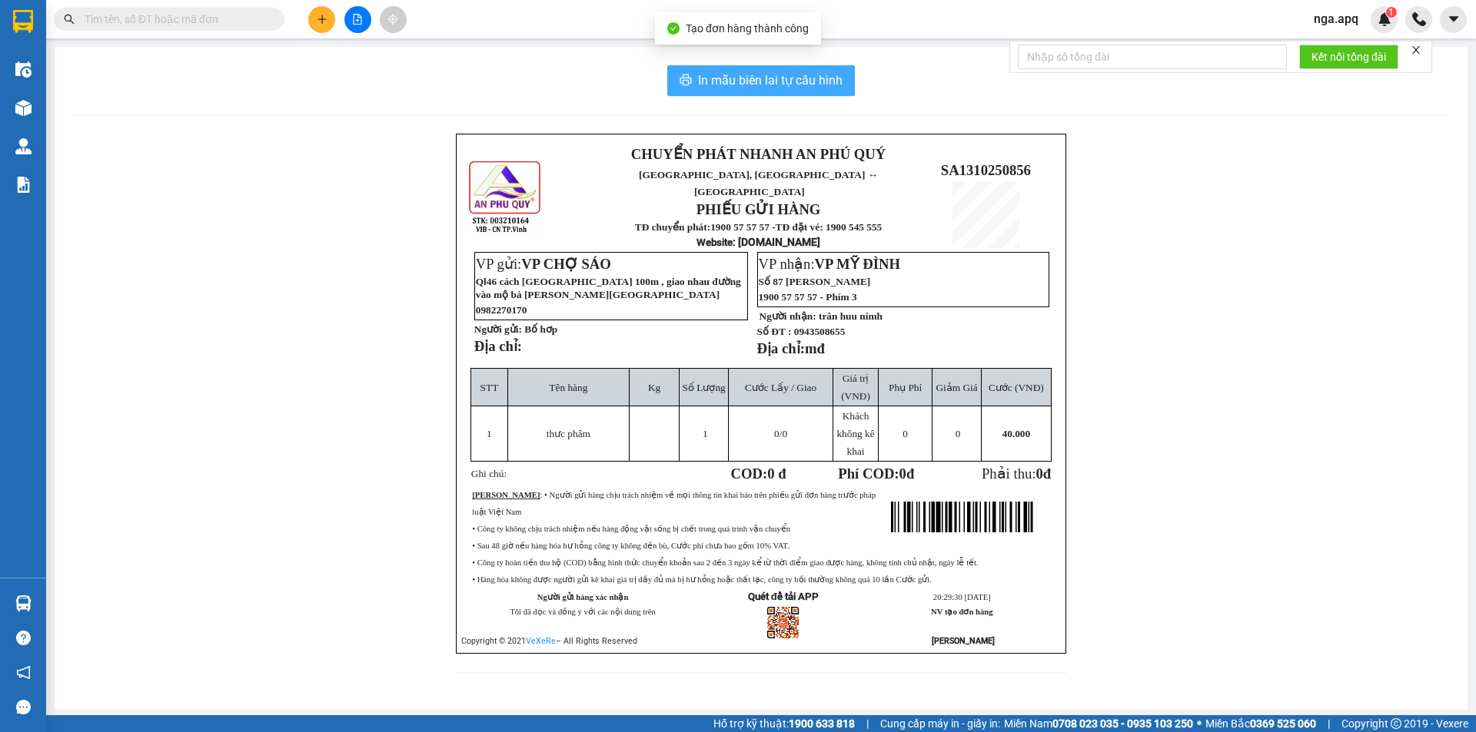
click at [729, 81] on span "In mẫu biên lai tự cấu hình" at bounding box center [770, 80] width 144 height 19
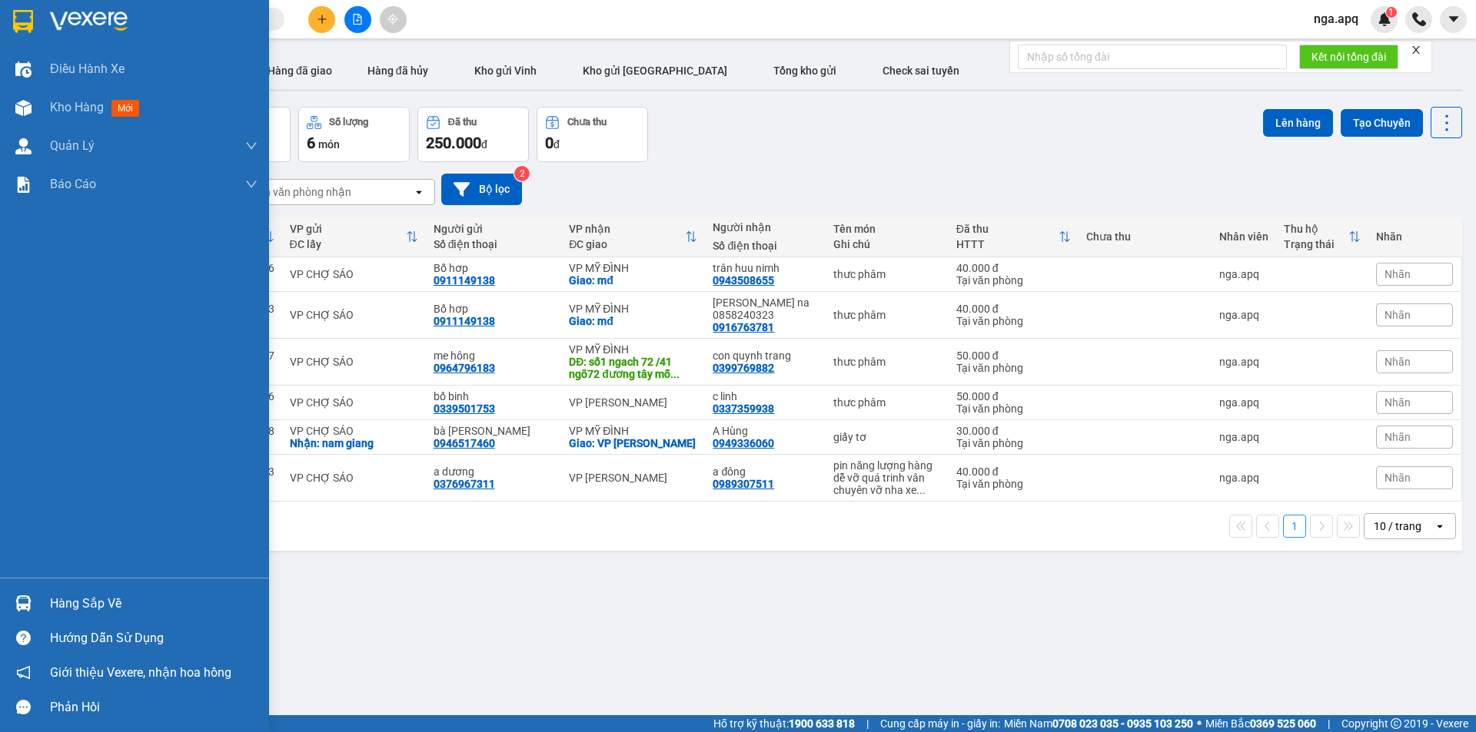
click at [27, 600] on img at bounding box center [23, 604] width 16 height 16
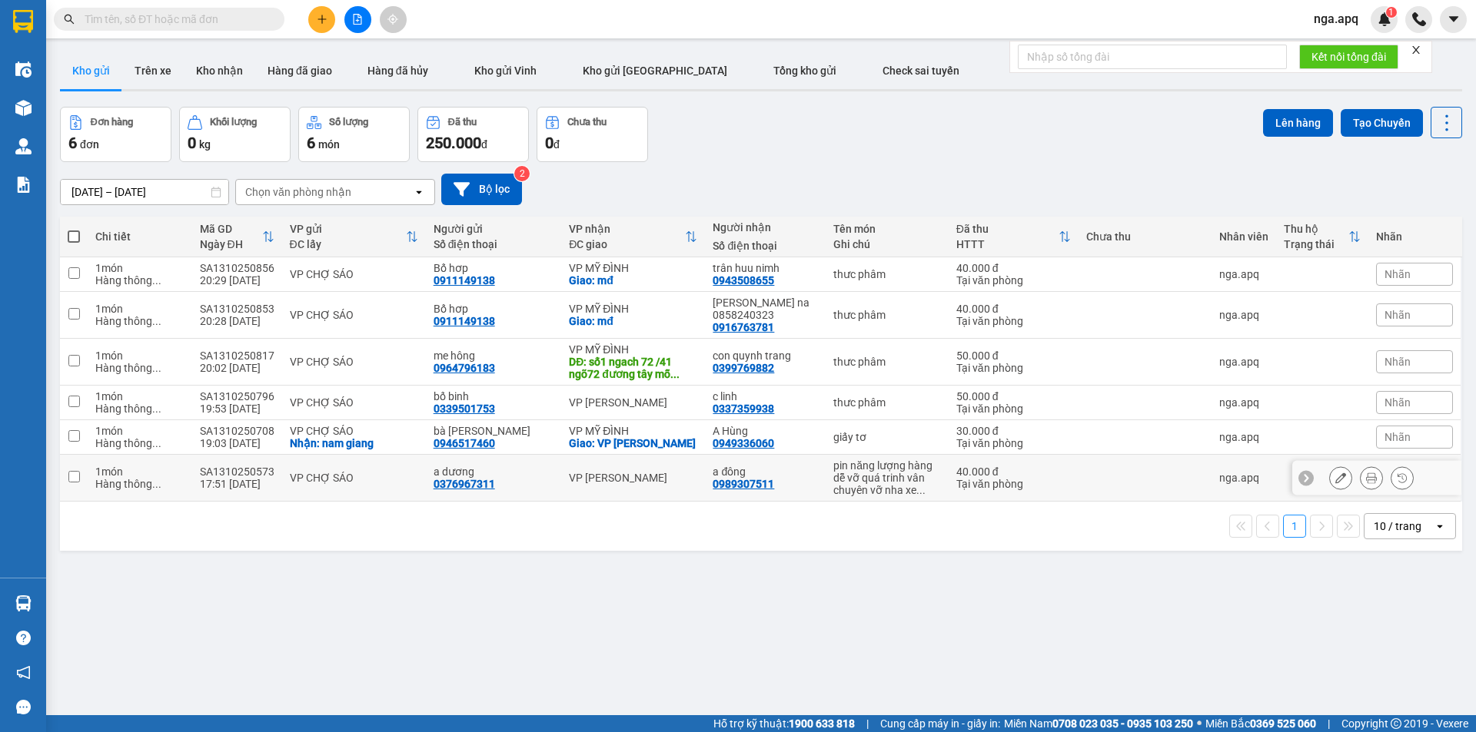
click at [361, 487] on section "Kết quả tìm kiếm ( 0 ) Bộ lọc No Data nga.apq 1 Điều hành xe Kho hàng mới Quản …" at bounding box center [738, 366] width 1476 height 732
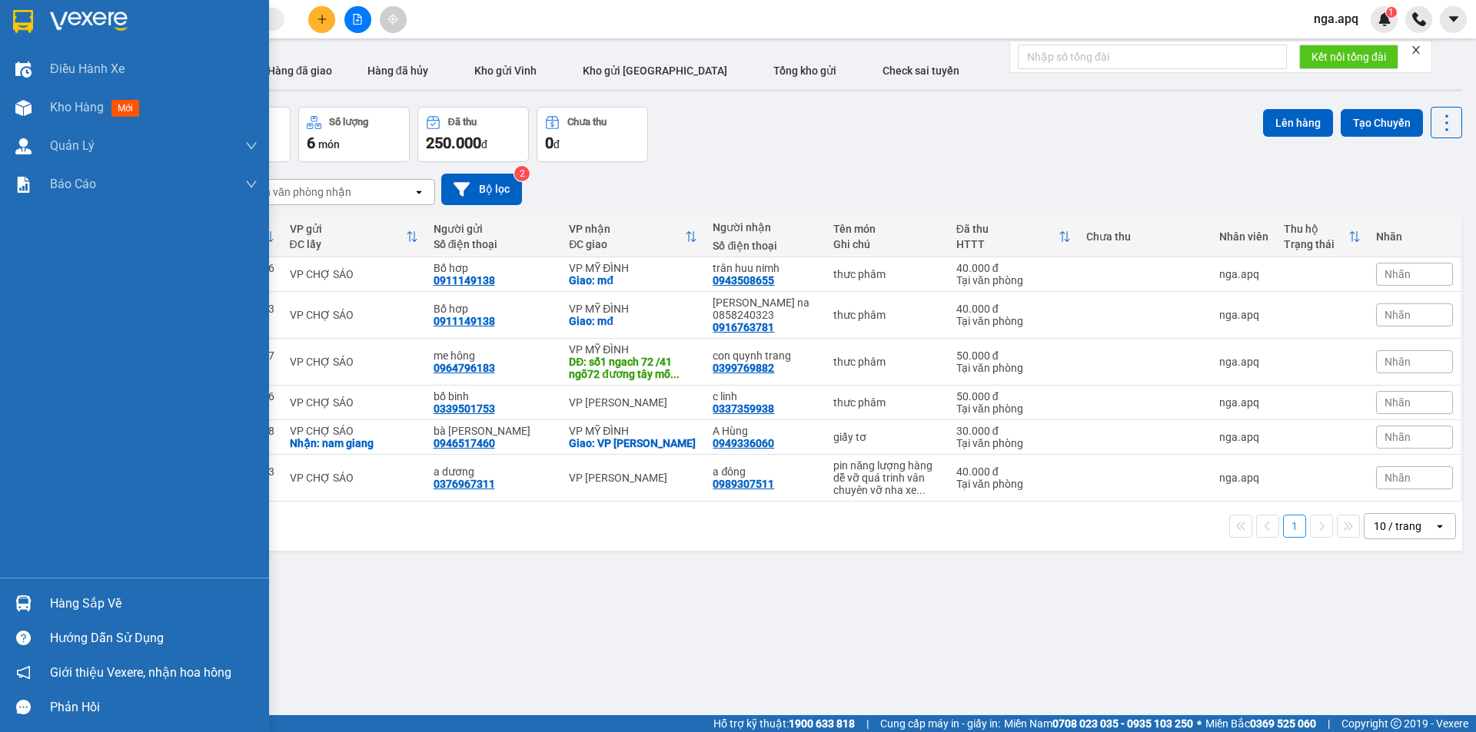
click at [27, 596] on img at bounding box center [23, 604] width 16 height 16
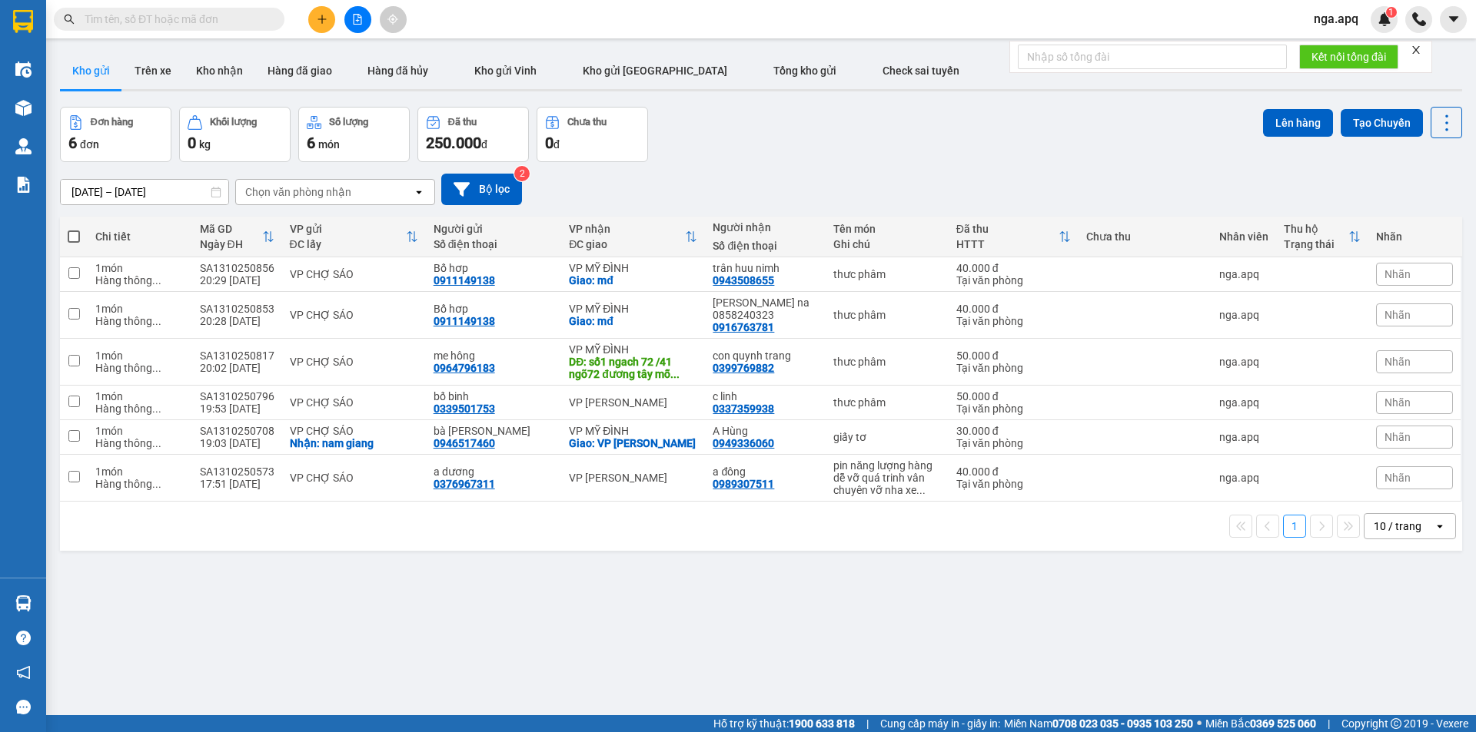
click at [1173, 631] on section "Kết quả tìm kiếm ( 0 ) Bộ lọc No Data nga.apq 1 Điều hành xe Kho hàng mới Quản …" at bounding box center [738, 366] width 1476 height 732
